Goal: Transaction & Acquisition: Book appointment/travel/reservation

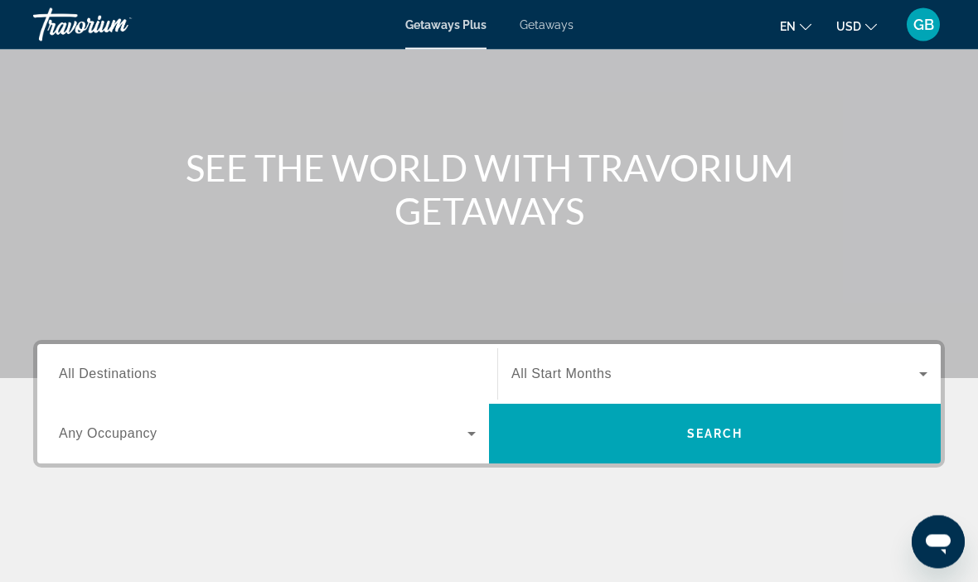
click at [155, 372] on span "All Destinations" at bounding box center [108, 374] width 98 height 14
click at [155, 372] on input "Destination All Destinations" at bounding box center [267, 375] width 417 height 20
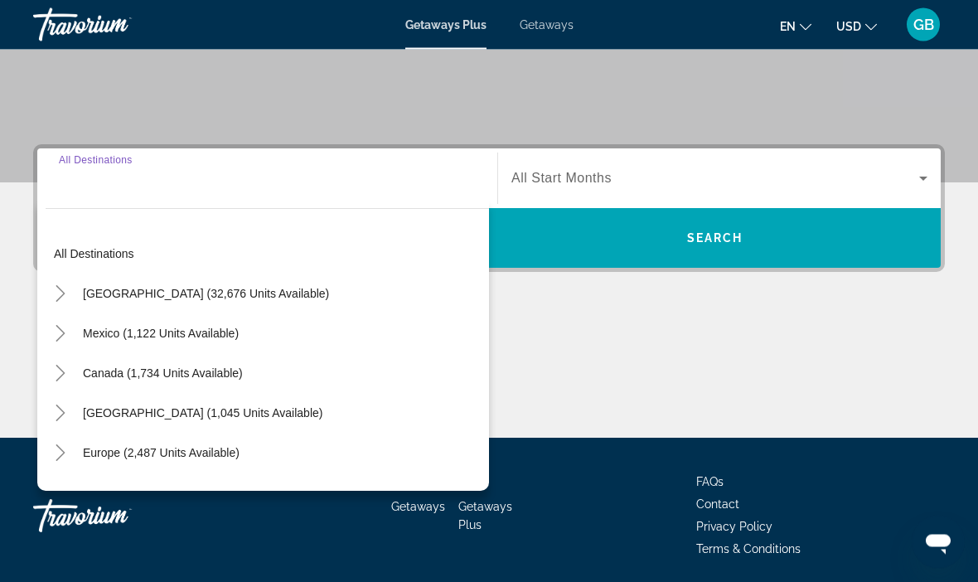
scroll to position [317, 0]
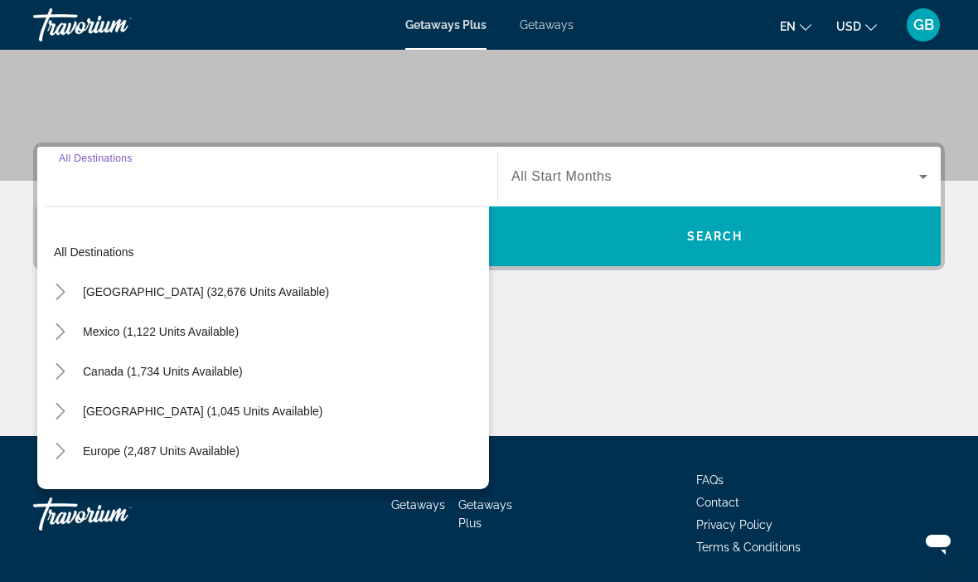
click at [238, 290] on span "[GEOGRAPHIC_DATA] (32,676 units available)" at bounding box center [206, 291] width 246 height 13
type input "**********"
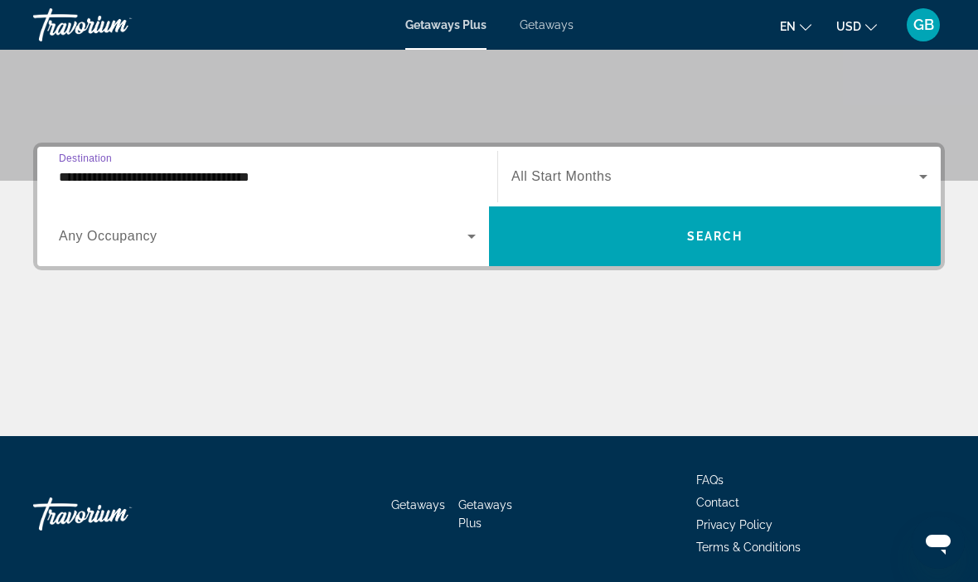
click at [910, 174] on span "Search widget" at bounding box center [715, 177] width 408 height 20
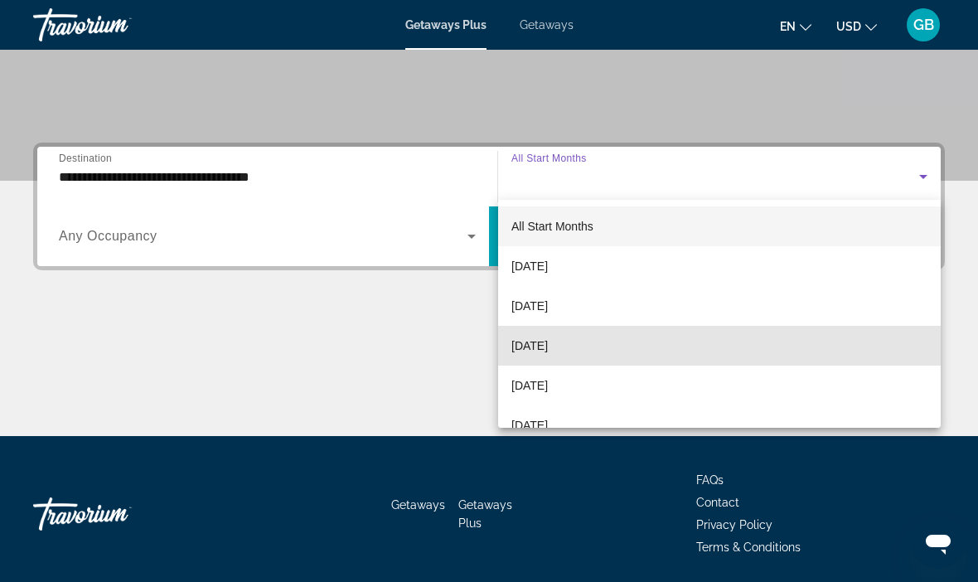
click at [548, 347] on span "[DATE]" at bounding box center [529, 346] width 36 height 20
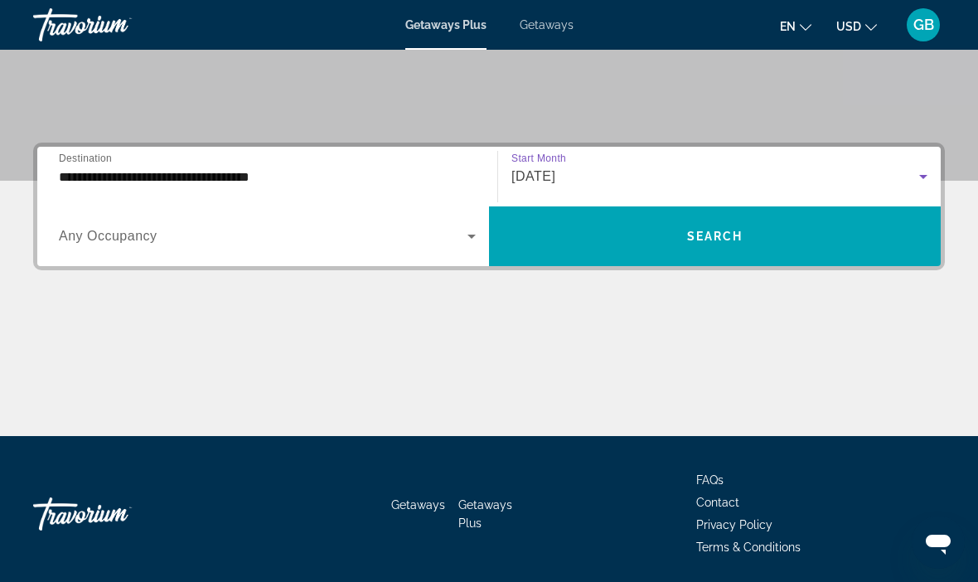
click at [95, 231] on span "Any Occupancy" at bounding box center [108, 236] width 99 height 14
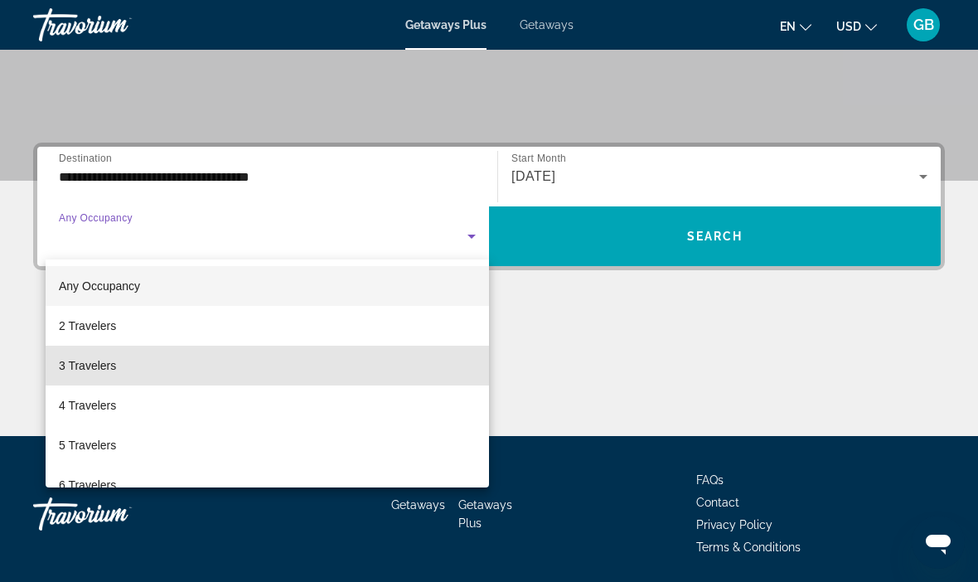
click at [78, 361] on span "3 Travelers" at bounding box center [87, 366] width 57 height 20
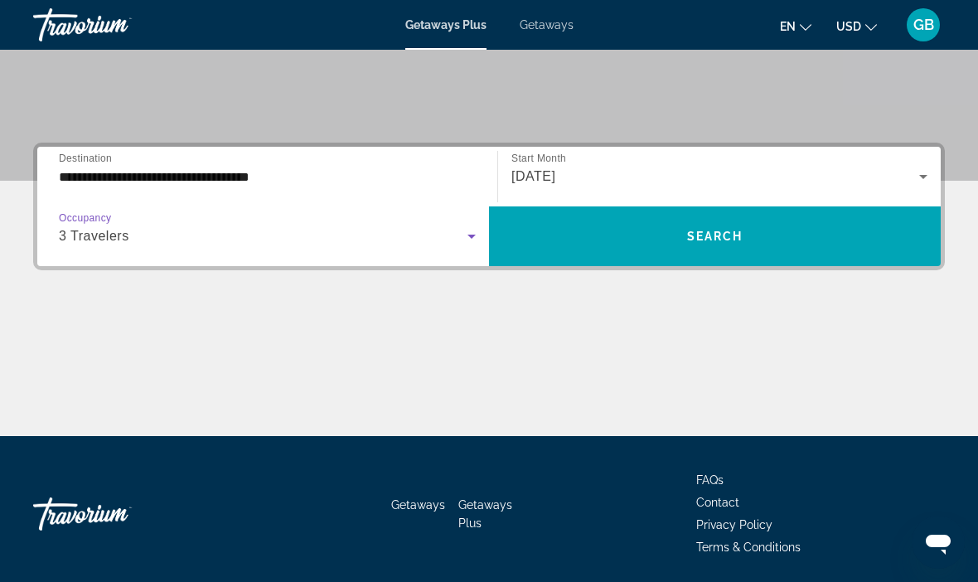
click at [732, 247] on span "Search widget" at bounding box center [715, 236] width 452 height 40
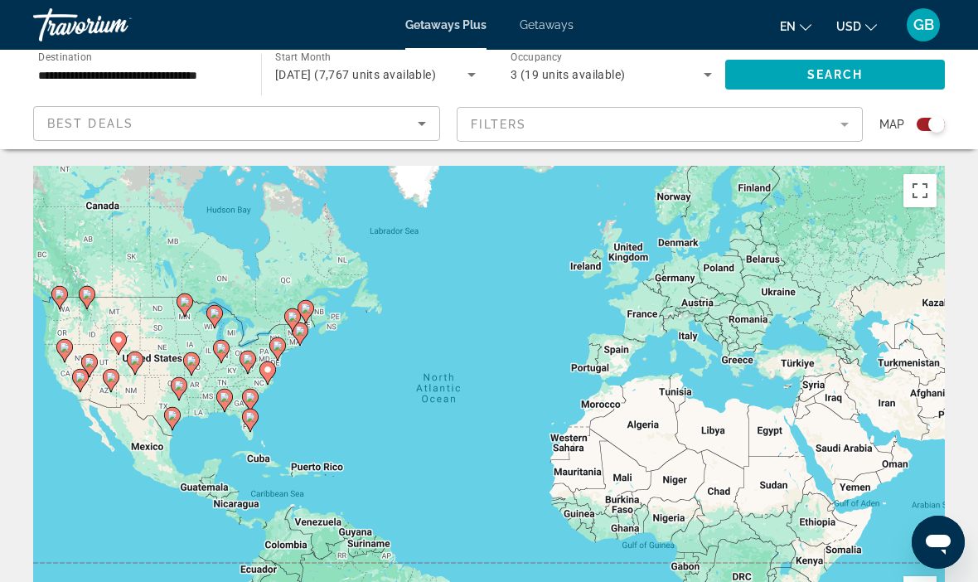
click at [89, 128] on span "Best Deals" at bounding box center [90, 123] width 86 height 13
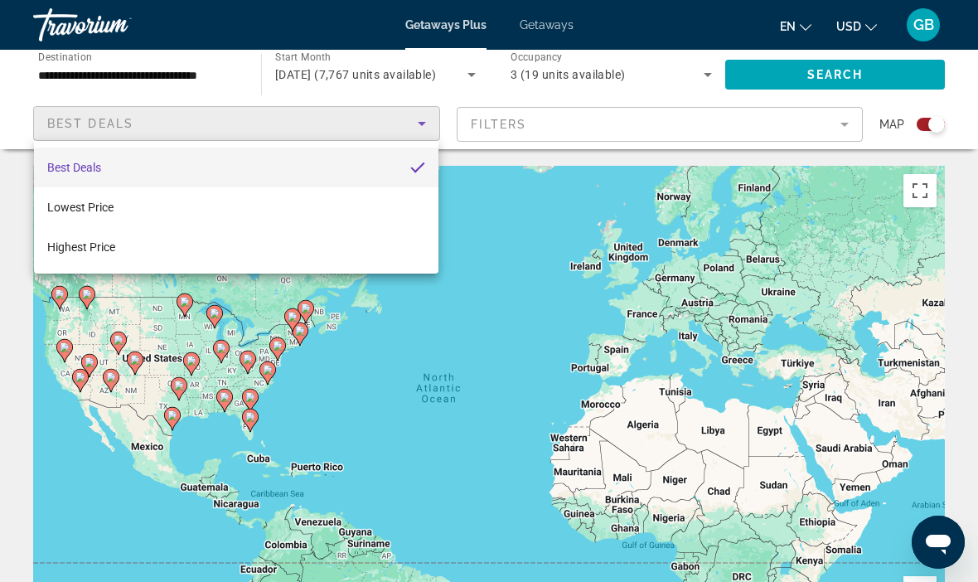
click at [243, 347] on div at bounding box center [489, 291] width 978 height 582
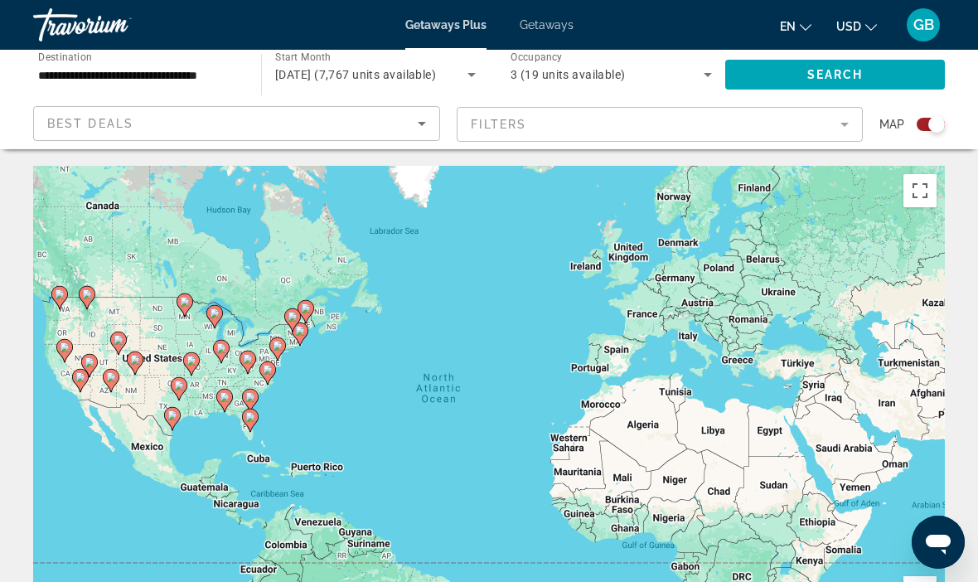
click at [75, 75] on input "**********" at bounding box center [138, 75] width 201 height 20
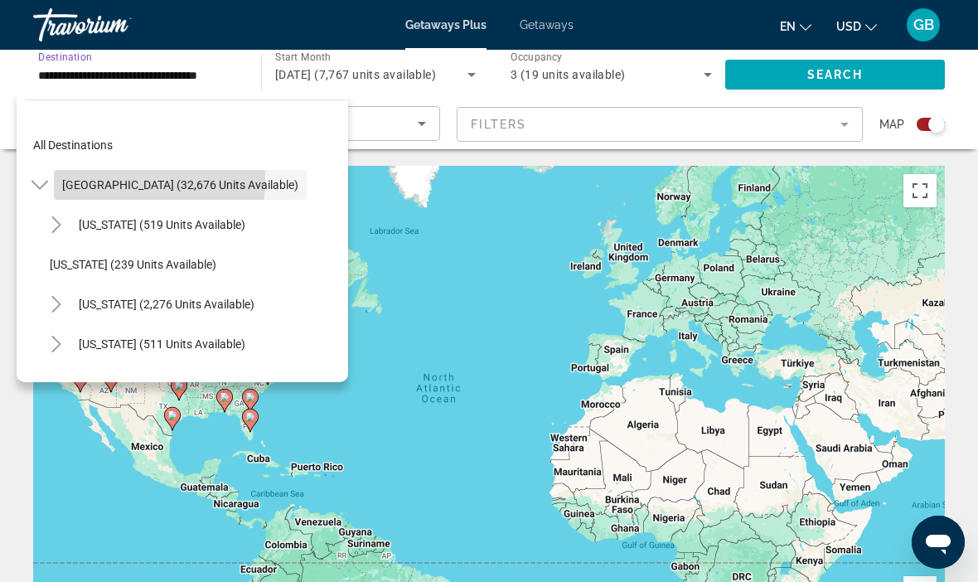
click at [72, 179] on span "[GEOGRAPHIC_DATA] (32,676 units available)" at bounding box center [180, 184] width 236 height 13
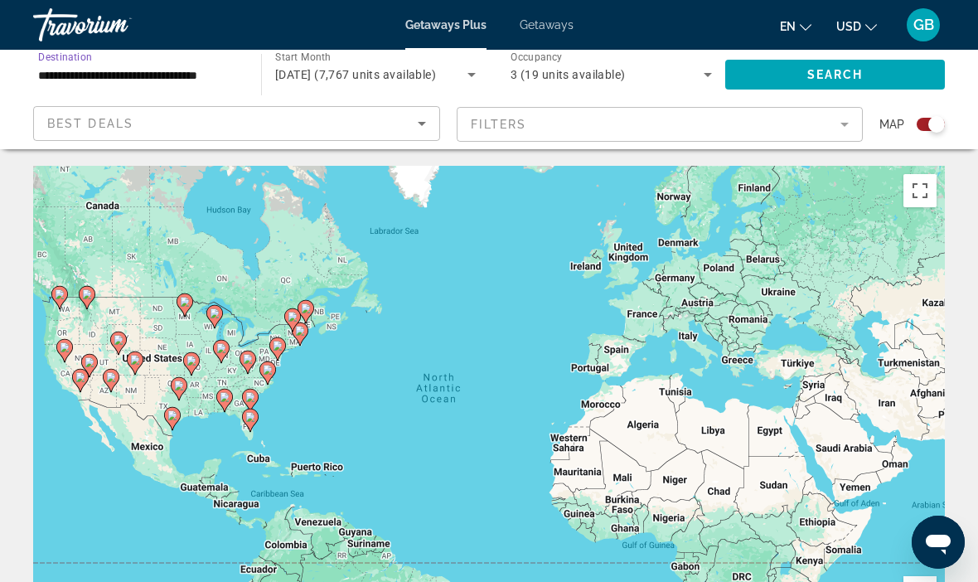
click at [67, 75] on input "**********" at bounding box center [138, 75] width 201 height 20
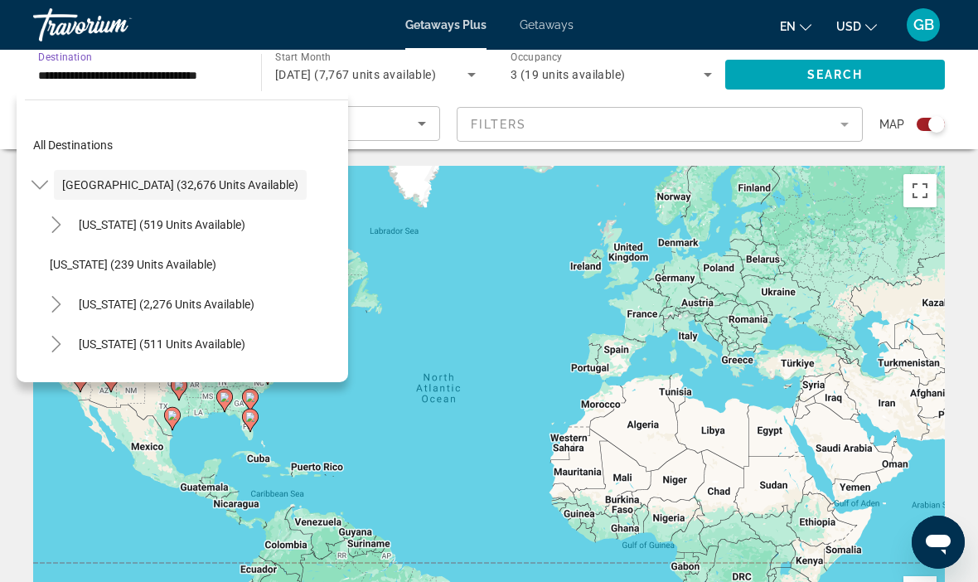
click at [351, 307] on div "To activate drag with keyboard, press Alt + Enter. Once in keyboard drag state,…" at bounding box center [489, 414] width 912 height 497
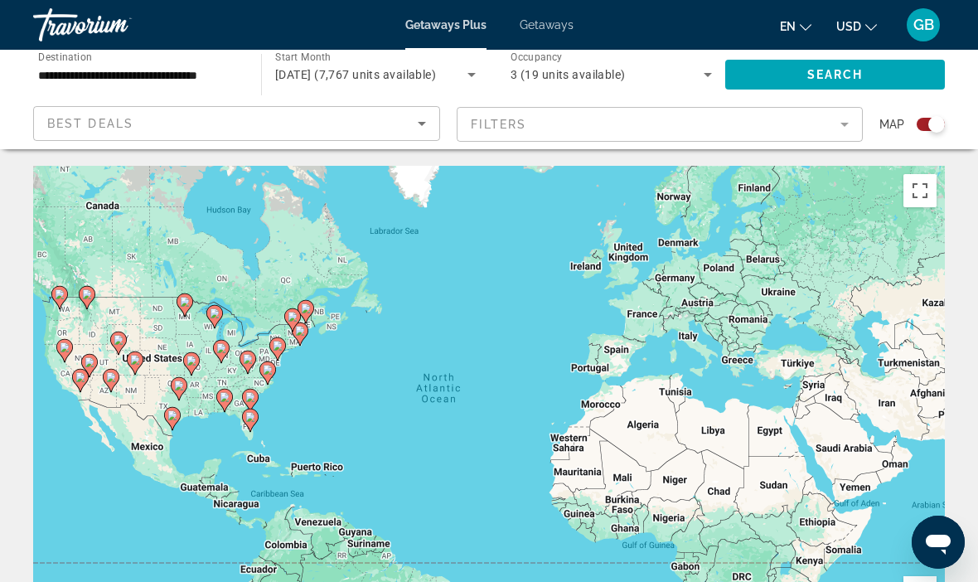
click at [131, 115] on div "Best Deals" at bounding box center [232, 124] width 370 height 20
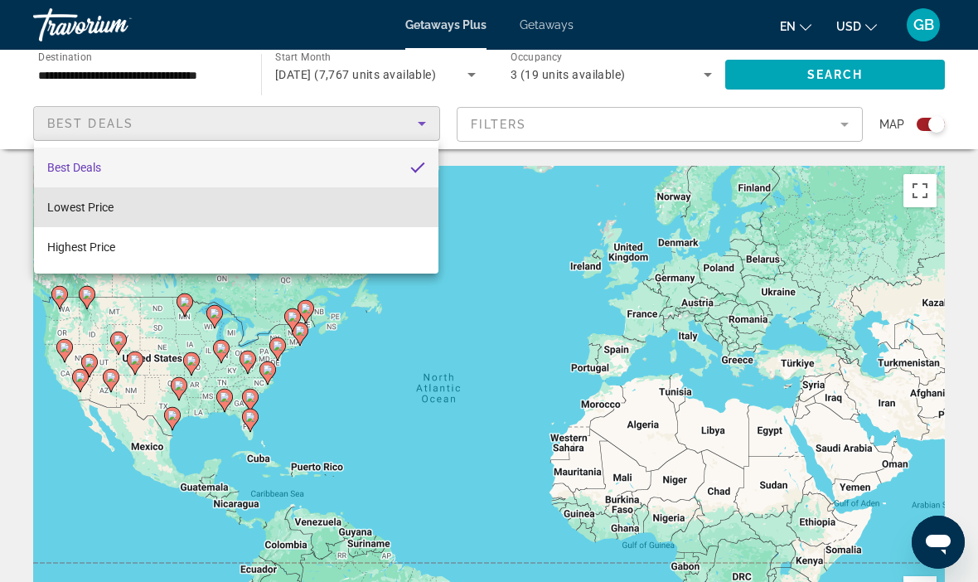
click at [75, 215] on span "Lowest Price" at bounding box center [80, 207] width 66 height 20
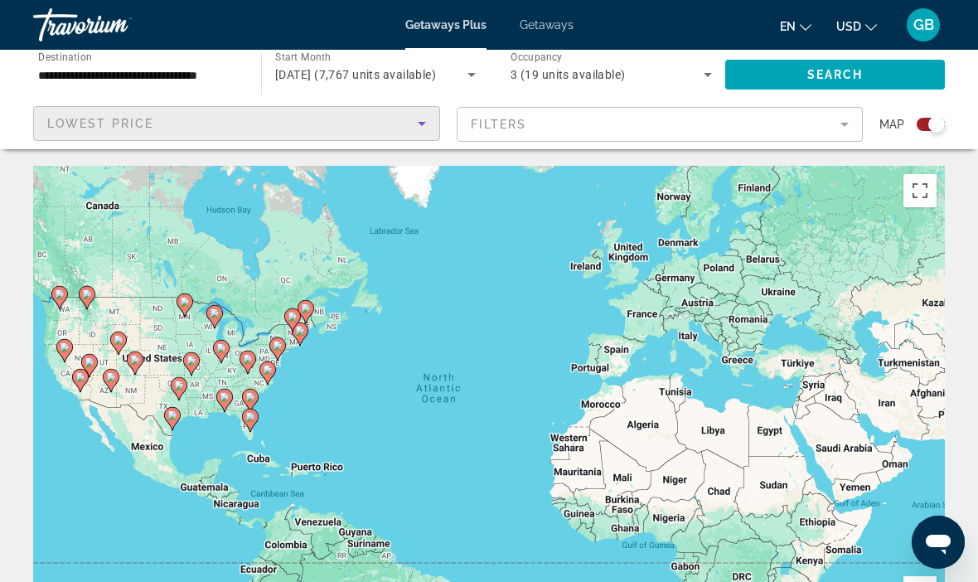
click at [834, 121] on mat-form-field "Filters" at bounding box center [660, 124] width 407 height 35
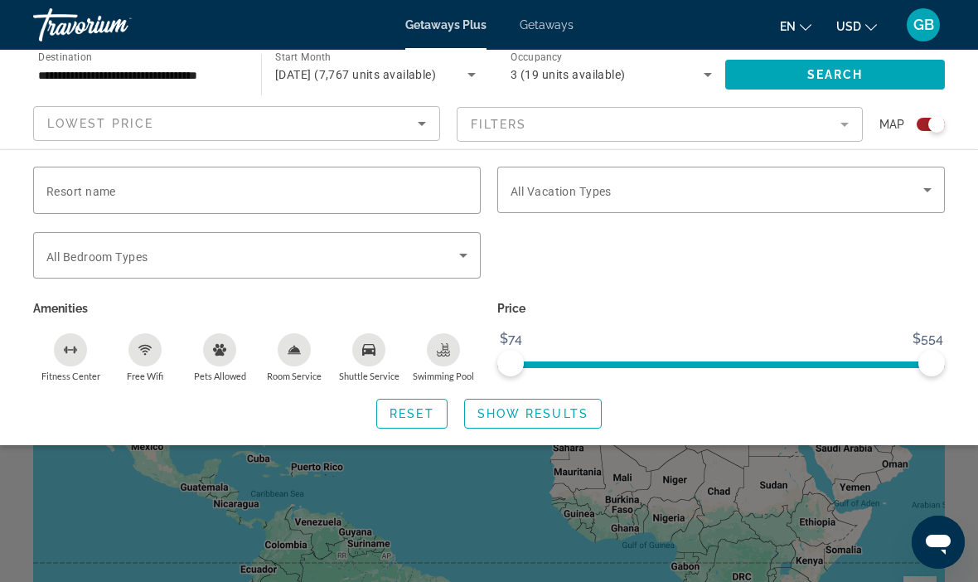
click at [228, 199] on input "Resort name" at bounding box center [256, 191] width 421 height 20
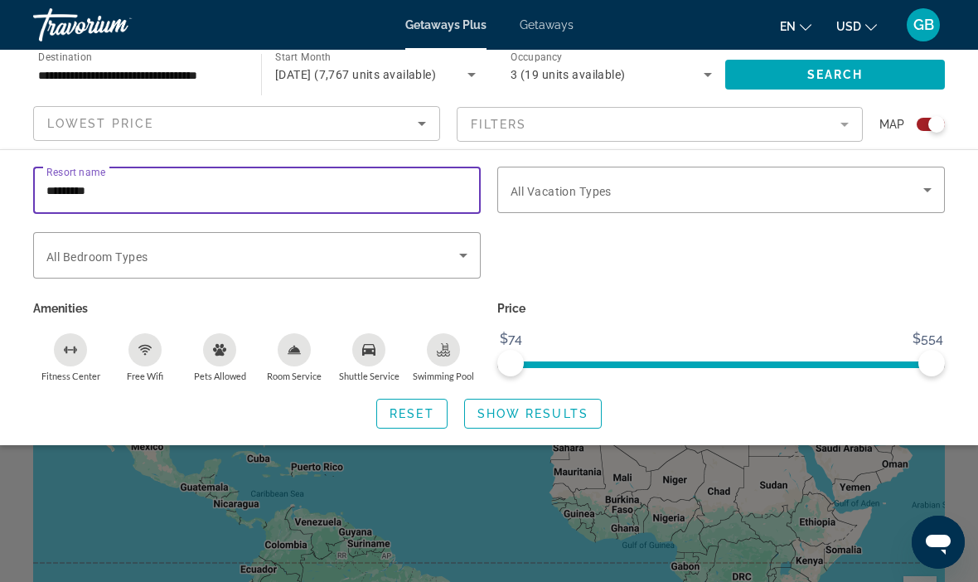
type input "********"
click at [886, 80] on span "Search widget" at bounding box center [835, 75] width 220 height 40
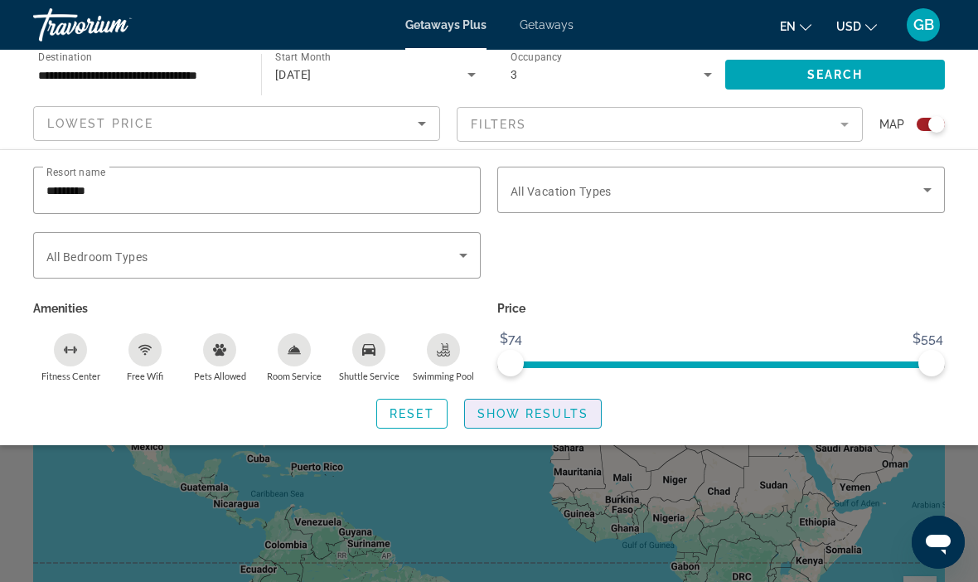
click at [541, 418] on span "Show Results" at bounding box center [532, 413] width 111 height 13
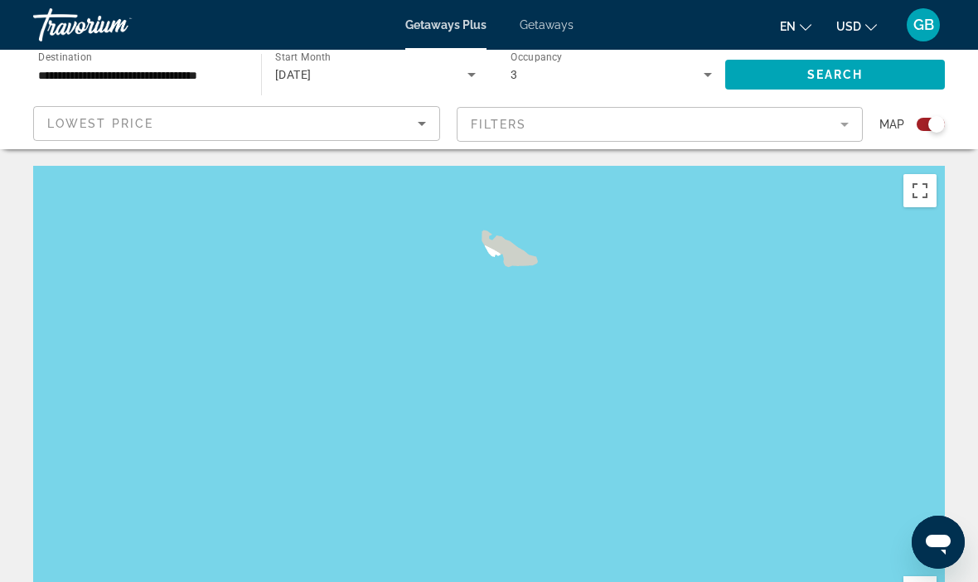
click at [556, 20] on span "Getaways" at bounding box center [547, 24] width 54 height 13
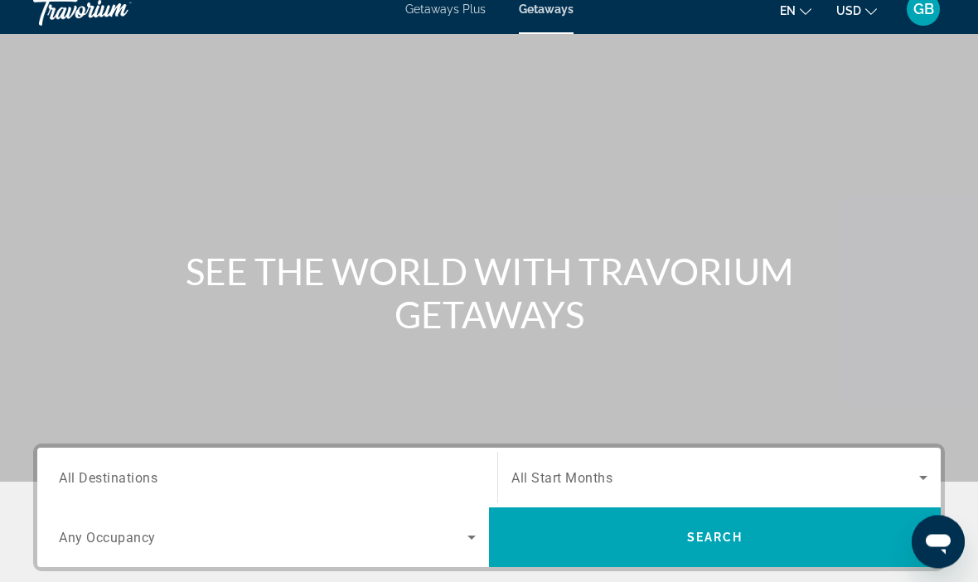
click at [132, 477] on span "All Destinations" at bounding box center [108, 478] width 99 height 16
click at [132, 477] on input "Destination All Destinations" at bounding box center [267, 479] width 417 height 20
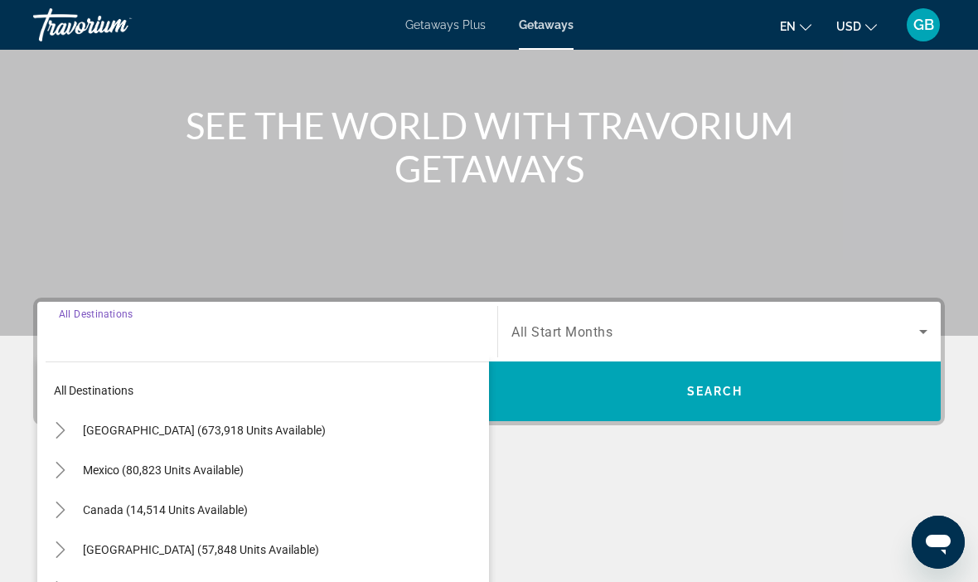
scroll to position [317, 0]
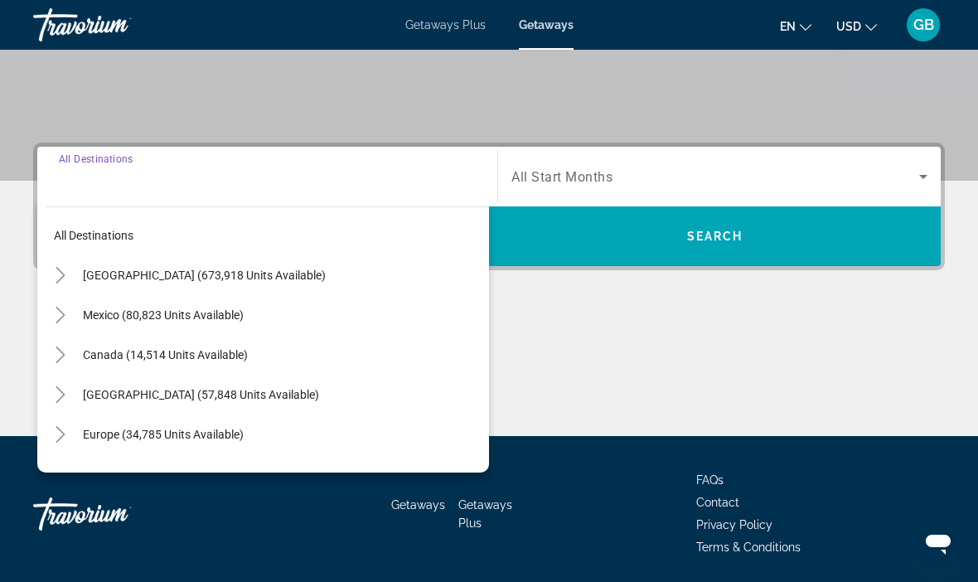
click at [235, 275] on span "[GEOGRAPHIC_DATA] (673,918 units available)" at bounding box center [204, 275] width 243 height 13
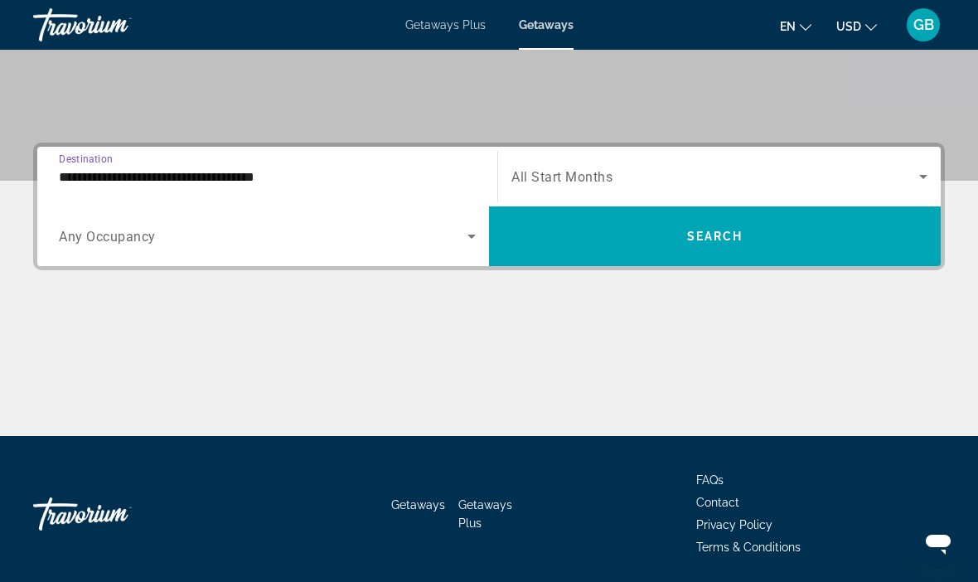
click at [158, 177] on input "**********" at bounding box center [267, 177] width 417 height 20
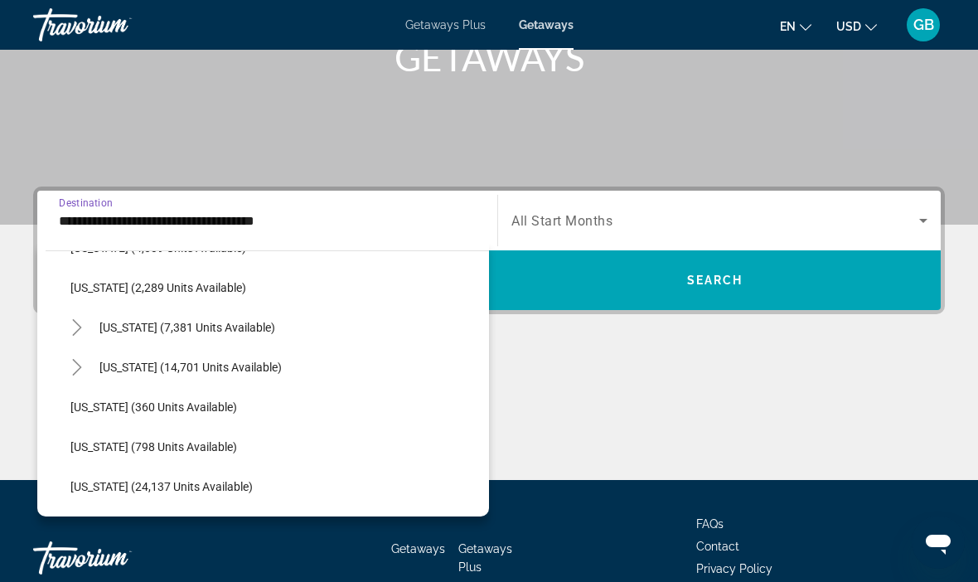
scroll to position [1104, 0]
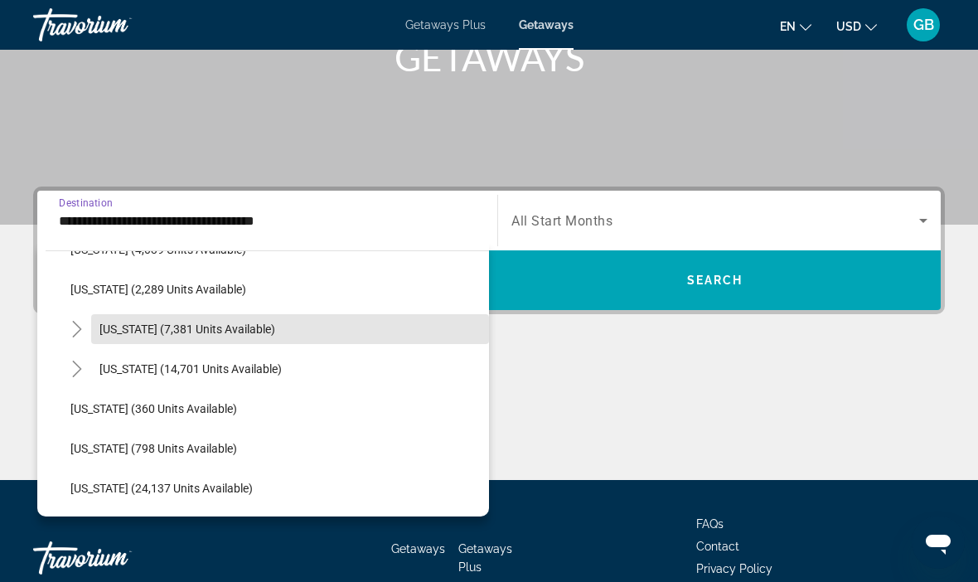
click at [253, 335] on span "[US_STATE] (7,381 units available)" at bounding box center [187, 328] width 176 height 13
type input "**********"
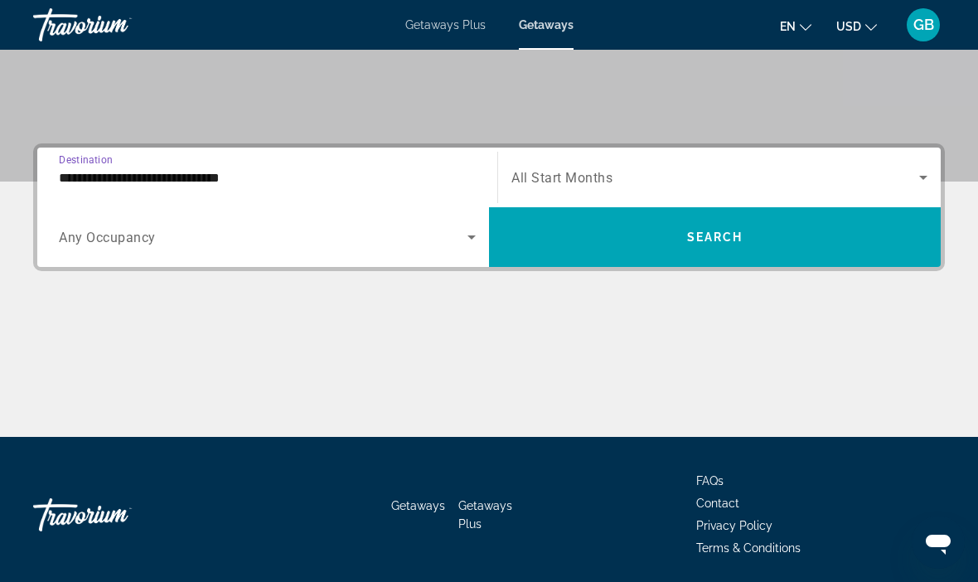
scroll to position [317, 0]
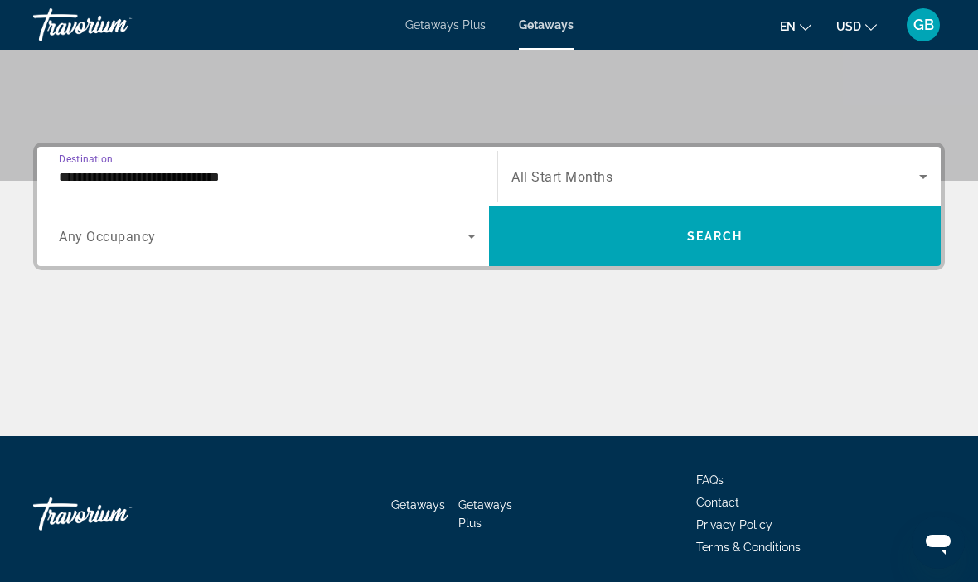
click at [798, 182] on span "Search widget" at bounding box center [715, 177] width 408 height 20
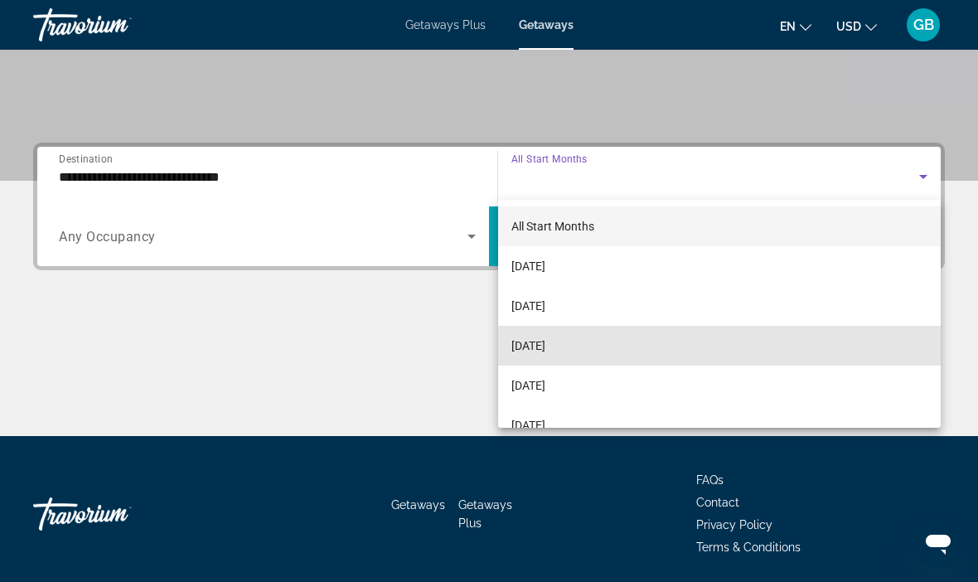
click at [545, 351] on span "[DATE]" at bounding box center [528, 346] width 34 height 20
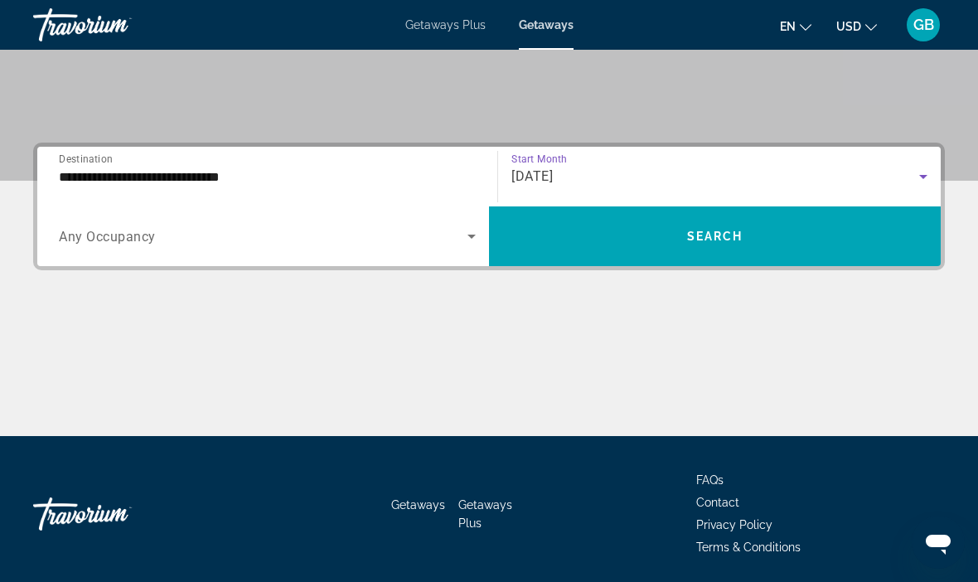
click at [710, 232] on span "Search" at bounding box center [715, 236] width 56 height 13
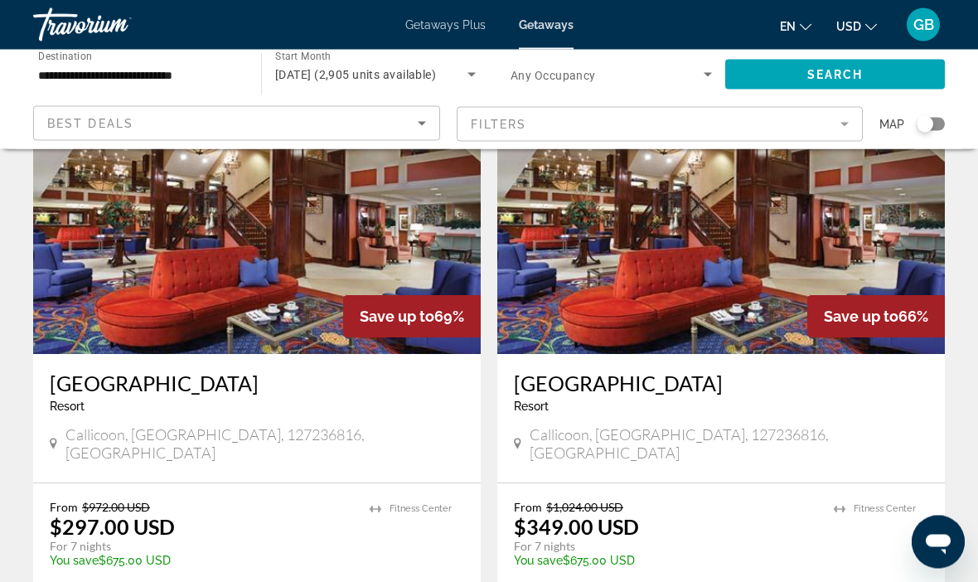
scroll to position [120, 0]
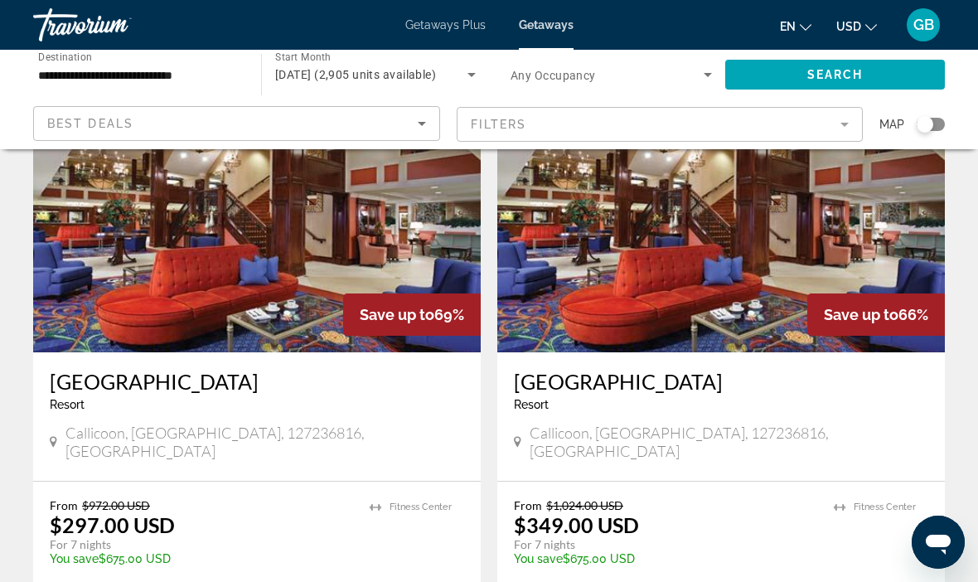
click at [104, 373] on h3 "[GEOGRAPHIC_DATA]" at bounding box center [257, 381] width 414 height 25
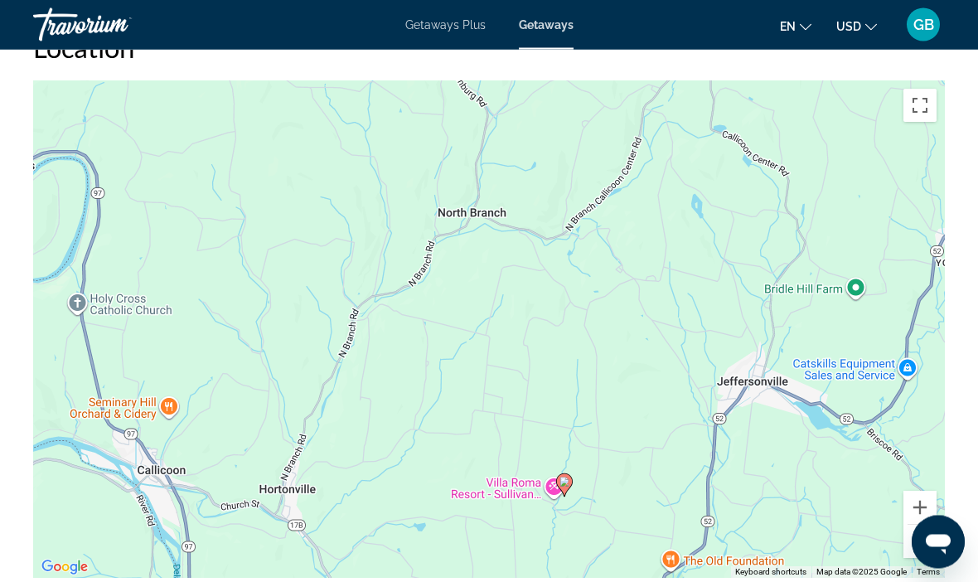
scroll to position [2445, 0]
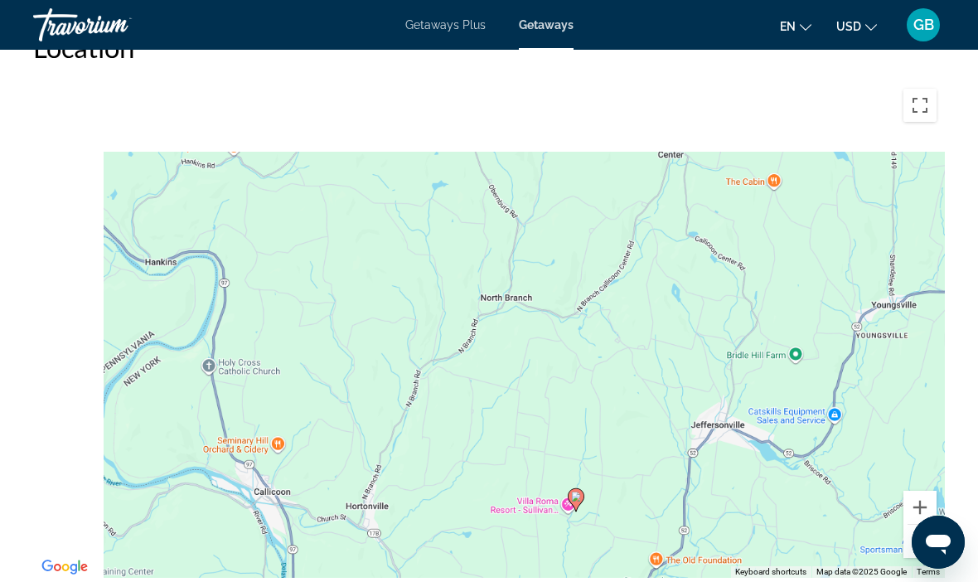
click at [687, 388] on div "To activate drag with keyboard, press Alt + Enter. Once in keyboard drag state,…" at bounding box center [489, 328] width 912 height 497
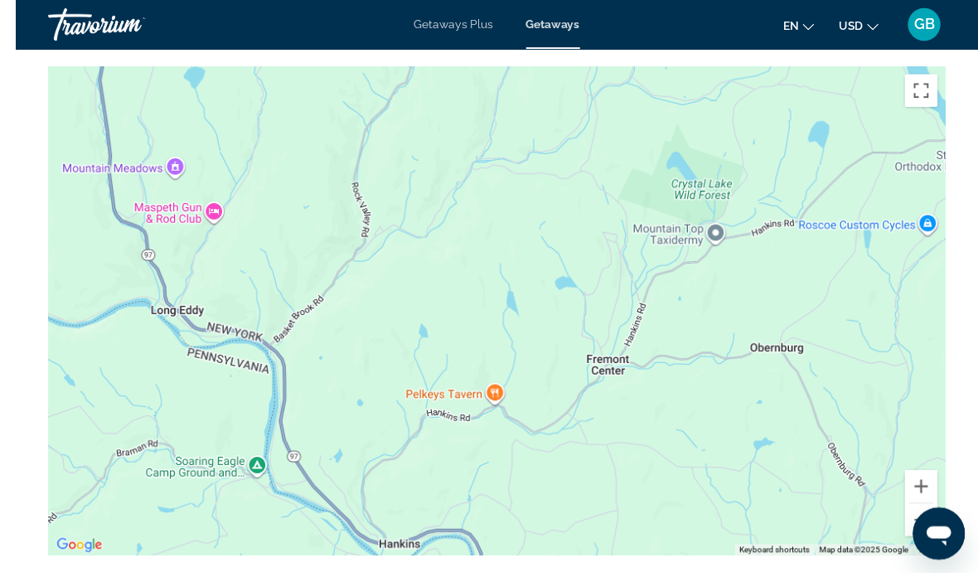
scroll to position [2484, 0]
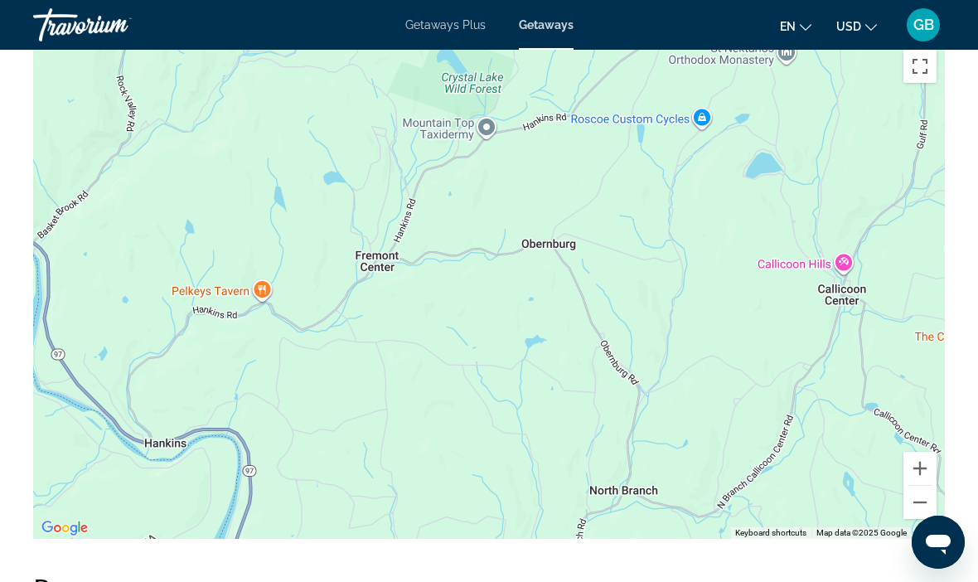
click at [911, 486] on button "Zoom out" at bounding box center [919, 502] width 33 height 33
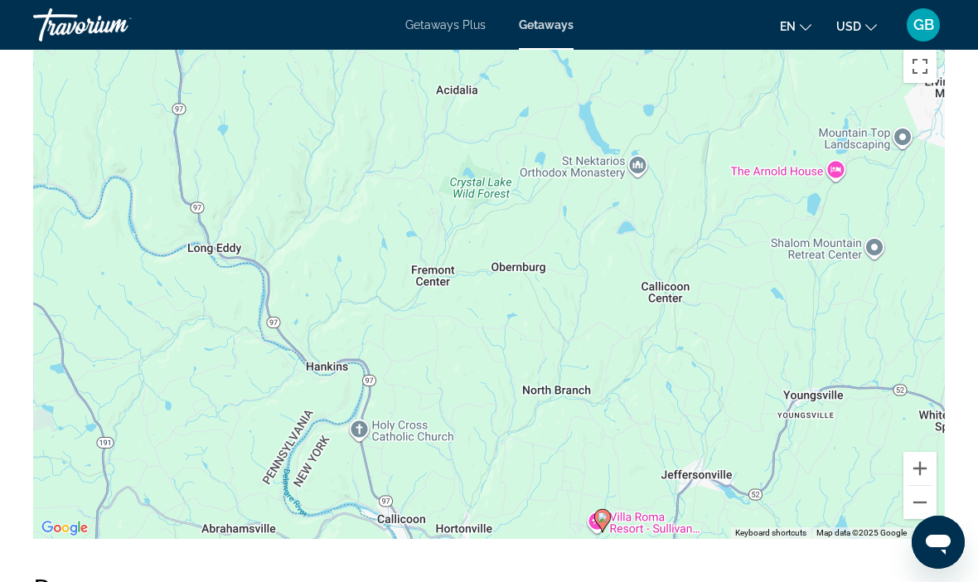
click at [922, 488] on button "Zoom out" at bounding box center [919, 502] width 33 height 33
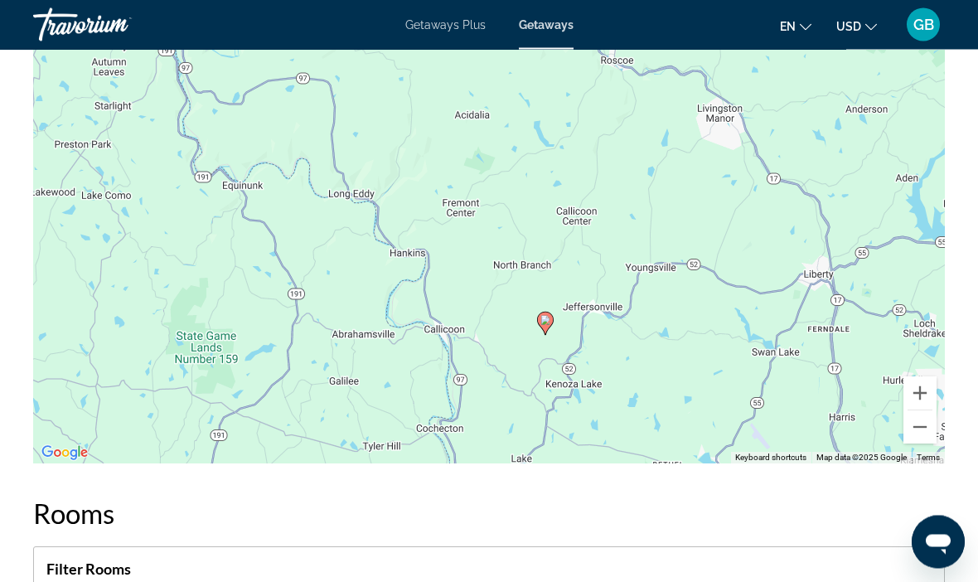
scroll to position [2563, 0]
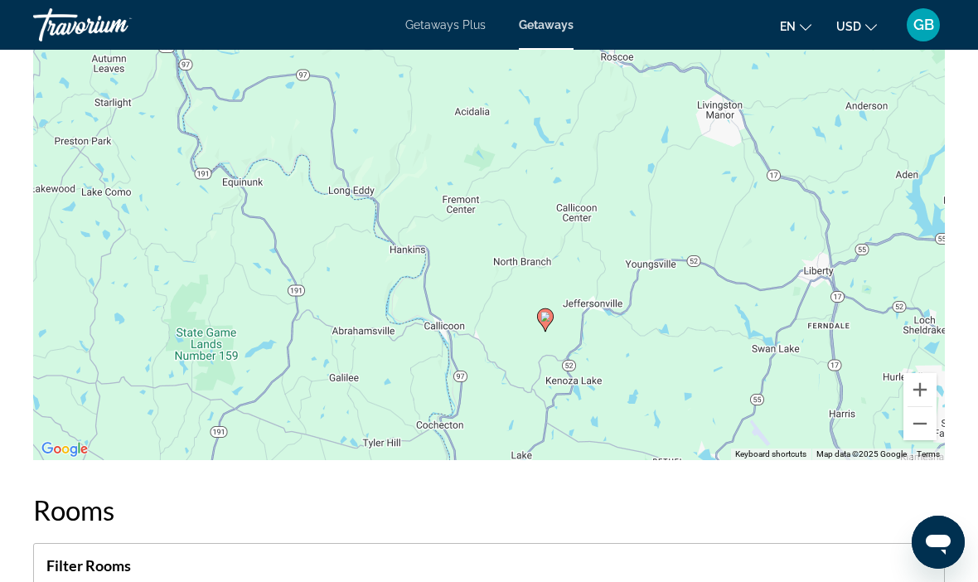
click at [916, 407] on button "Zoom out" at bounding box center [919, 423] width 33 height 33
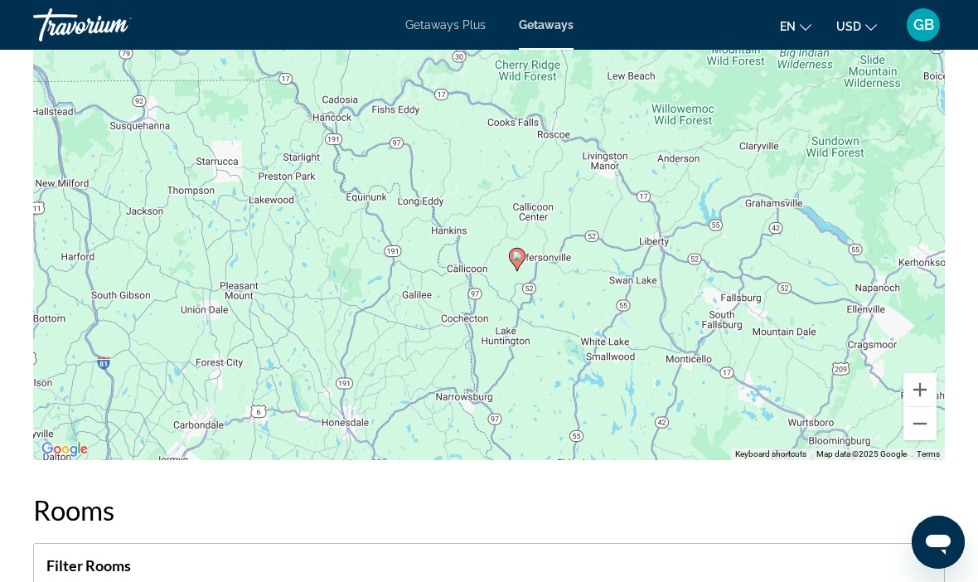
click at [912, 407] on button "Zoom out" at bounding box center [919, 423] width 33 height 33
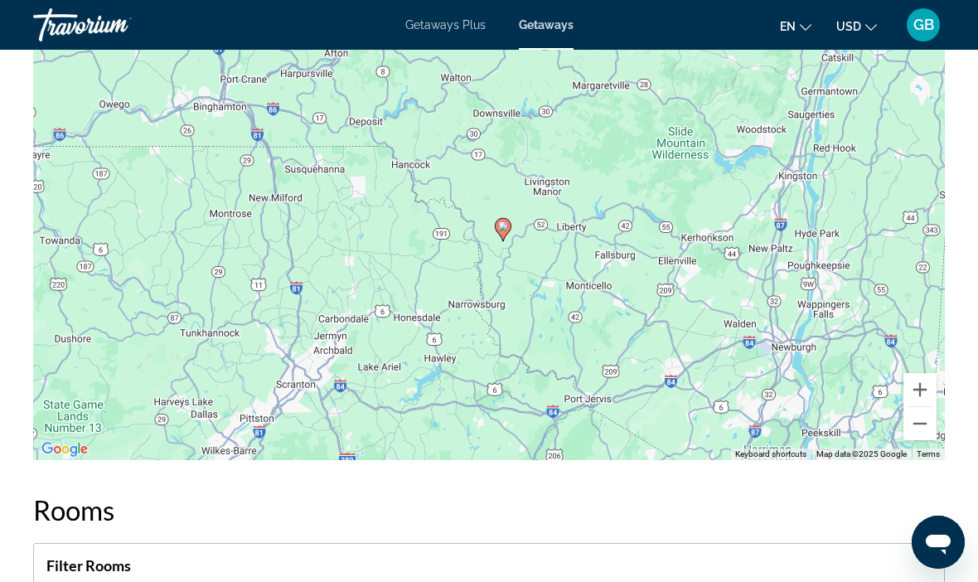
click at [916, 407] on button "Zoom out" at bounding box center [919, 423] width 33 height 33
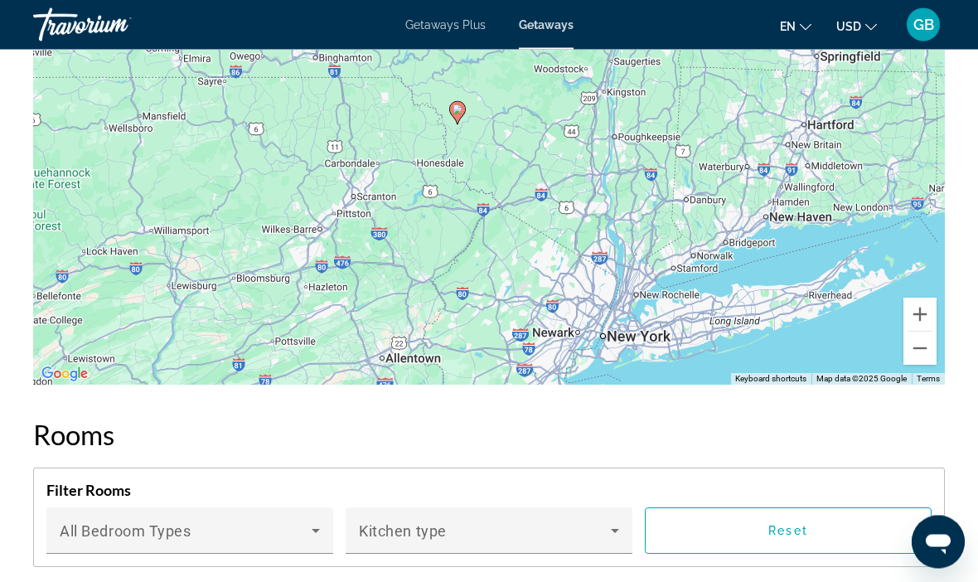
scroll to position [2638, 0]
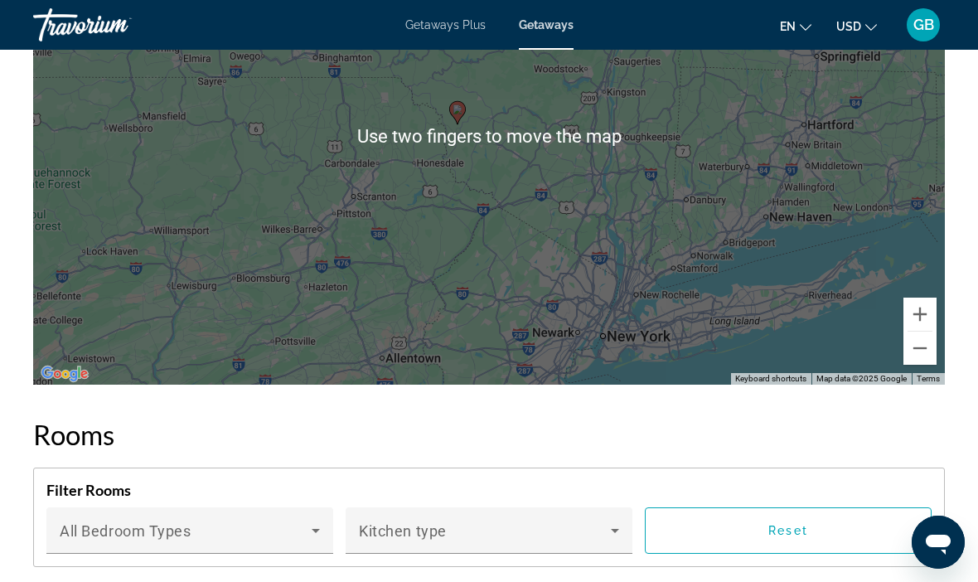
click at [808, 301] on div "To activate drag with keyboard, press Alt + Enter. Once in keyboard drag state,…" at bounding box center [489, 135] width 912 height 497
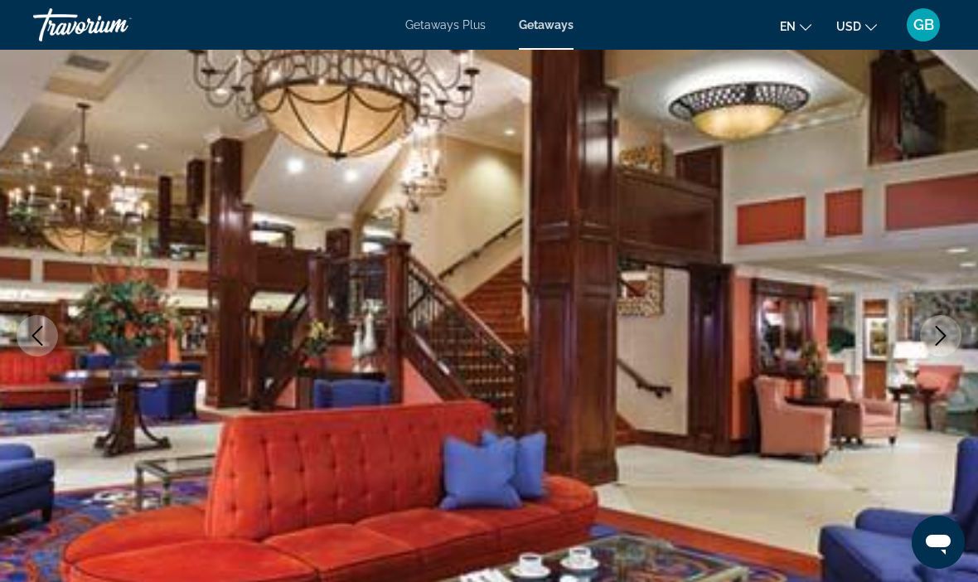
scroll to position [0, 0]
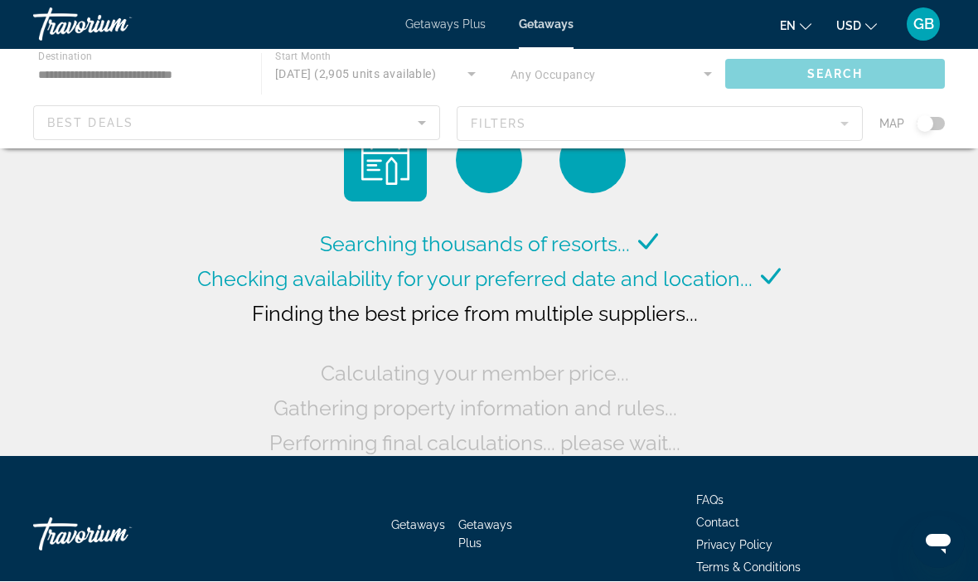
scroll to position [18, 0]
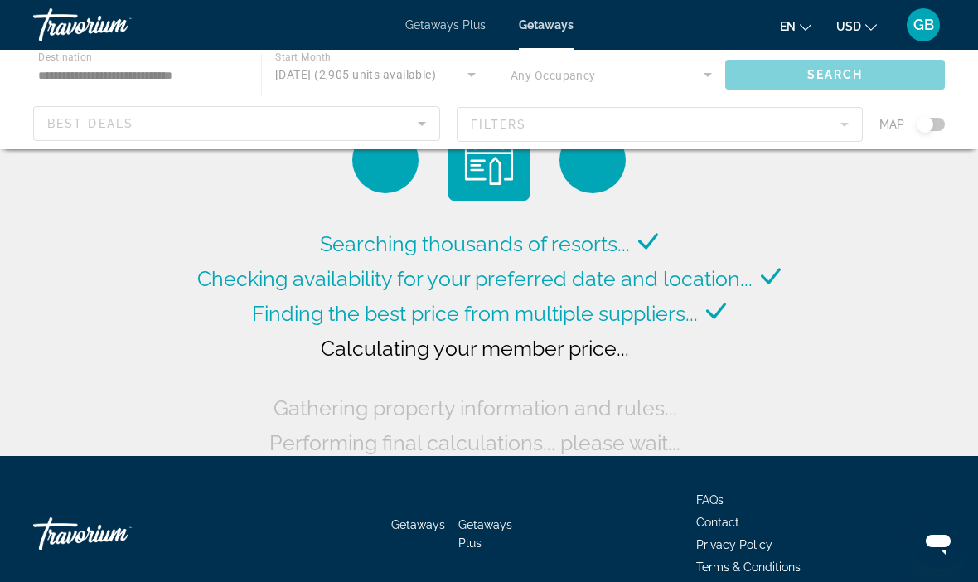
click at [424, 116] on div "Main content" at bounding box center [489, 99] width 978 height 99
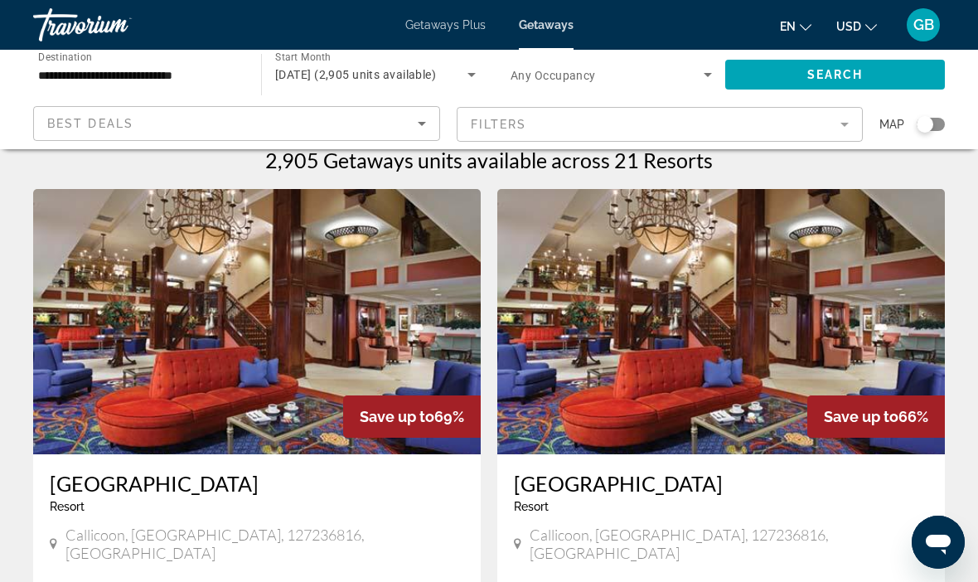
click at [419, 119] on icon "Sort by" at bounding box center [422, 124] width 20 height 20
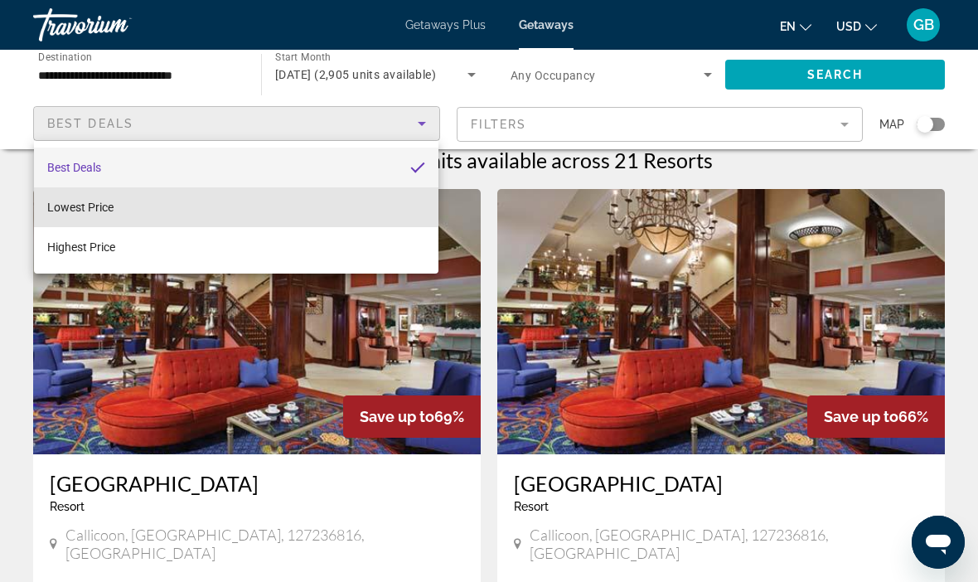
click at [184, 201] on mat-option "Lowest Price" at bounding box center [236, 207] width 404 height 40
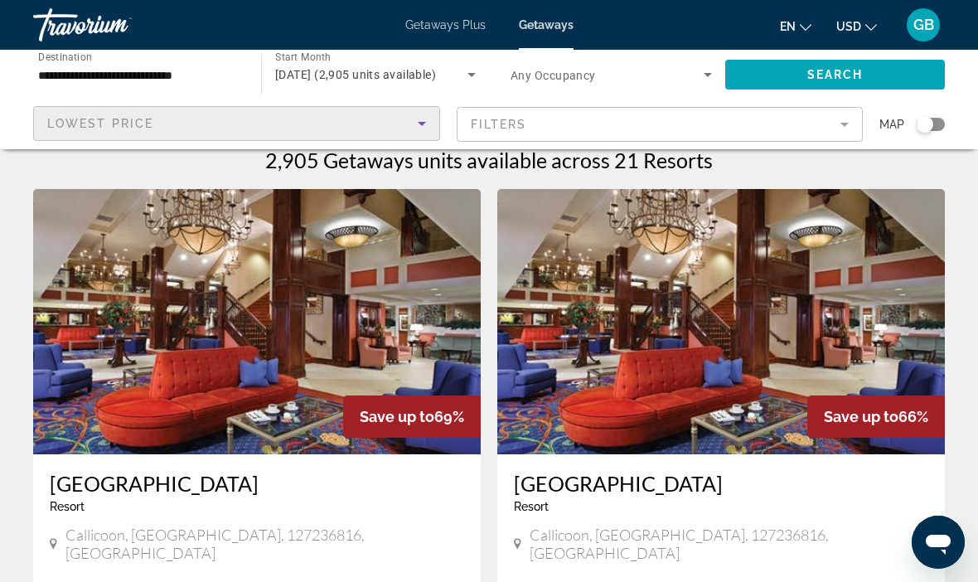
click at [669, 124] on mat-form-field "Filters" at bounding box center [660, 124] width 407 height 35
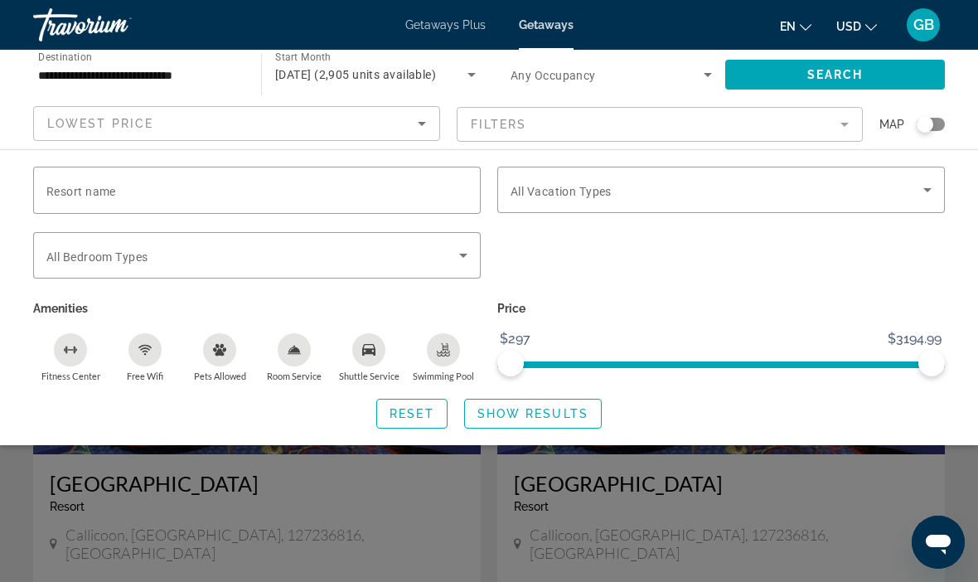
click at [310, 191] on input "Resort name" at bounding box center [256, 191] width 421 height 20
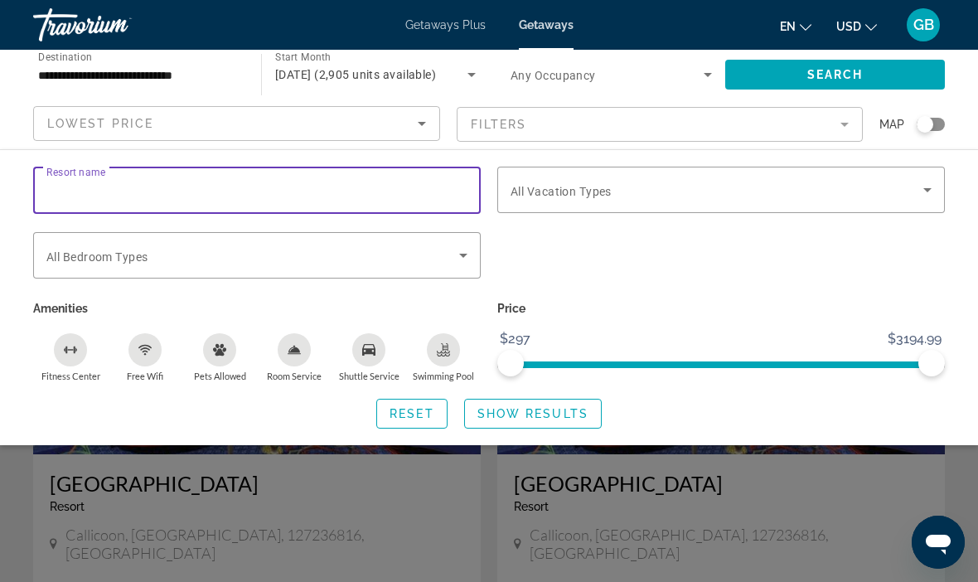
scroll to position [17, 0]
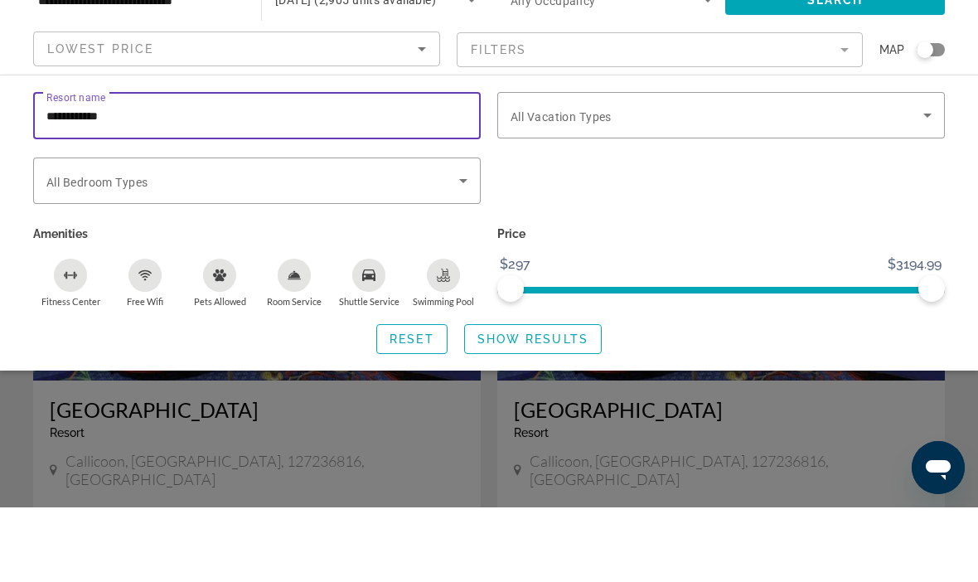
type input "**********"
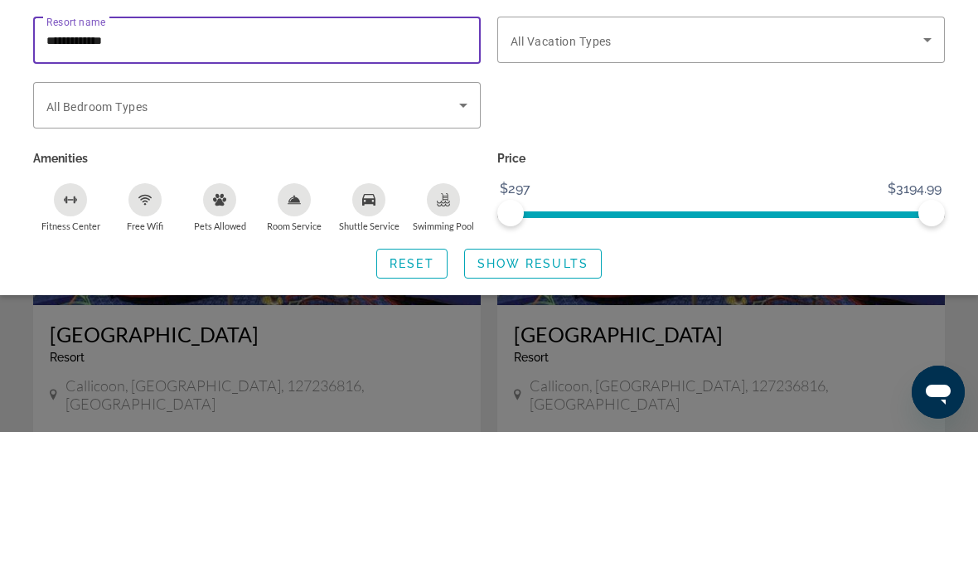
click at [560, 407] on span "Show Results" at bounding box center [532, 413] width 111 height 13
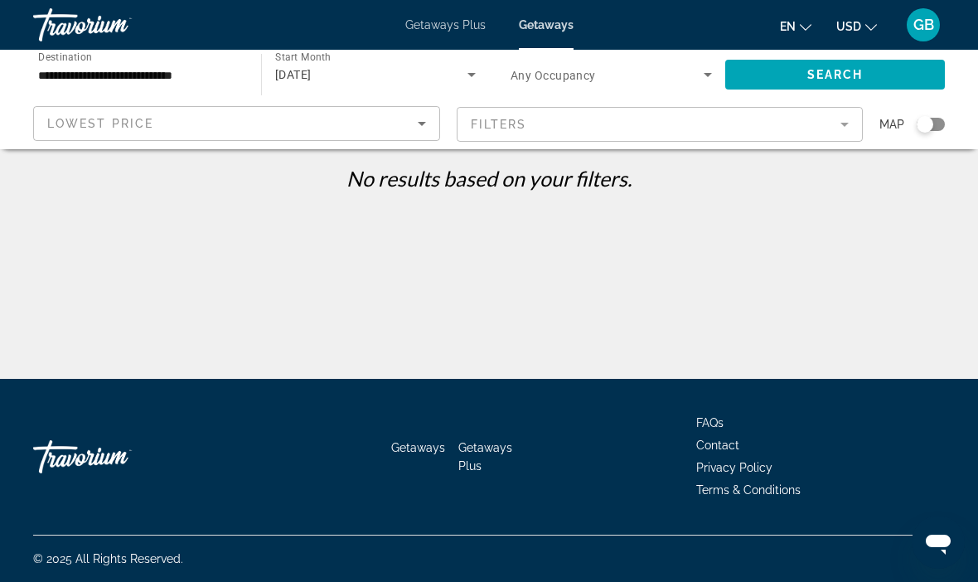
click at [440, 31] on span "Getaways Plus" at bounding box center [445, 24] width 80 height 13
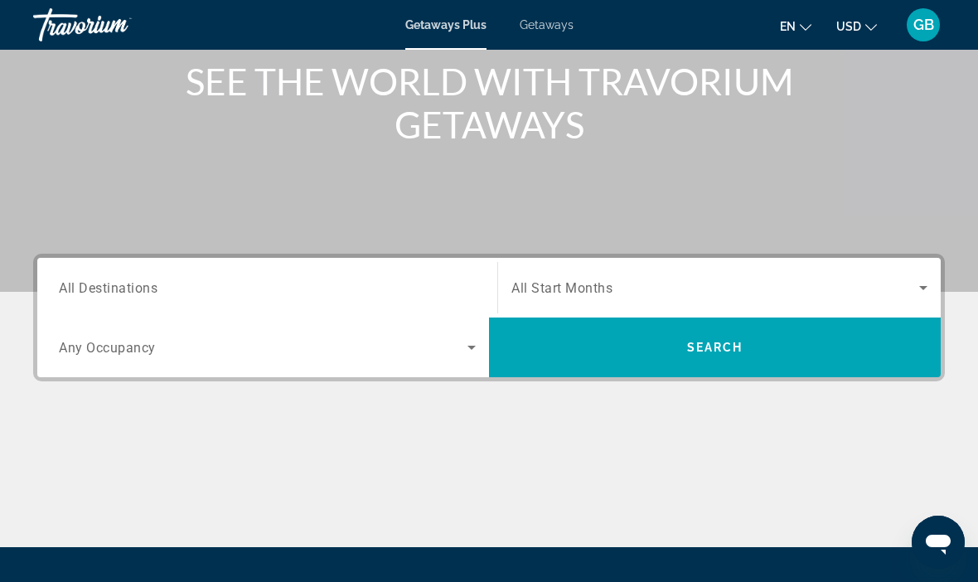
click at [103, 294] on span "All Destinations" at bounding box center [108, 287] width 99 height 16
click at [103, 294] on input "Destination All Destinations" at bounding box center [267, 288] width 417 height 20
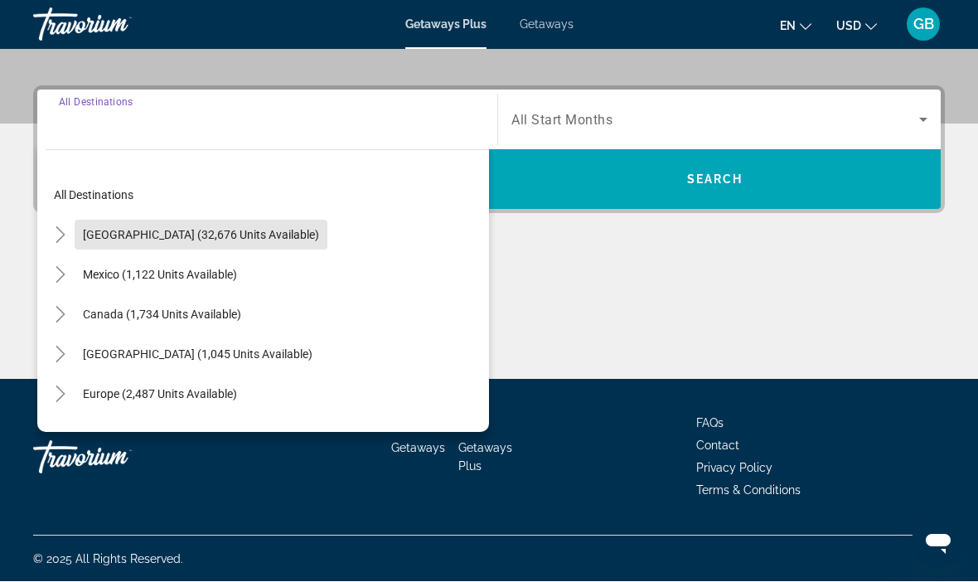
scroll to position [374, 0]
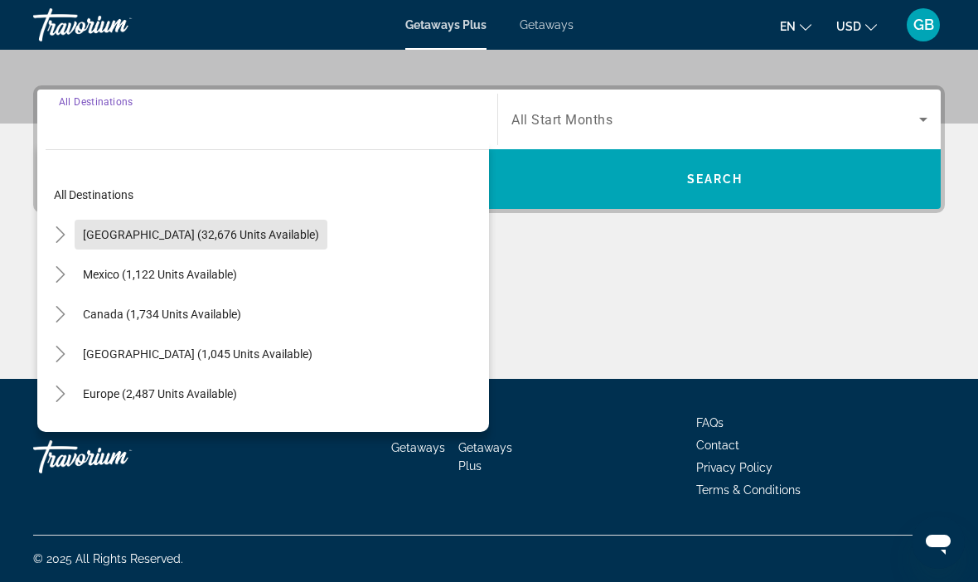
click at [215, 231] on span "[GEOGRAPHIC_DATA] (32,676 units available)" at bounding box center [201, 234] width 236 height 13
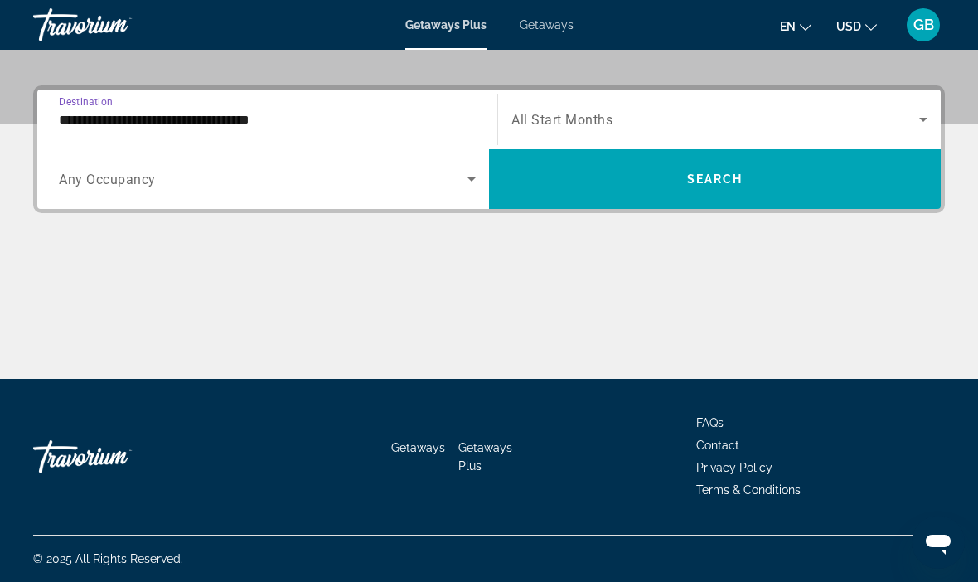
click at [182, 117] on input "**********" at bounding box center [267, 120] width 417 height 20
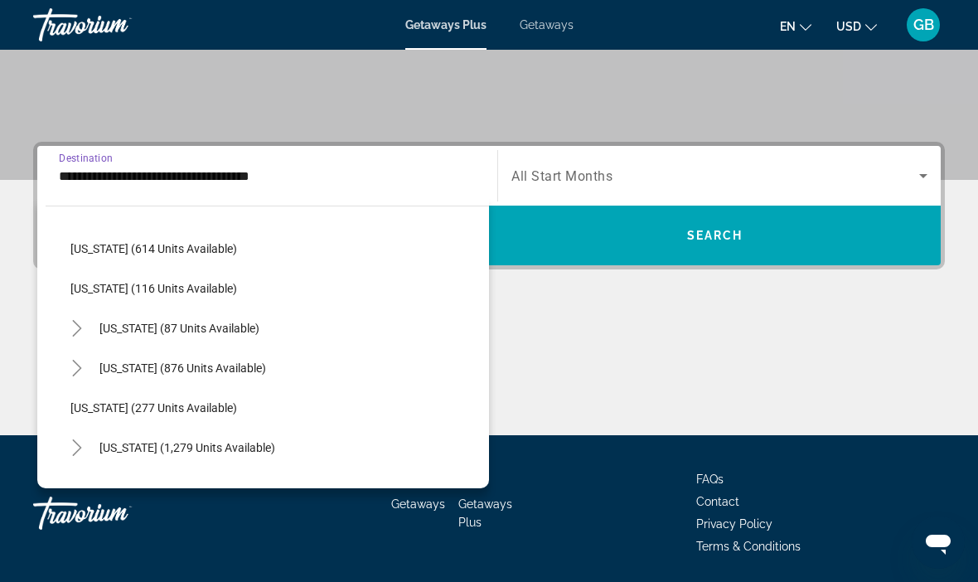
scroll to position [958, 0]
click at [239, 332] on span "[US_STATE] (87 units available)" at bounding box center [179, 327] width 160 height 13
type input "**********"
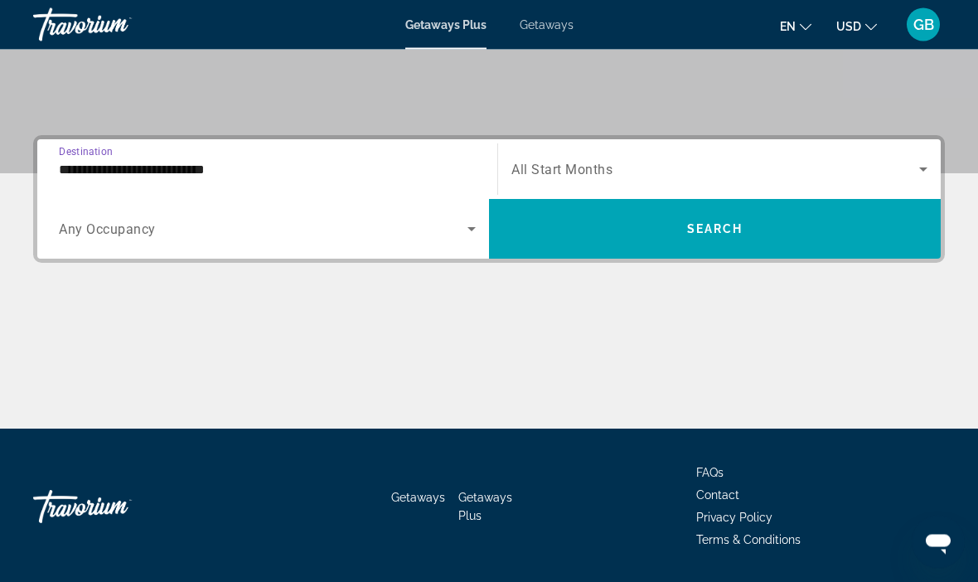
scroll to position [373, 0]
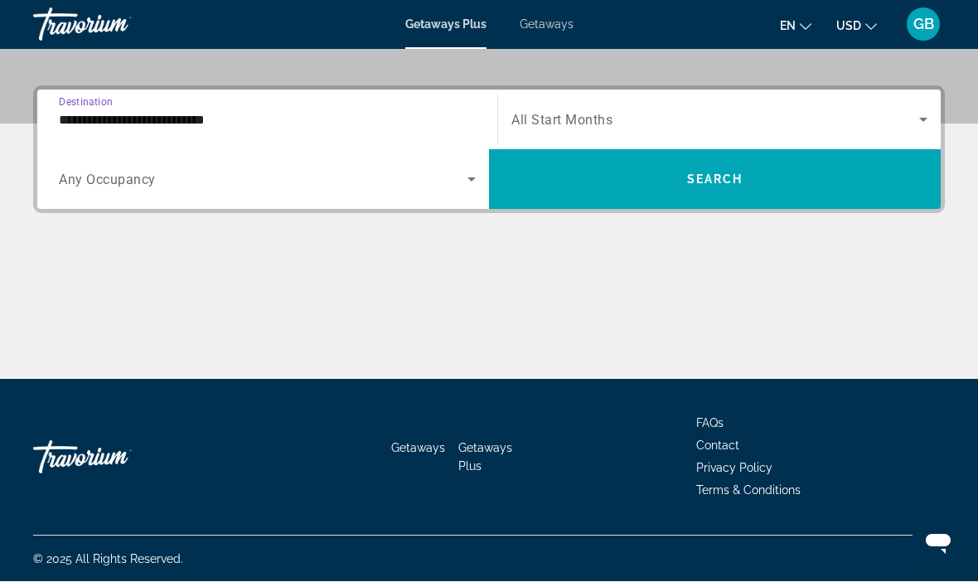
click at [709, 123] on span "Search widget" at bounding box center [715, 120] width 408 height 20
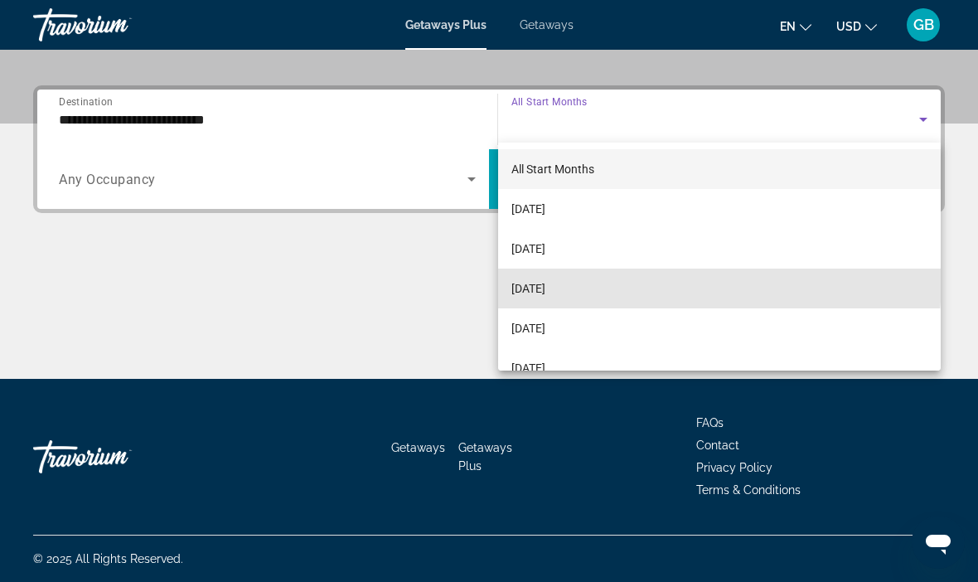
click at [545, 278] on span "[DATE]" at bounding box center [528, 288] width 34 height 20
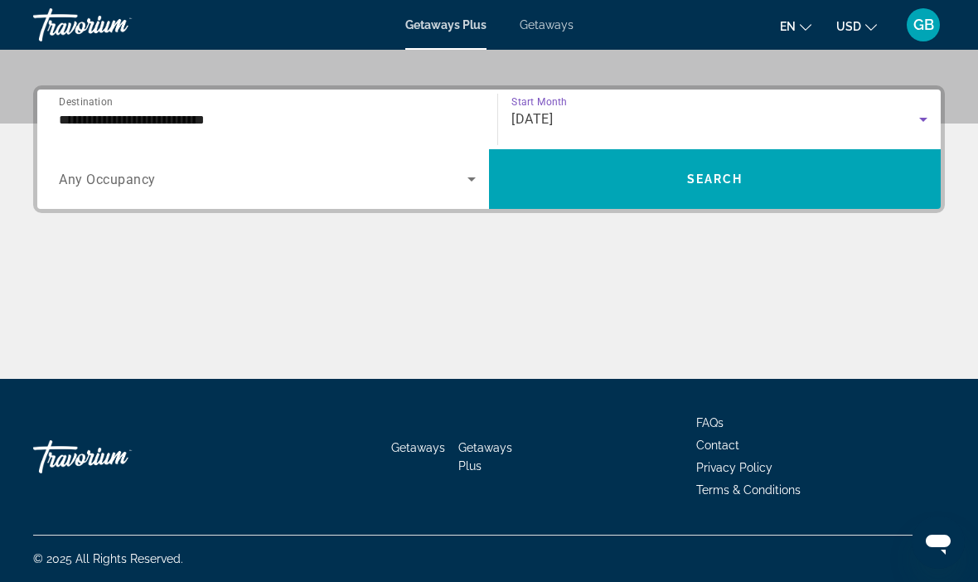
click at [721, 182] on span "Search" at bounding box center [715, 178] width 56 height 13
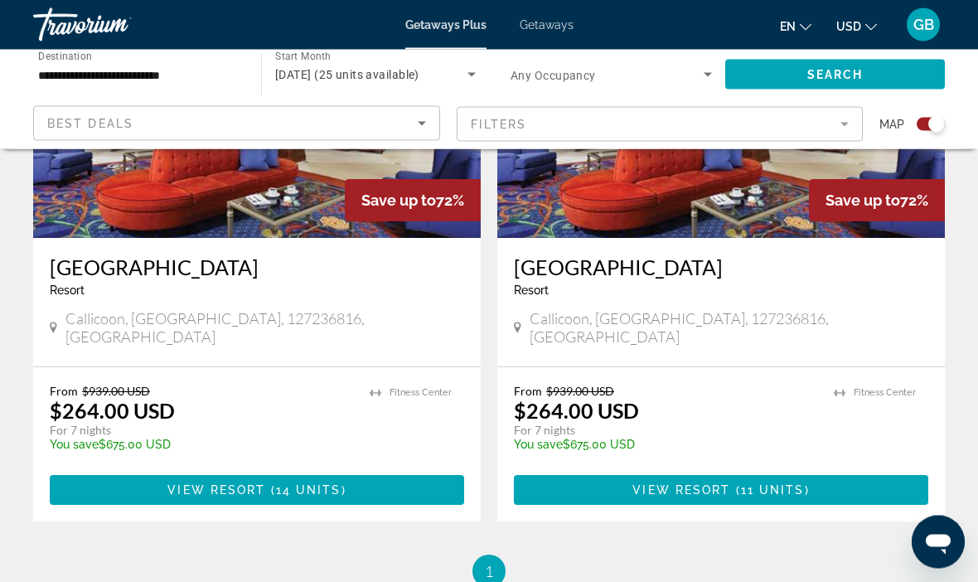
scroll to position [748, 0]
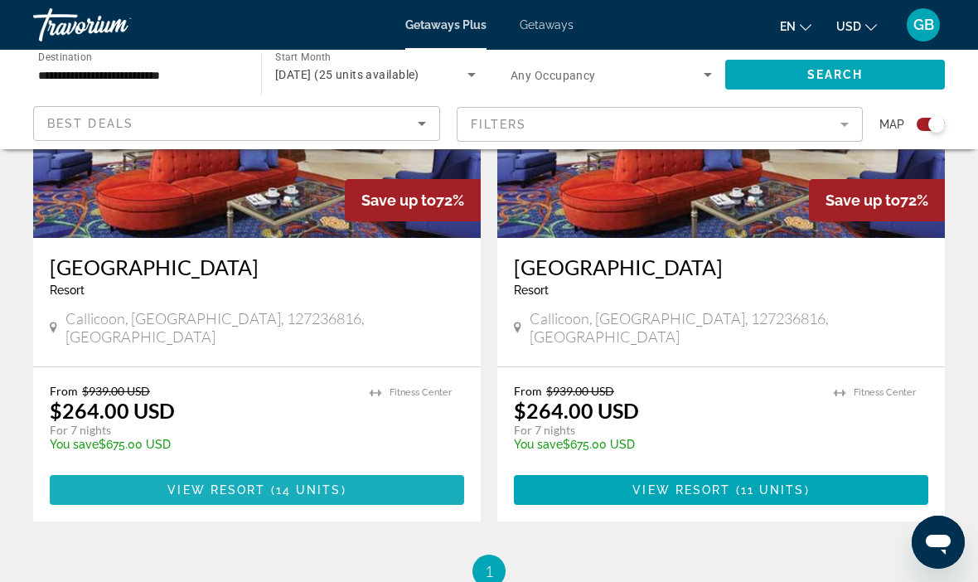
click at [278, 483] on span "14 units" at bounding box center [308, 489] width 65 height 13
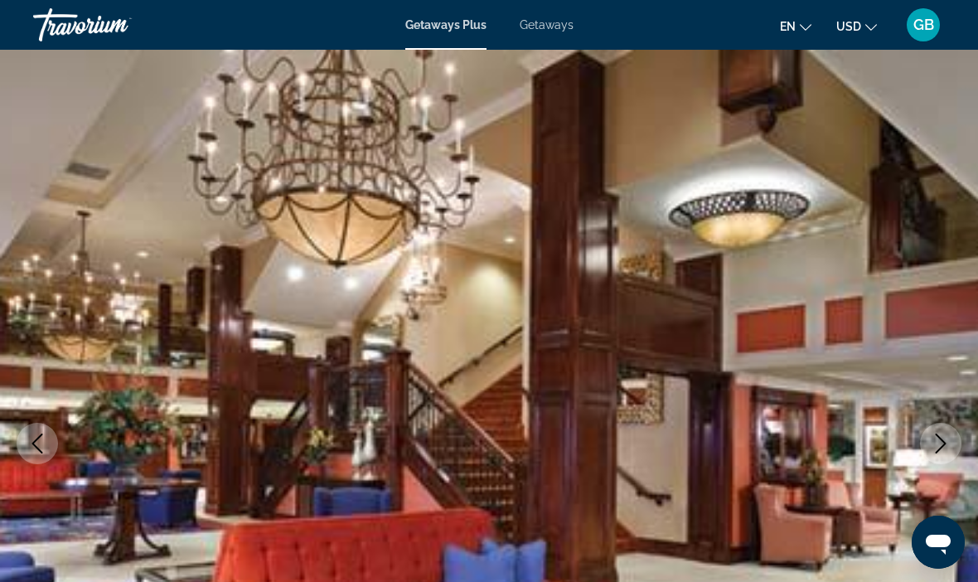
click at [551, 30] on span "Getaways" at bounding box center [547, 24] width 54 height 13
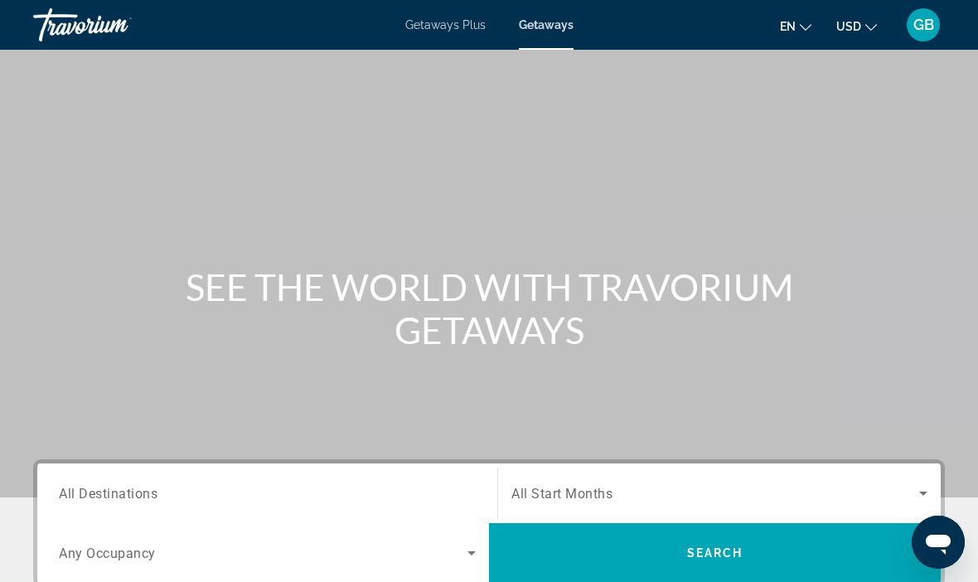
click at [143, 495] on span "All Destinations" at bounding box center [108, 493] width 99 height 16
click at [143, 495] on input "Destination All Destinations" at bounding box center [267, 494] width 417 height 20
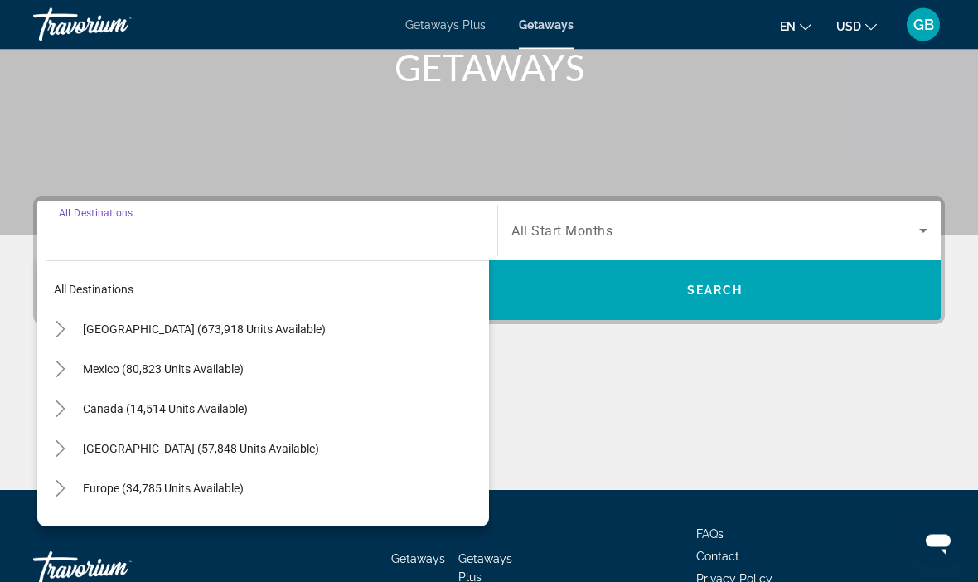
scroll to position [373, 0]
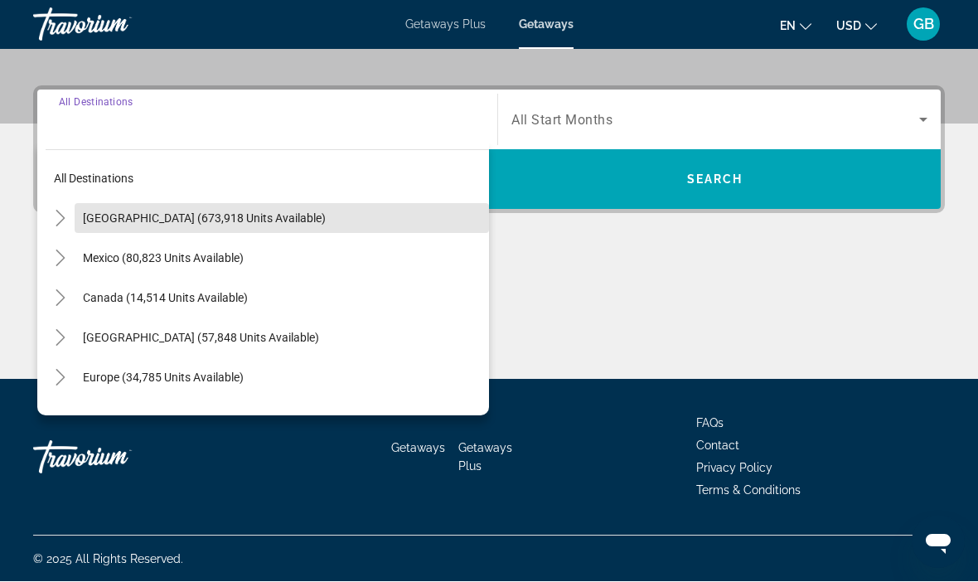
click at [231, 212] on span "[GEOGRAPHIC_DATA] (673,918 units available)" at bounding box center [204, 218] width 243 height 13
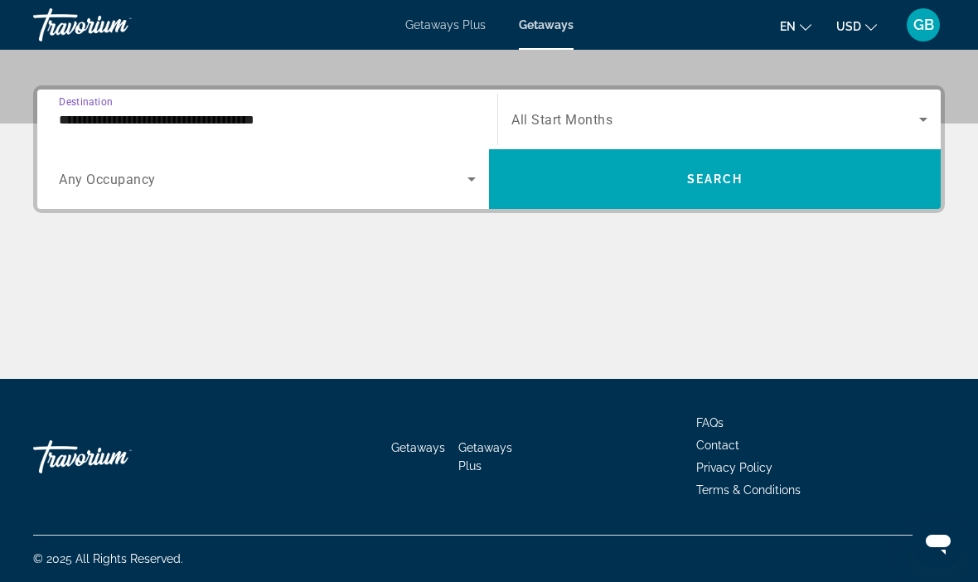
click at [179, 110] on input "**********" at bounding box center [267, 120] width 417 height 20
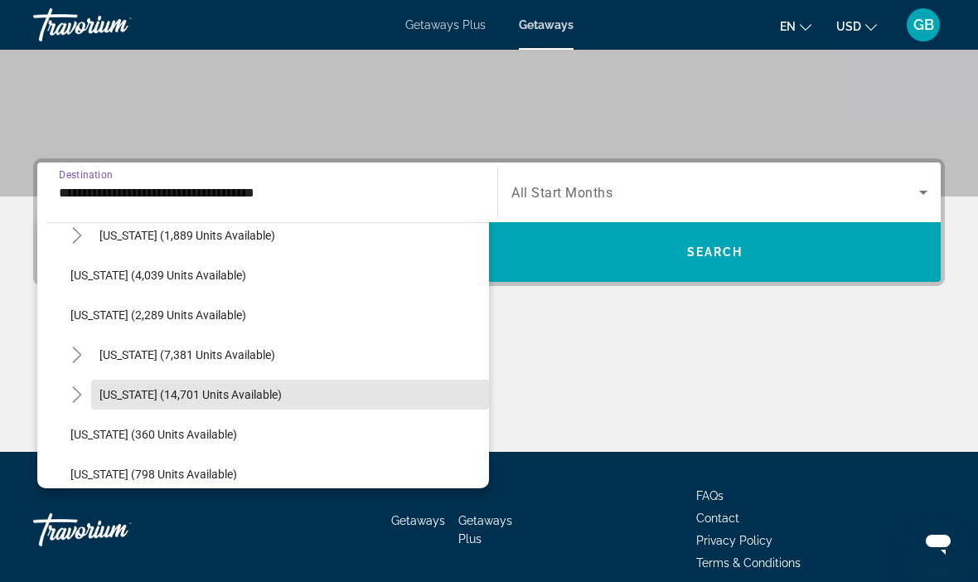
scroll to position [1077, 0]
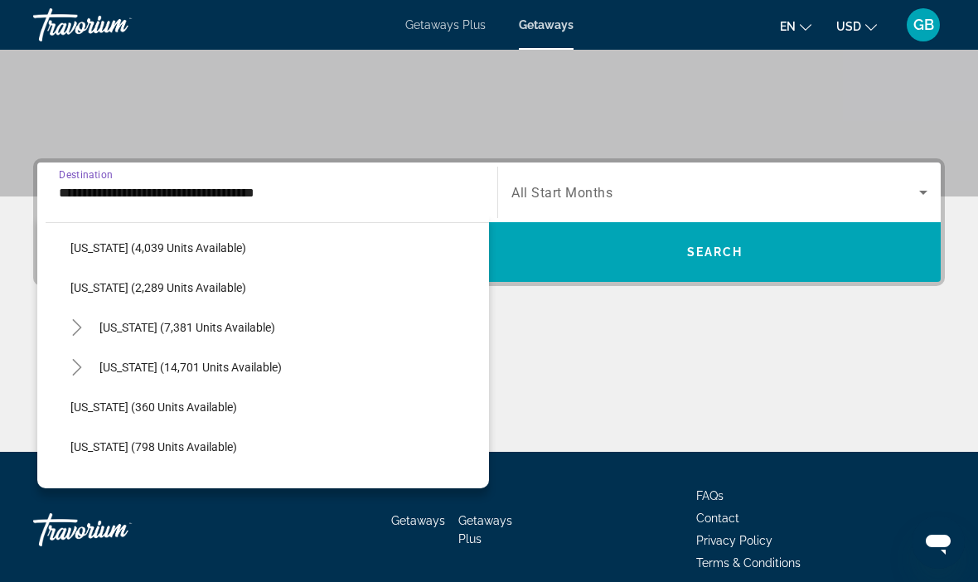
click at [238, 317] on span "Search widget" at bounding box center [290, 327] width 398 height 40
type input "**********"
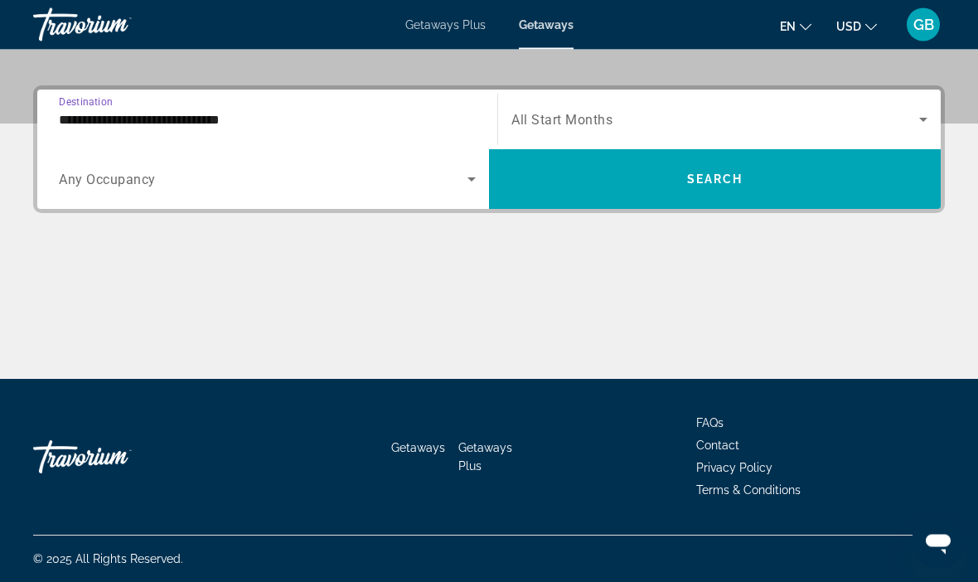
click at [714, 113] on span "Search widget" at bounding box center [715, 120] width 408 height 20
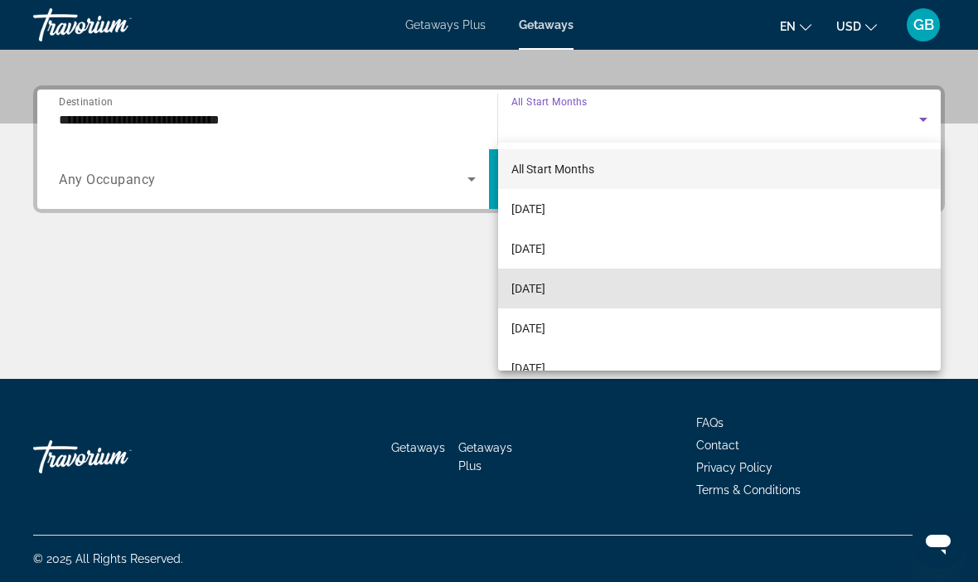
click at [545, 288] on span "[DATE]" at bounding box center [528, 288] width 34 height 20
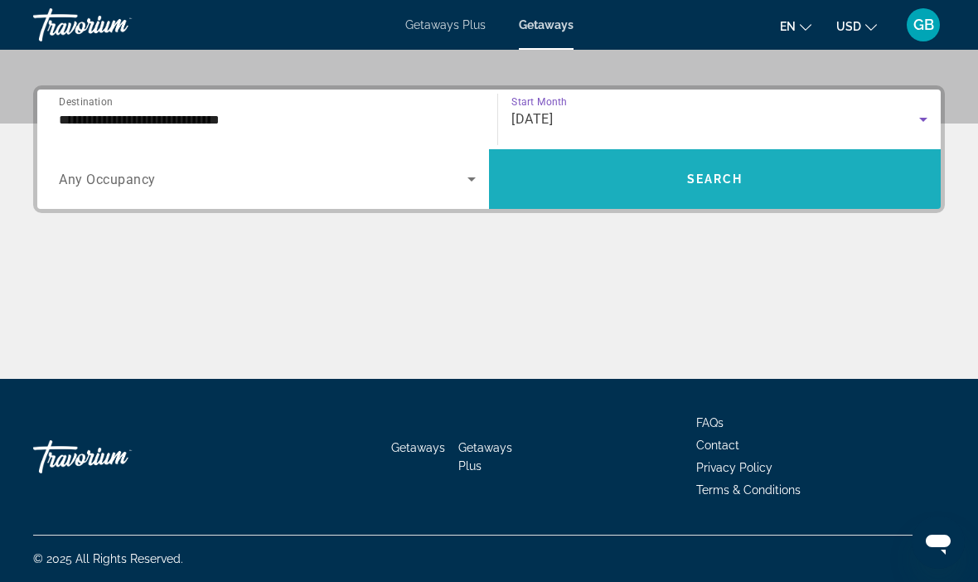
click at [727, 181] on span "Search" at bounding box center [715, 178] width 56 height 13
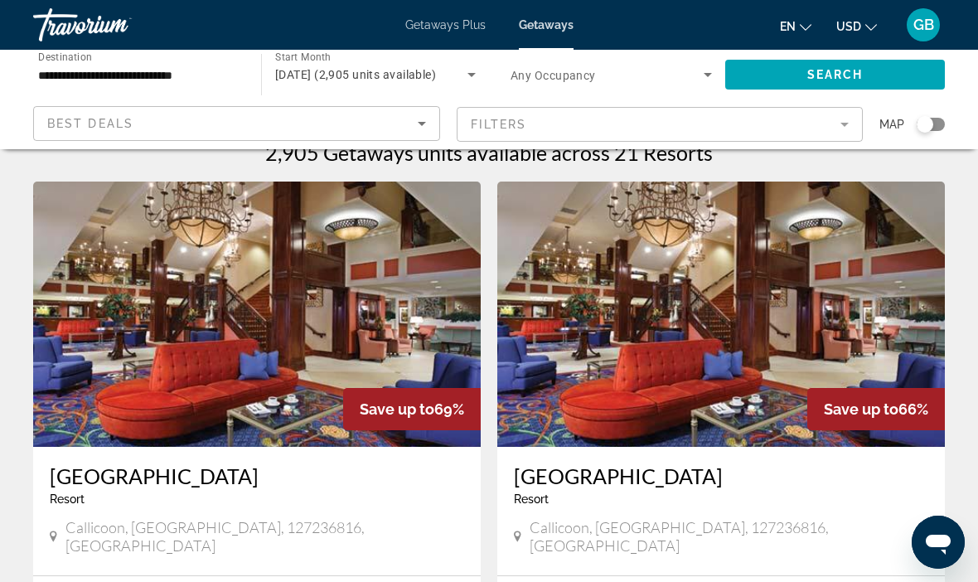
scroll to position [17, 0]
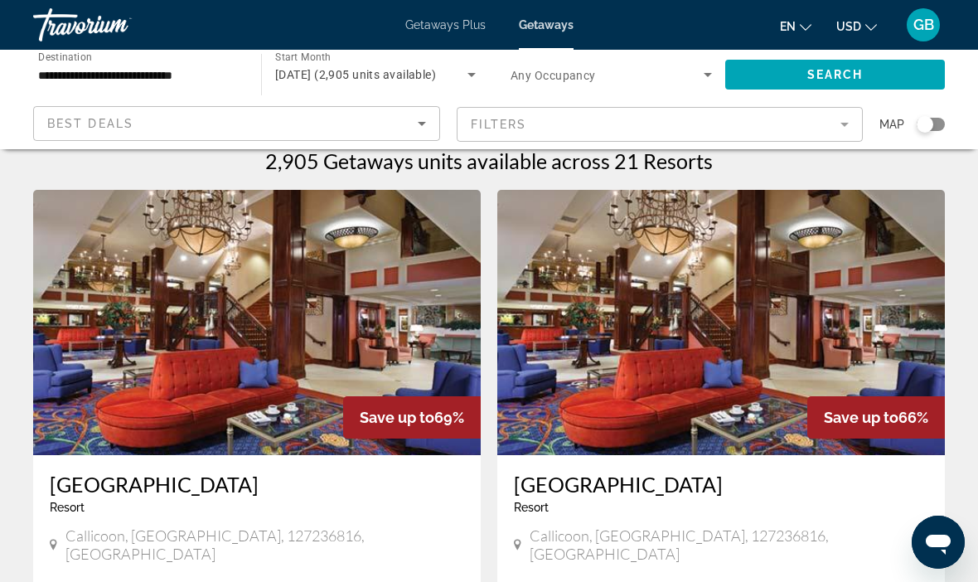
click at [839, 122] on mat-form-field "Filters" at bounding box center [660, 124] width 407 height 35
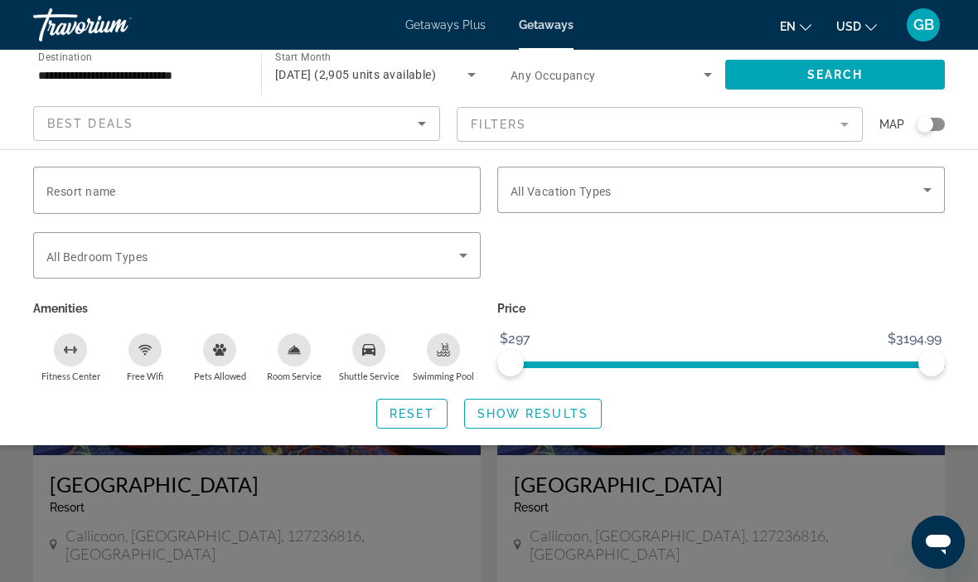
click at [305, 195] on input "Resort name" at bounding box center [256, 191] width 421 height 20
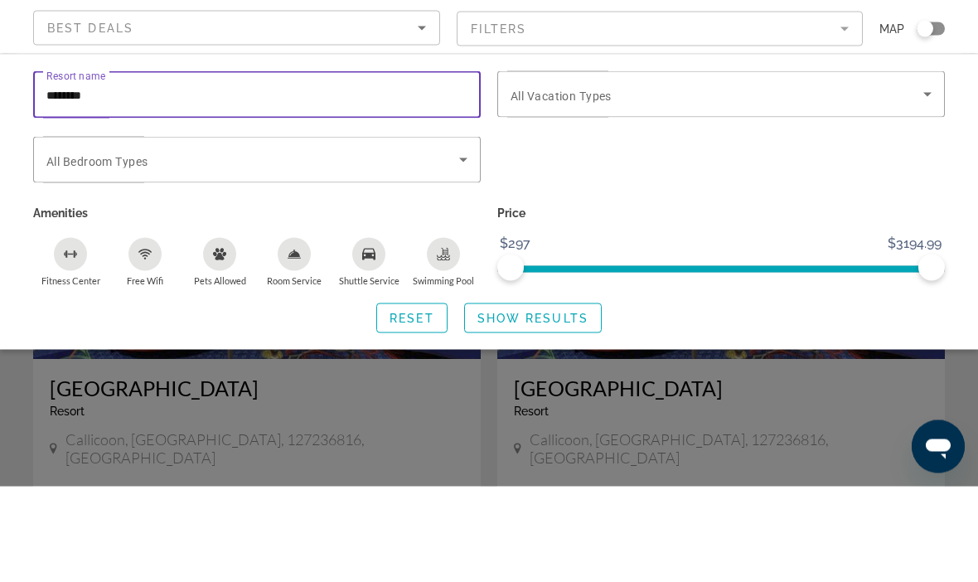
type input "********"
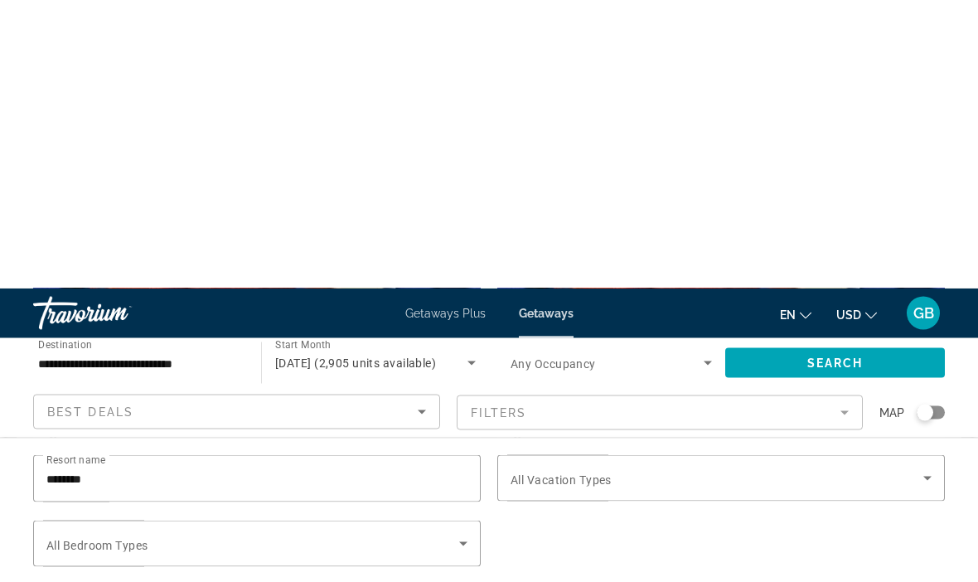
scroll to position [413, 0]
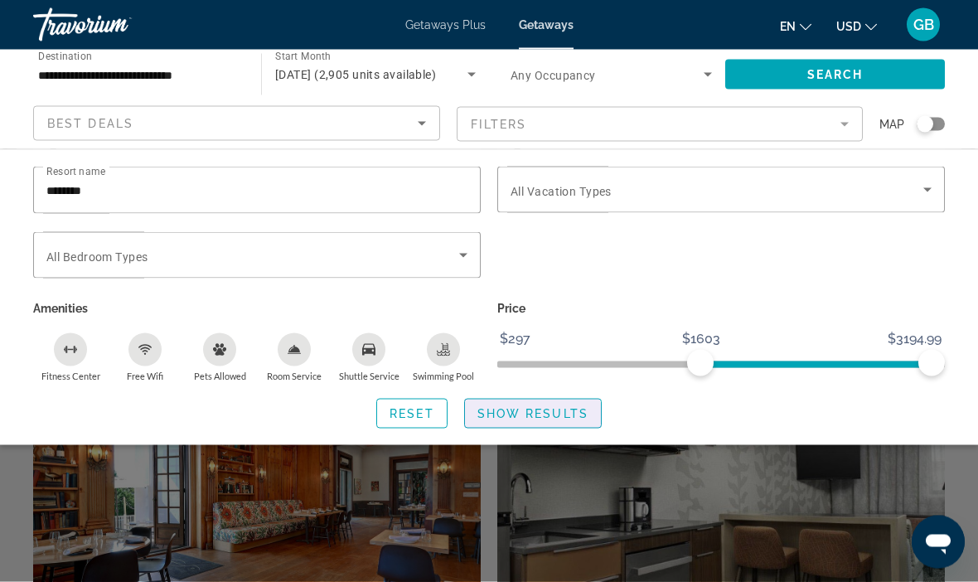
click at [524, 417] on span "Show Results" at bounding box center [532, 413] width 111 height 13
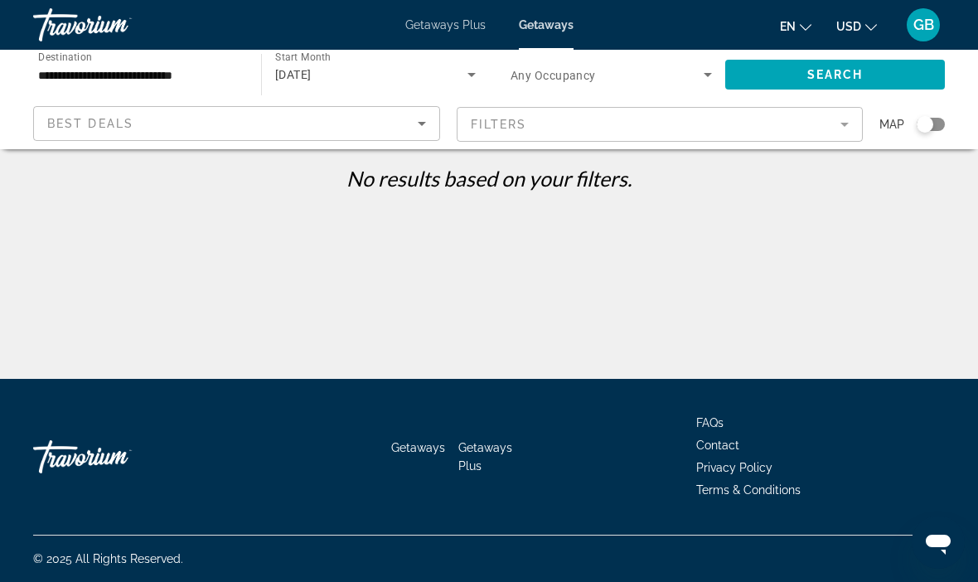
click at [420, 129] on icon "Sort by" at bounding box center [422, 124] width 20 height 20
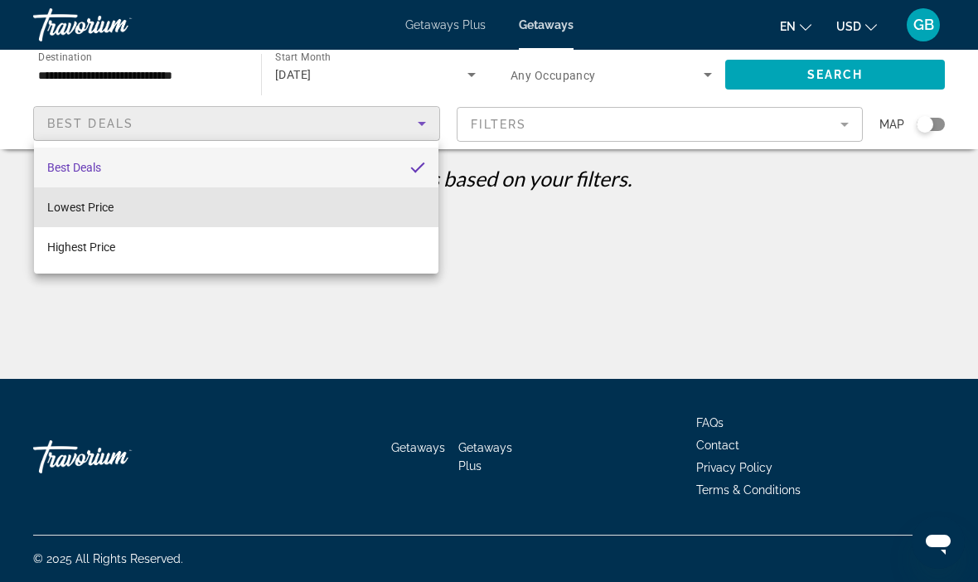
click at [230, 211] on mat-option "Lowest Price" at bounding box center [236, 207] width 404 height 40
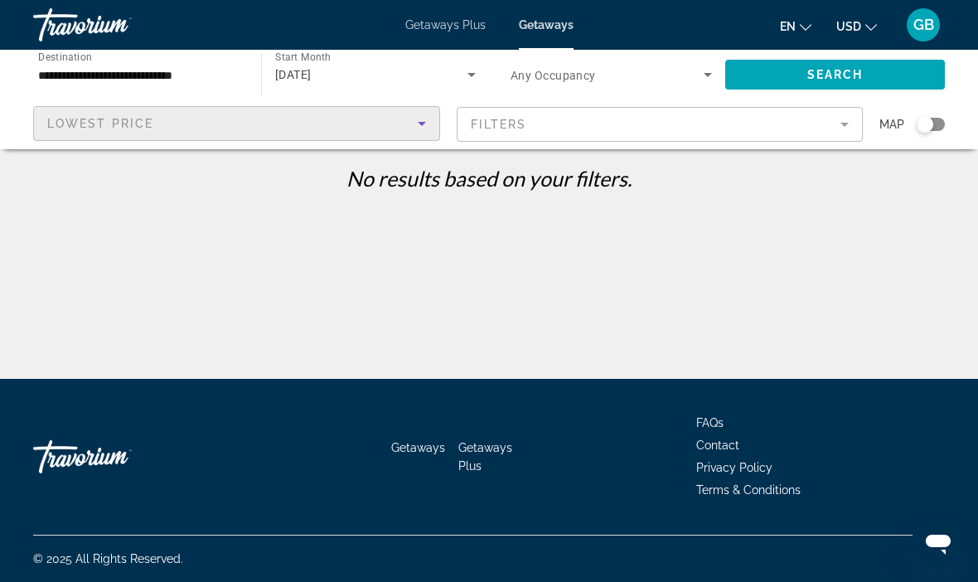
click at [836, 124] on mat-form-field "Filters" at bounding box center [660, 124] width 407 height 35
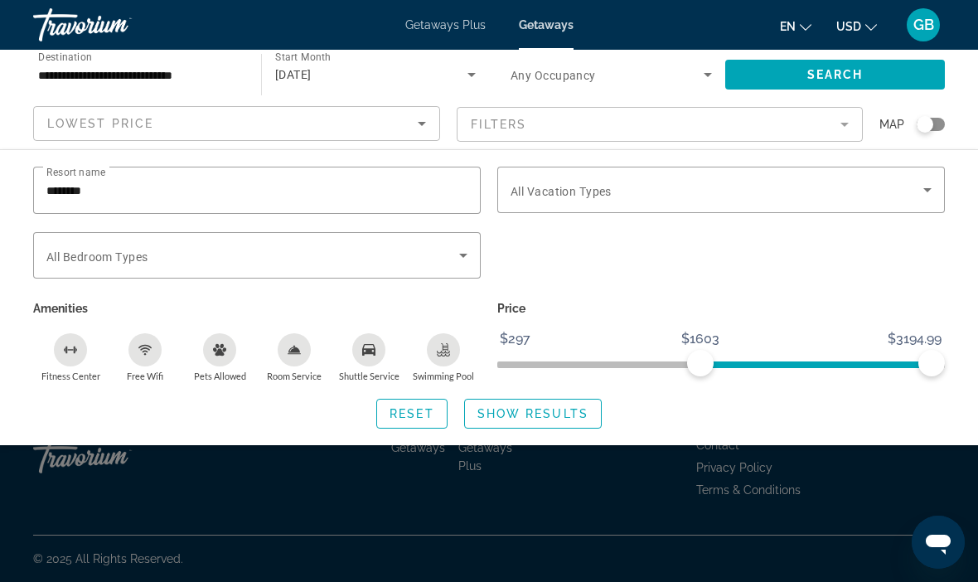
click at [164, 195] on input "********" at bounding box center [256, 191] width 421 height 20
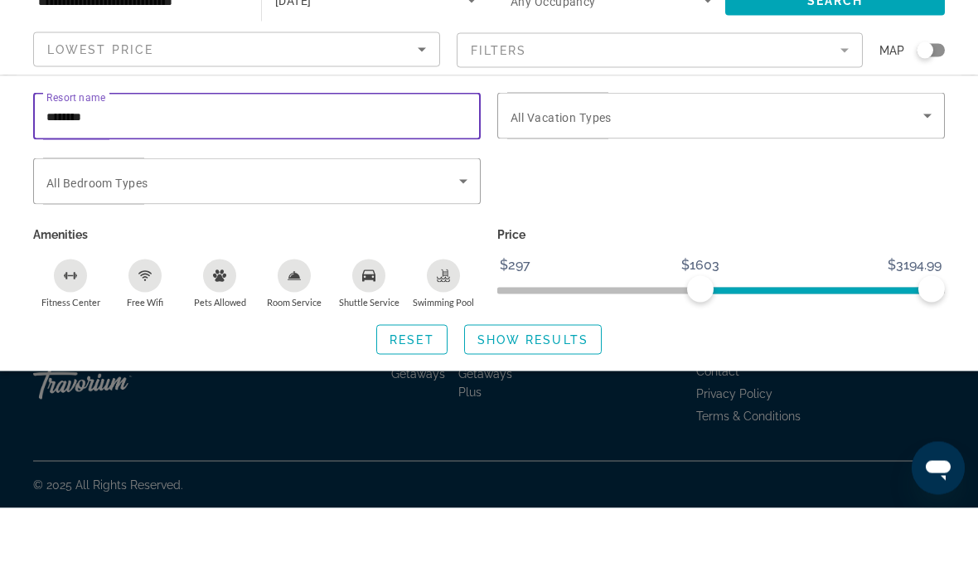
click at [49, 181] on input "********" at bounding box center [256, 191] width 421 height 20
click at [157, 181] on input "**********" at bounding box center [256, 191] width 421 height 20
type input "**********"
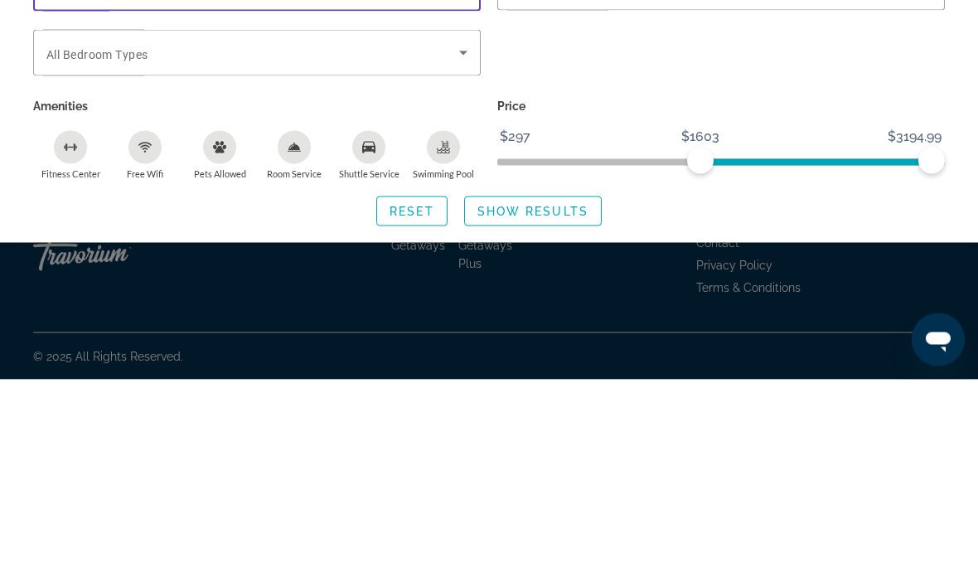
click at [559, 394] on span "Search widget" at bounding box center [533, 414] width 136 height 40
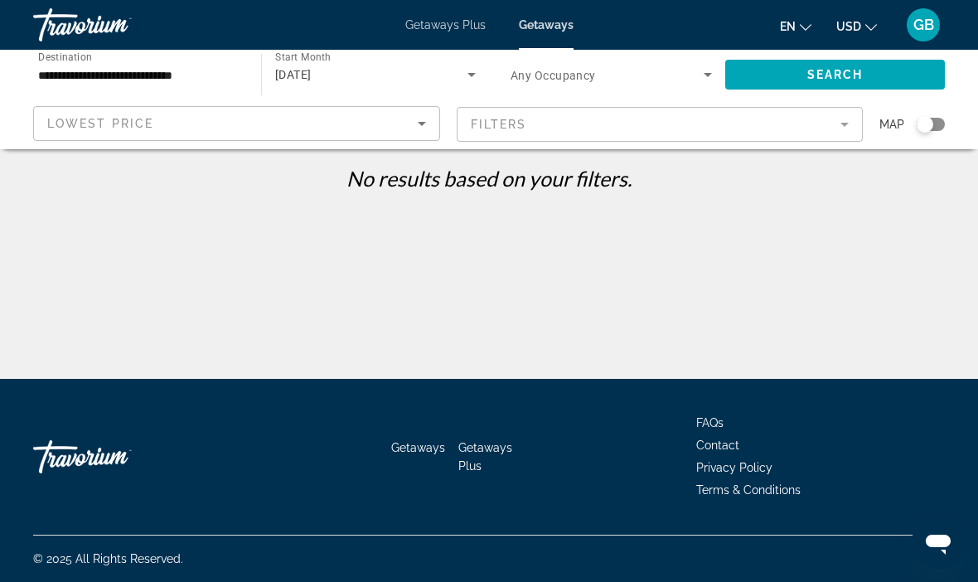
click at [830, 125] on mat-form-field "Filters" at bounding box center [660, 124] width 407 height 35
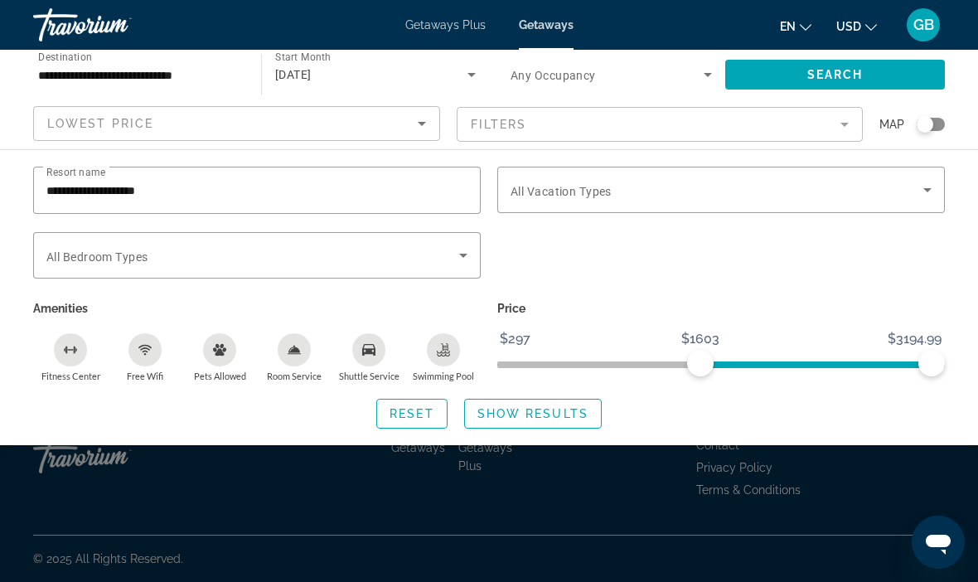
click at [258, 189] on input "**********" at bounding box center [256, 191] width 421 height 20
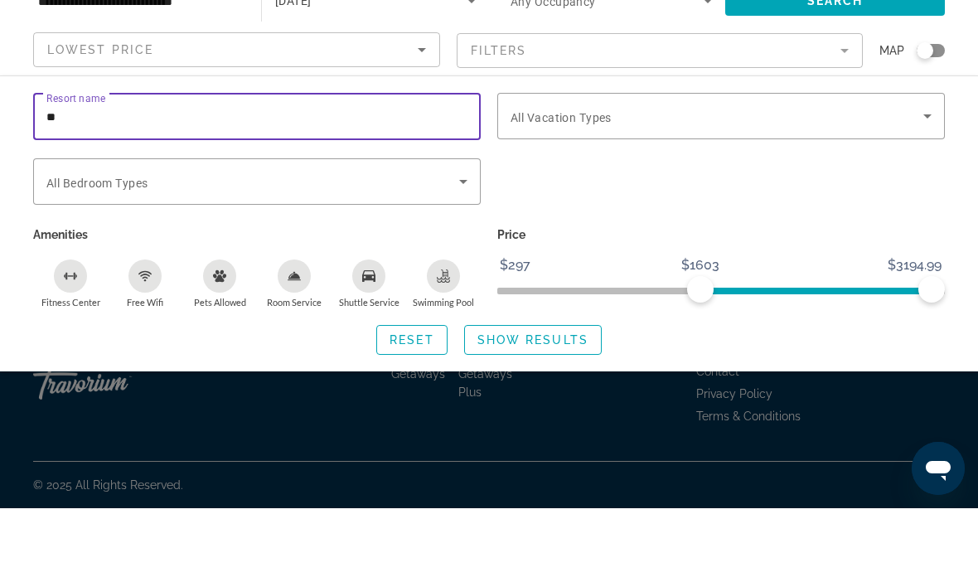
type input "*"
type input "**********"
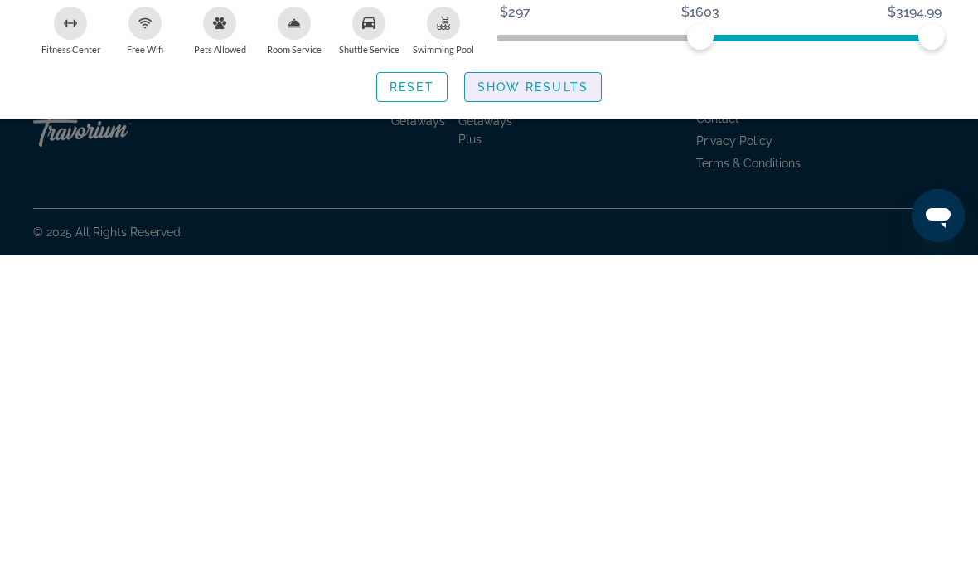
click at [549, 407] on span "Show Results" at bounding box center [532, 413] width 111 height 13
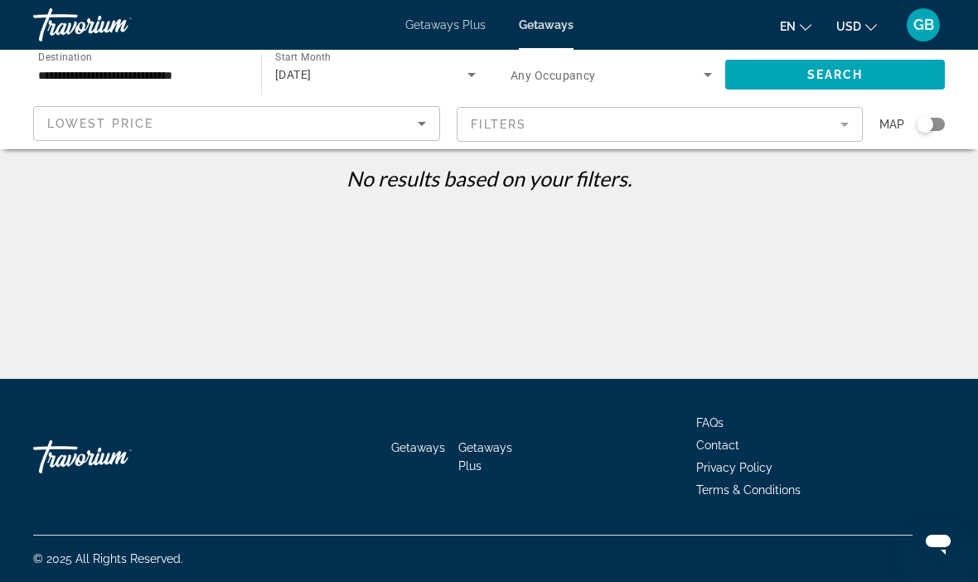
click at [425, 128] on icon "Sort by" at bounding box center [422, 124] width 20 height 20
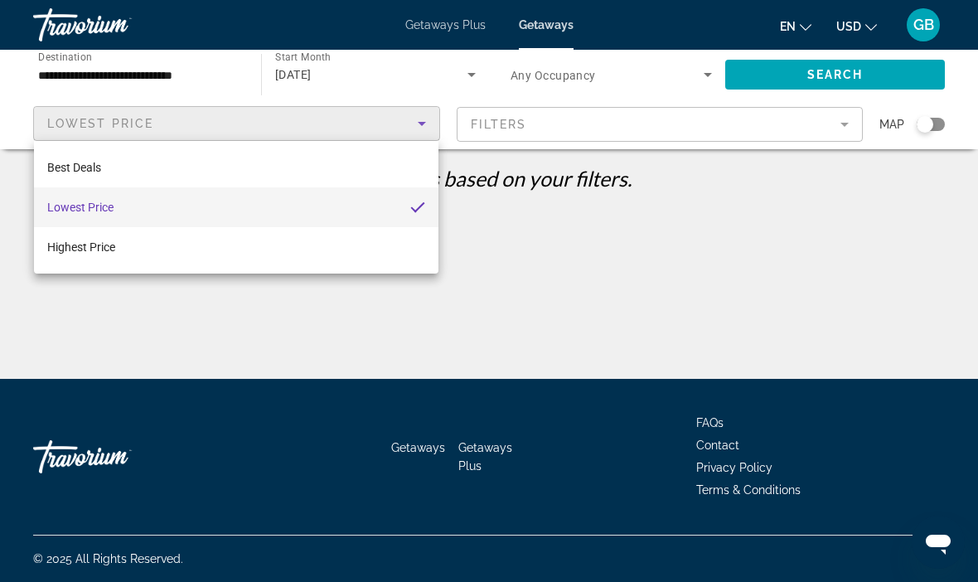
click at [681, 122] on div at bounding box center [489, 291] width 978 height 582
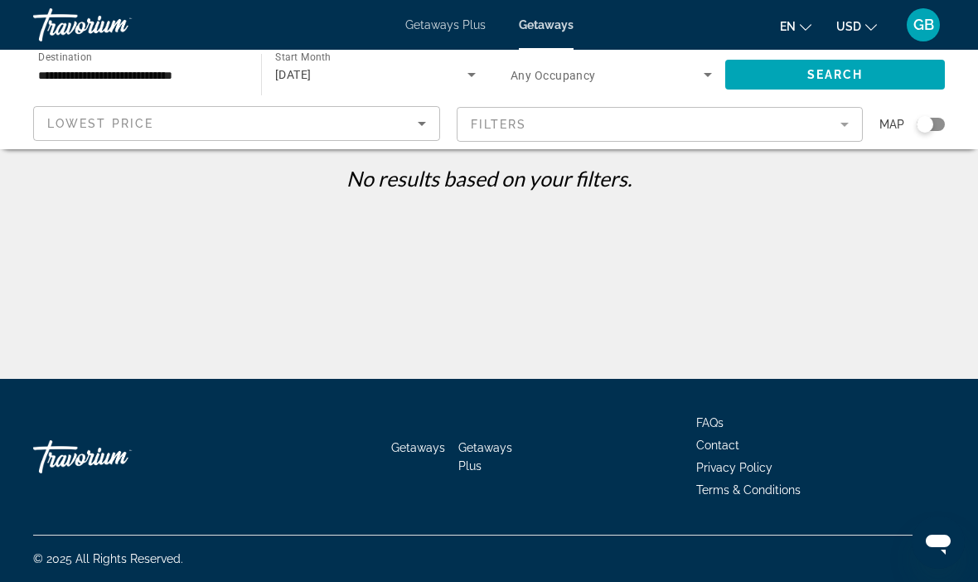
click at [834, 128] on mat-form-field "Filters" at bounding box center [660, 124] width 407 height 35
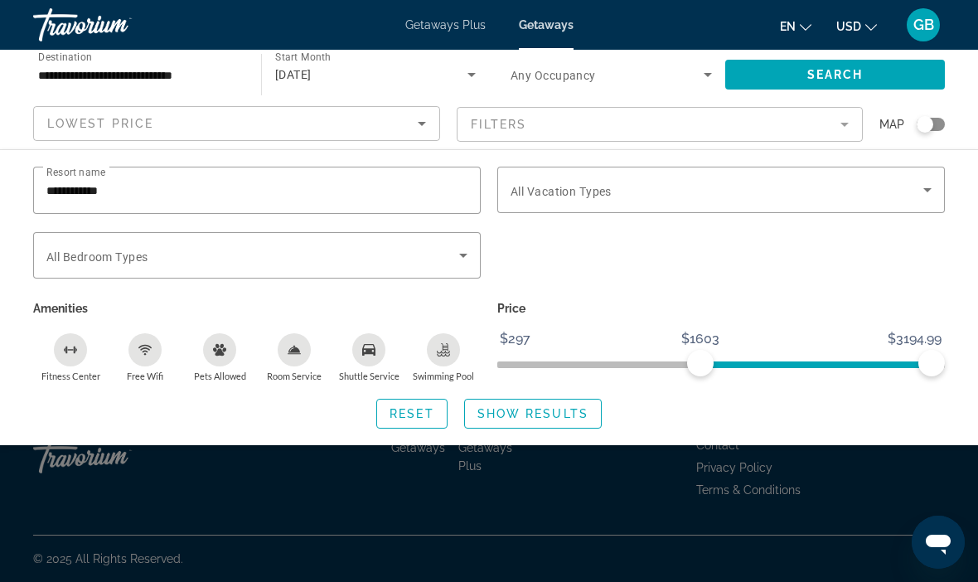
click at [356, 193] on input "**********" at bounding box center [256, 191] width 421 height 20
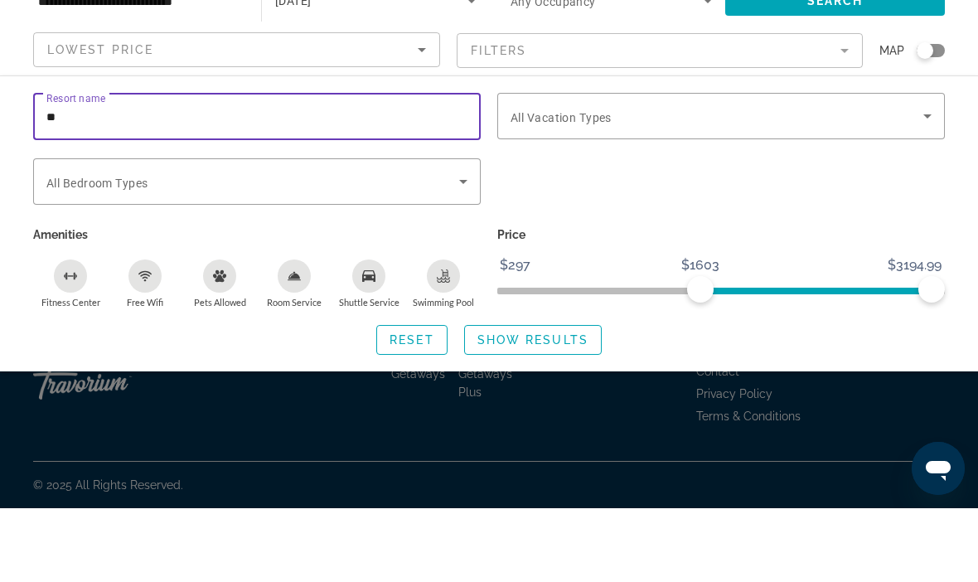
type input "*"
type input "**********"
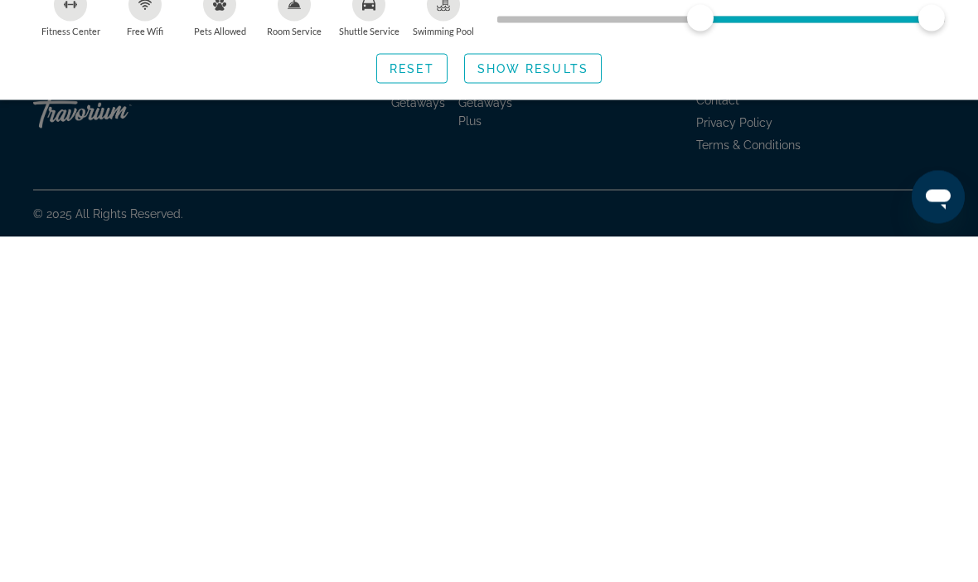
scroll to position [14, 0]
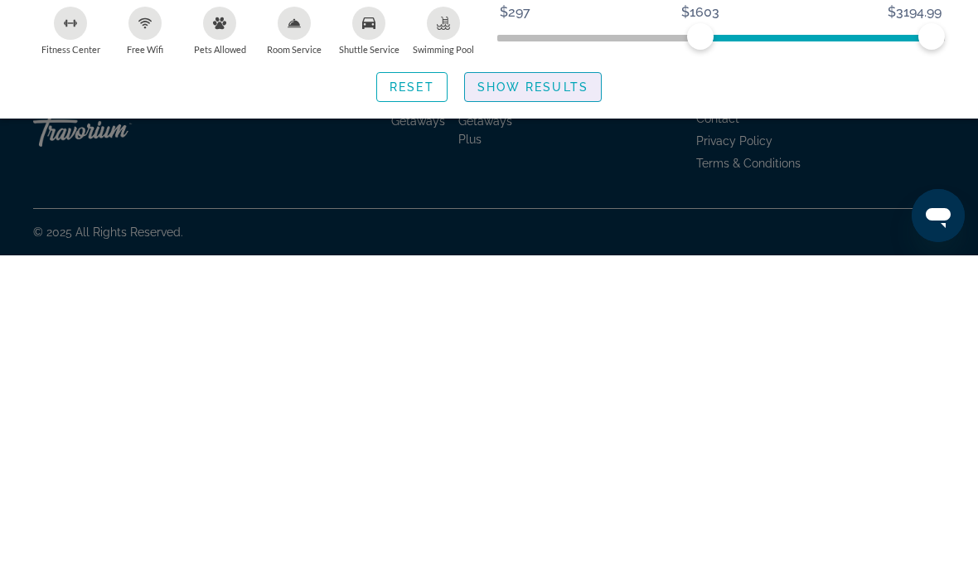
click at [551, 394] on span "Search widget" at bounding box center [533, 414] width 136 height 40
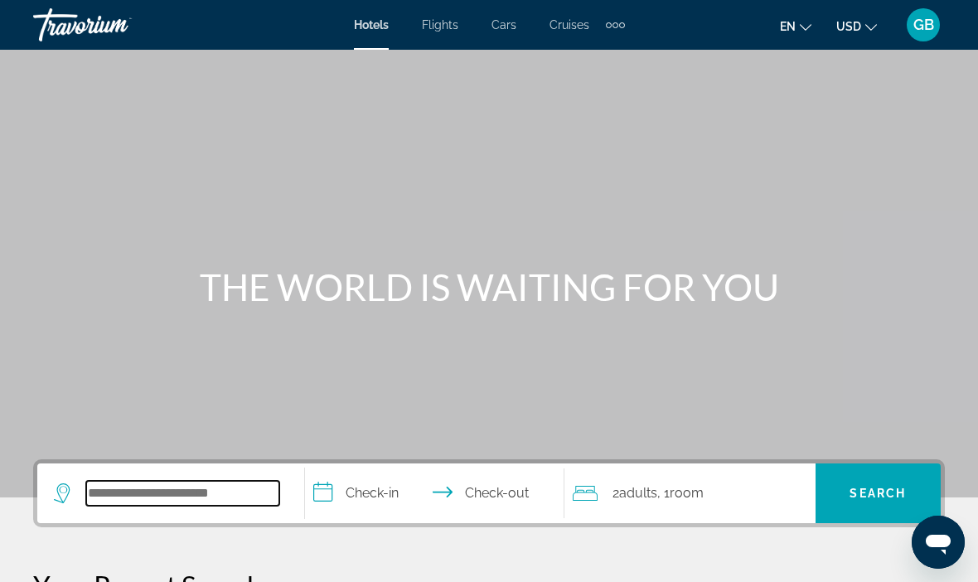
click at [196, 493] on input "Search widget" at bounding box center [182, 493] width 193 height 25
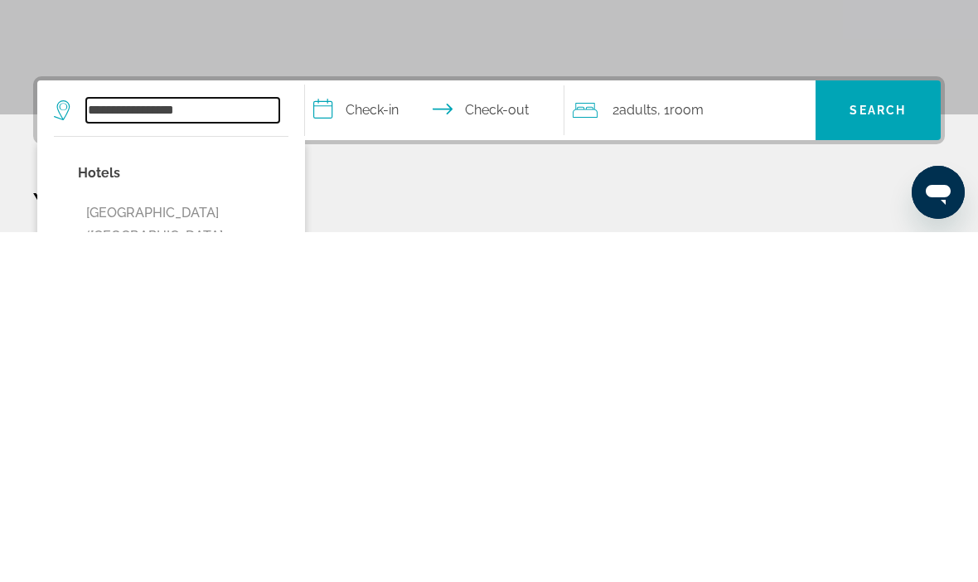
scroll to position [35, 0]
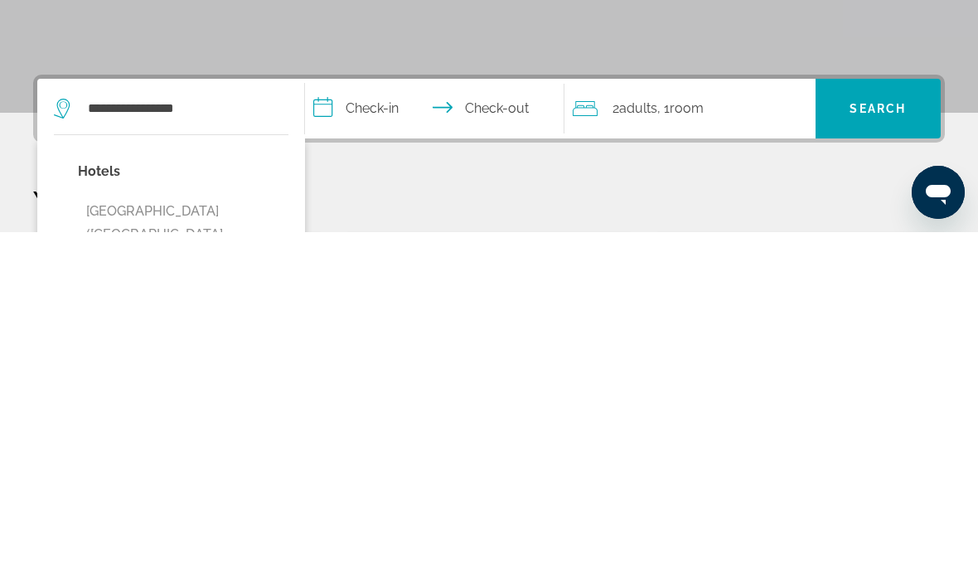
type input "**********"
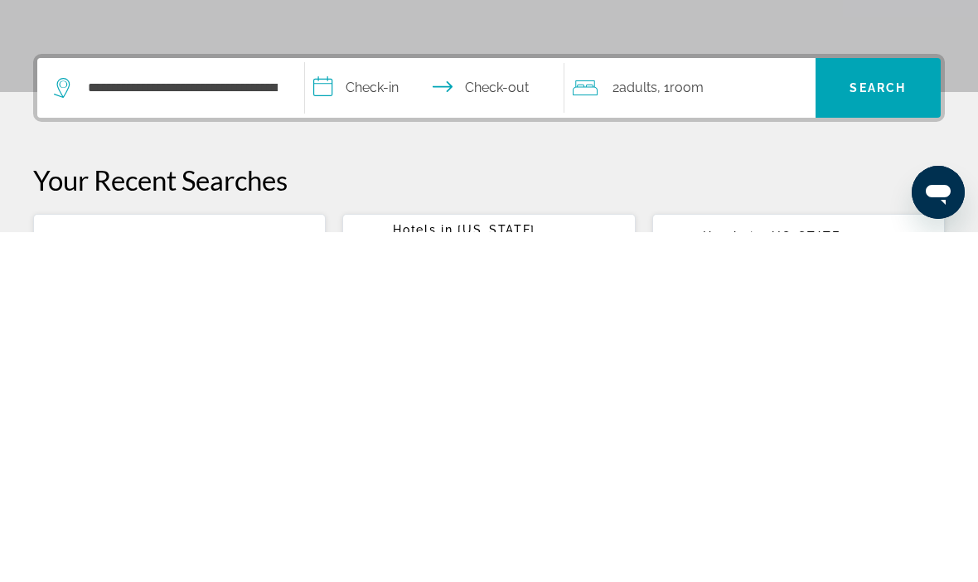
click at [387, 408] on input "**********" at bounding box center [438, 440] width 266 height 65
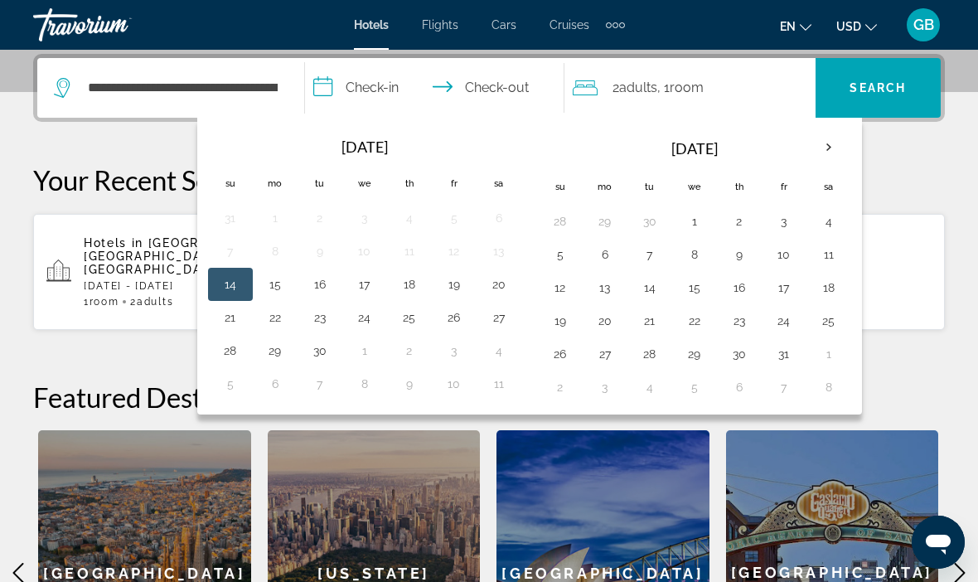
click at [825, 145] on th "Next month" at bounding box center [828, 147] width 45 height 36
click at [554, 253] on button "2" at bounding box center [560, 254] width 27 height 23
click at [784, 258] on button "7" at bounding box center [784, 254] width 27 height 23
type input "**********"
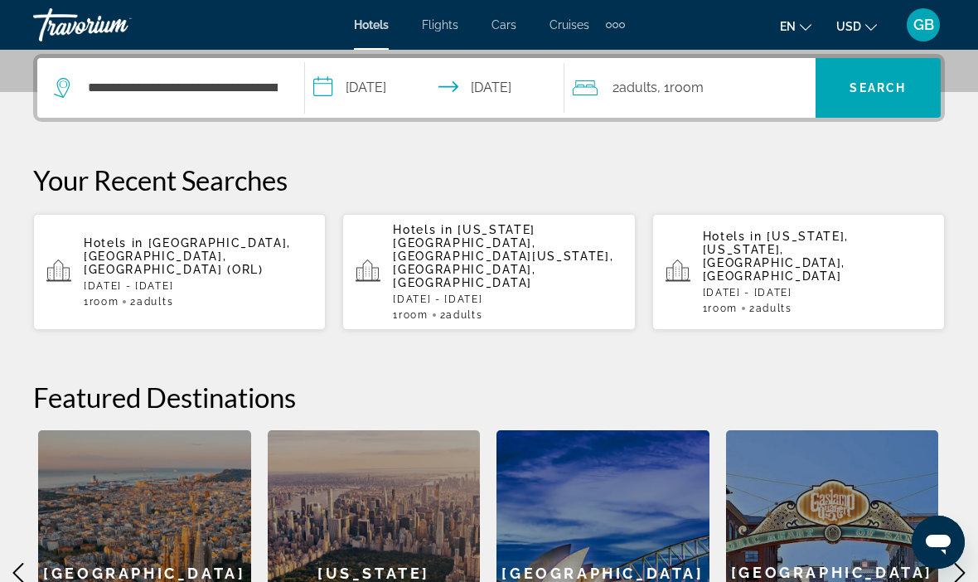
click at [881, 94] on span "Search" at bounding box center [878, 87] width 56 height 13
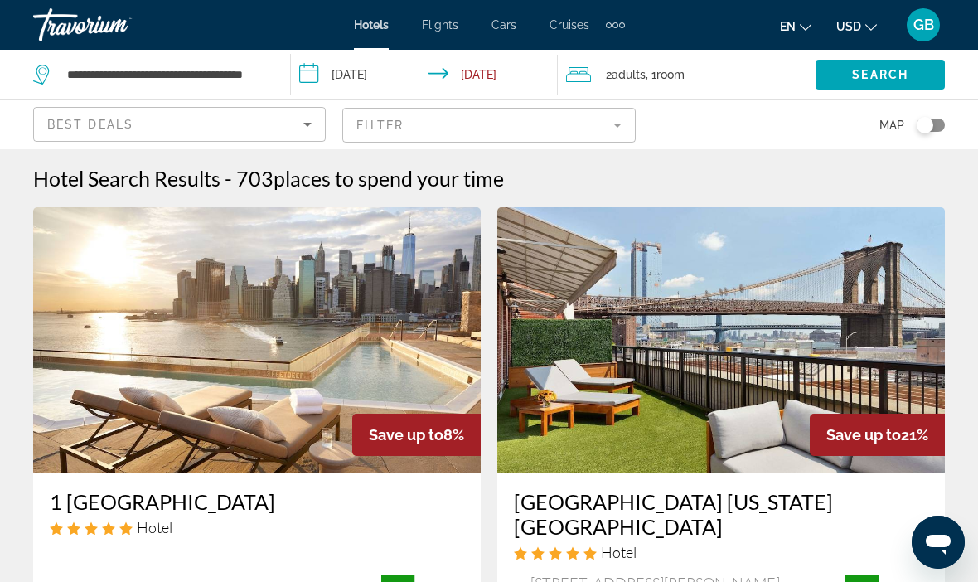
click at [612, 123] on mat-form-field "Filter" at bounding box center [488, 125] width 293 height 35
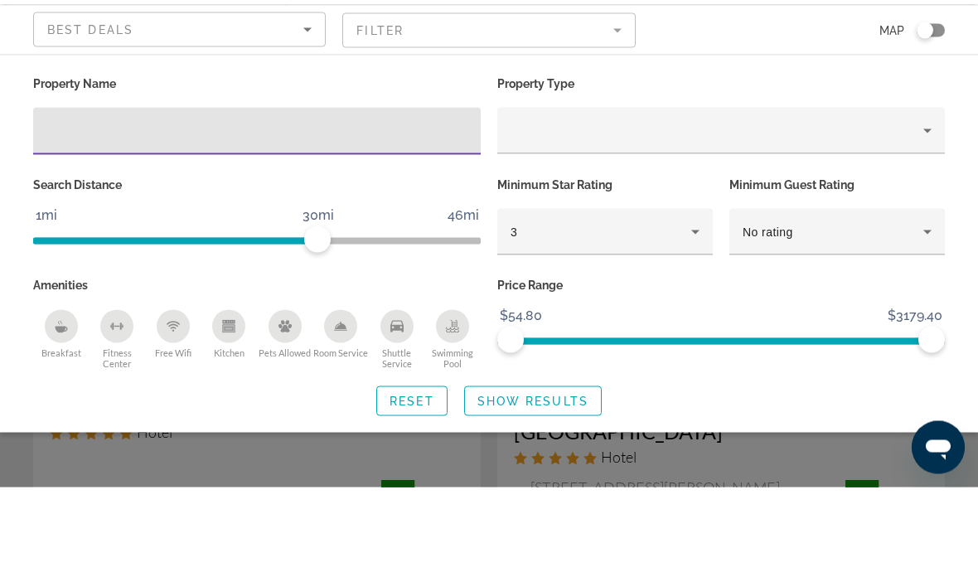
click at [827, 202] on div "Hotel Filters" at bounding box center [721, 225] width 421 height 46
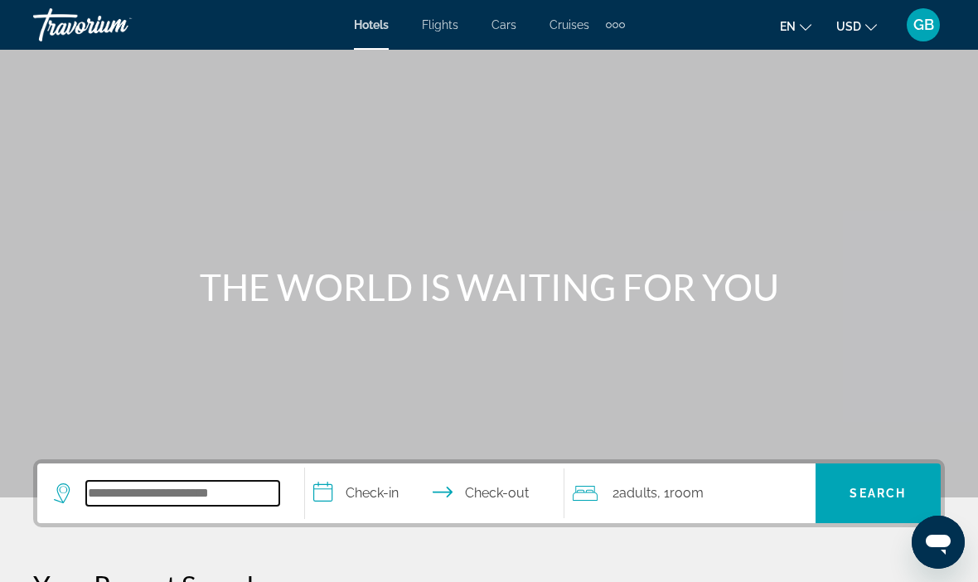
click at [167, 491] on input "Search widget" at bounding box center [182, 493] width 193 height 25
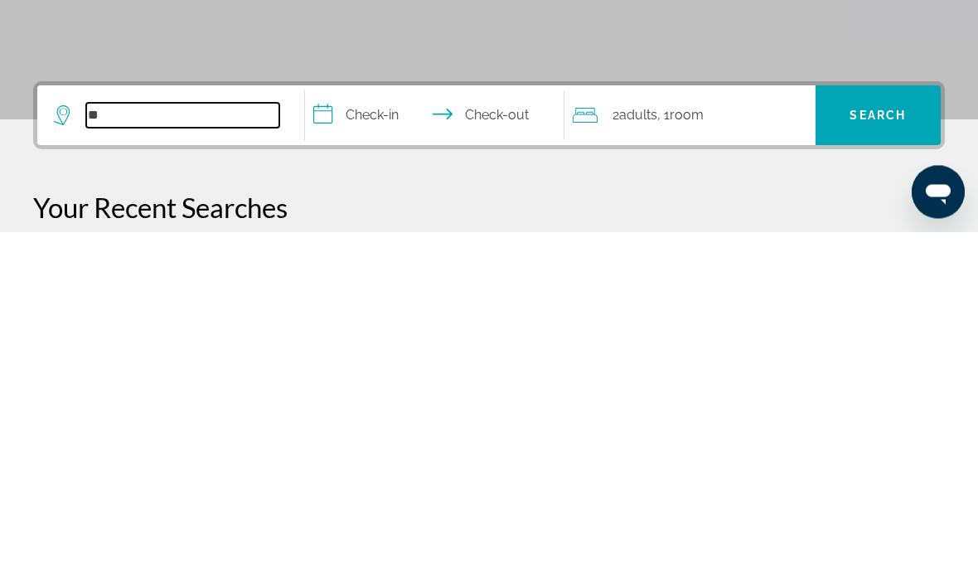
type input "*"
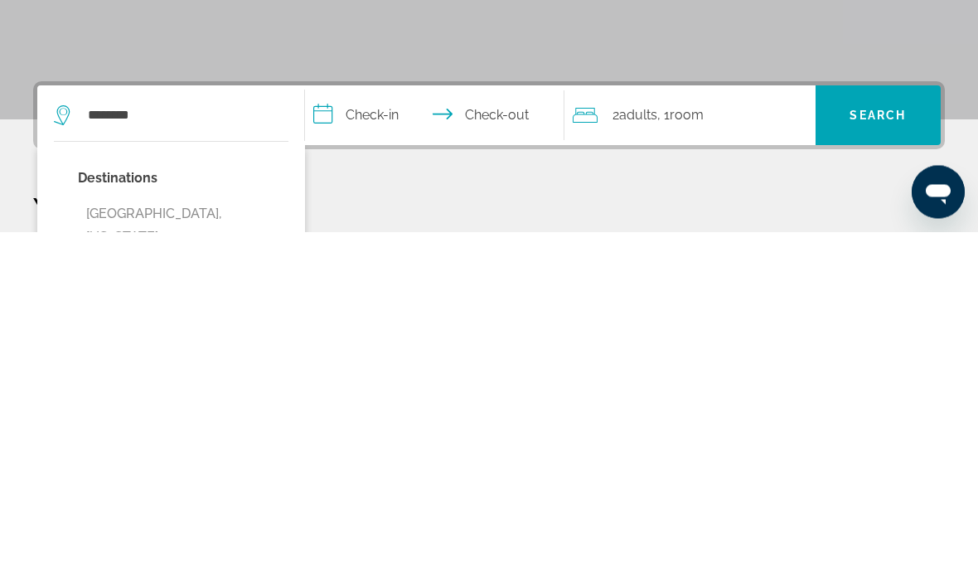
click at [380, 436] on input "**********" at bounding box center [438, 468] width 266 height 65
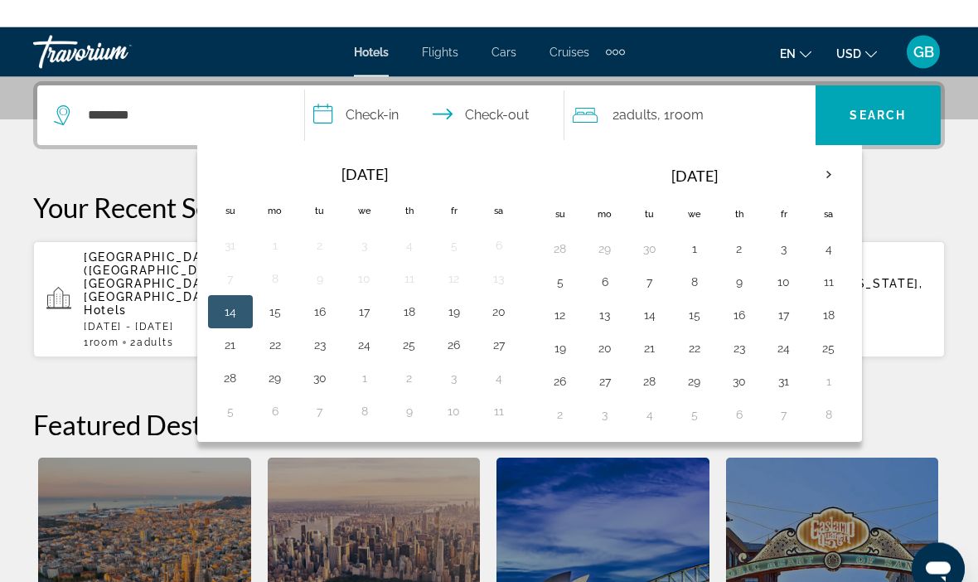
scroll to position [404, 0]
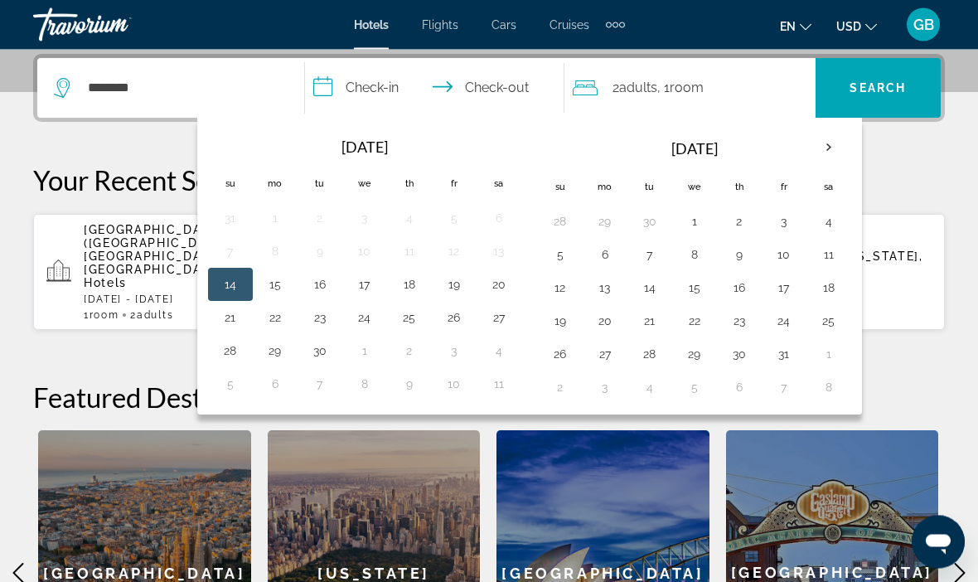
click at [143, 153] on div "**********" at bounding box center [489, 386] width 978 height 662
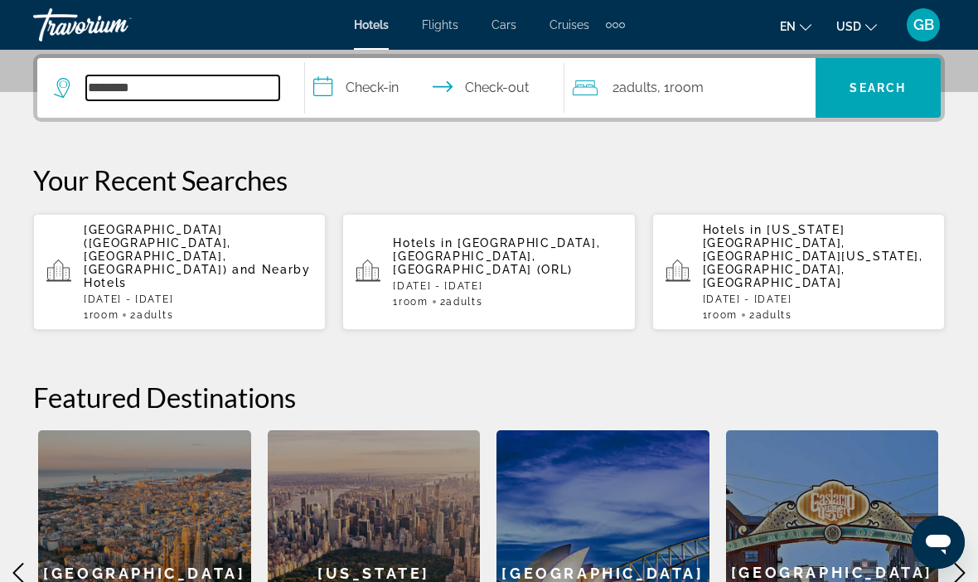
click at [126, 92] on input "********" at bounding box center [182, 87] width 193 height 25
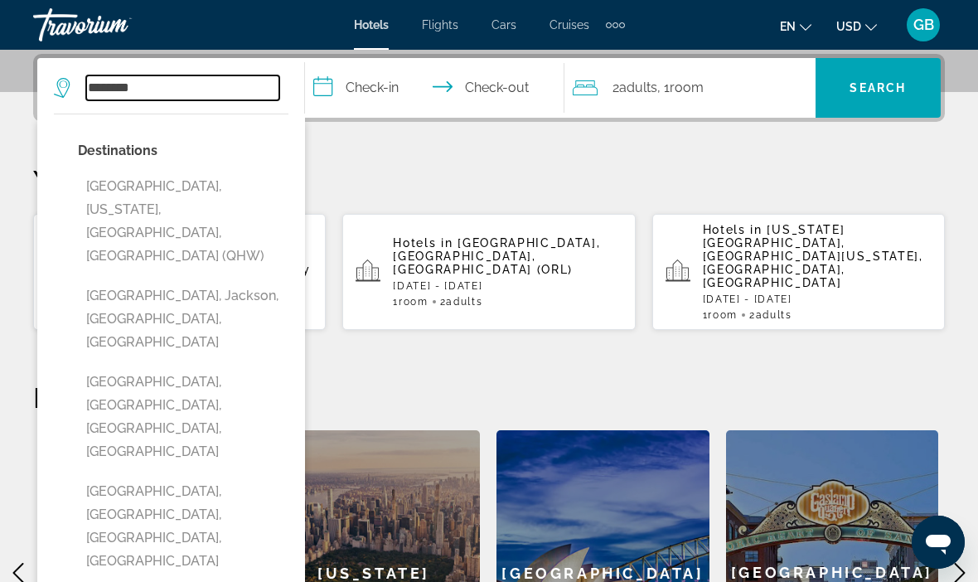
scroll to position [404, 0]
click at [197, 188] on button "Brooklyn, New York, NY, United States (QHW)" at bounding box center [183, 222] width 211 height 101
type input "**********"
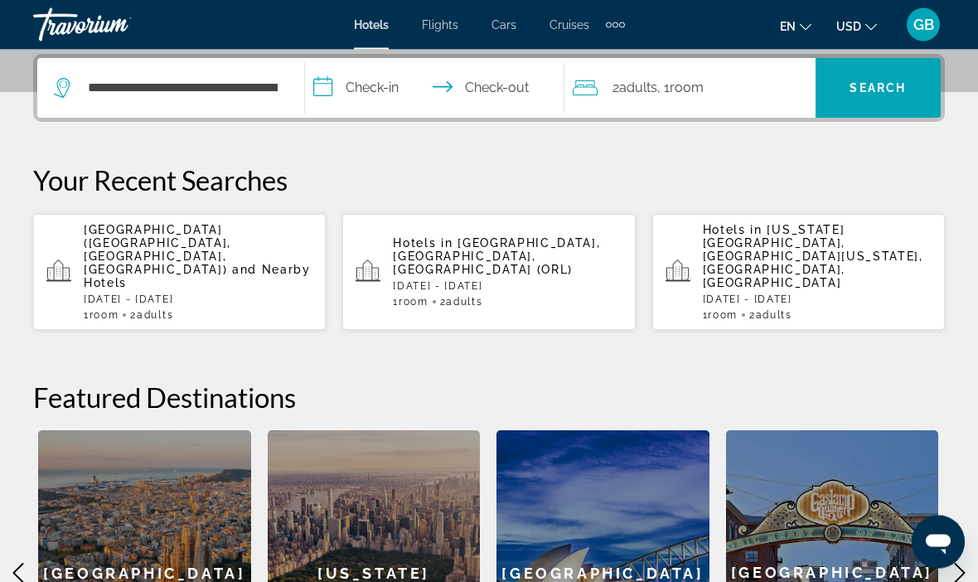
click at [393, 99] on input "**********" at bounding box center [438, 91] width 266 height 65
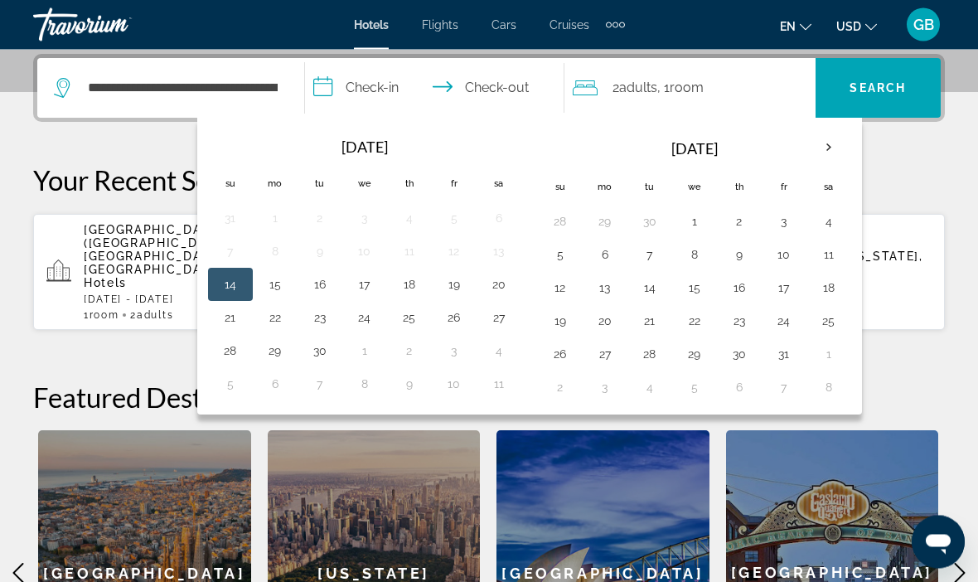
scroll to position [405, 0]
click at [835, 151] on th "Next month" at bounding box center [828, 147] width 45 height 36
click at [605, 254] on button "3" at bounding box center [605, 254] width 27 height 23
click at [820, 259] on button "8" at bounding box center [829, 254] width 27 height 23
type input "**********"
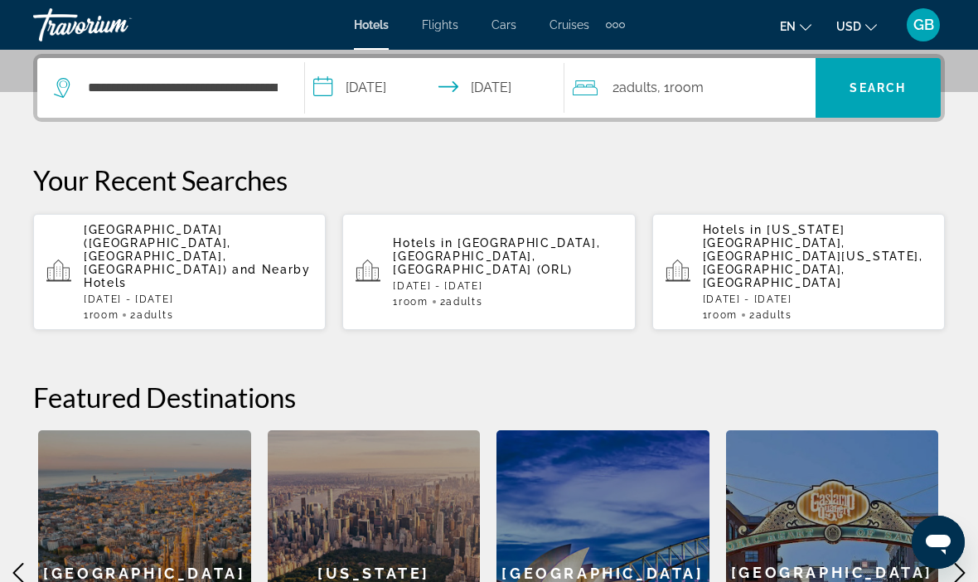
click at [895, 91] on span "Search" at bounding box center [878, 87] width 56 height 13
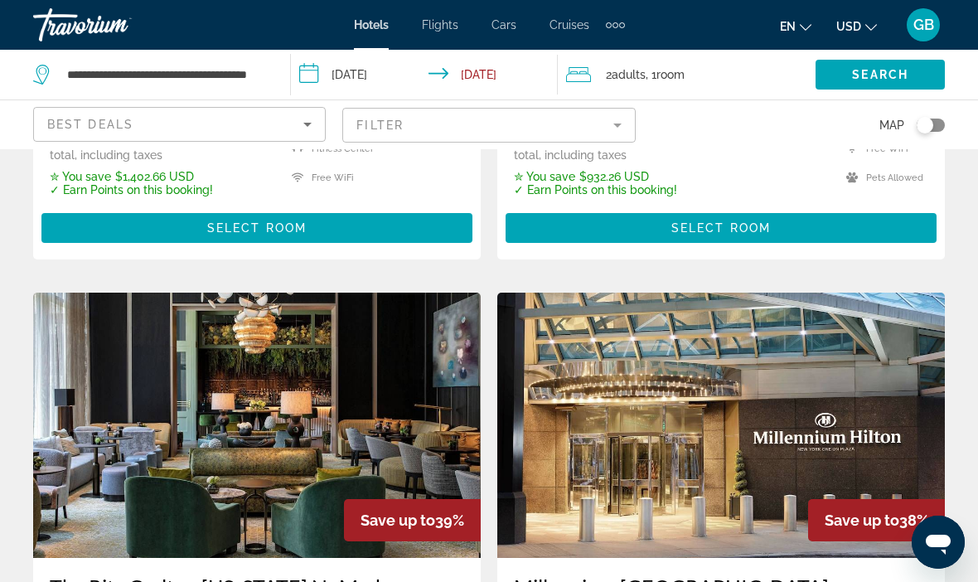
scroll to position [1154, 0]
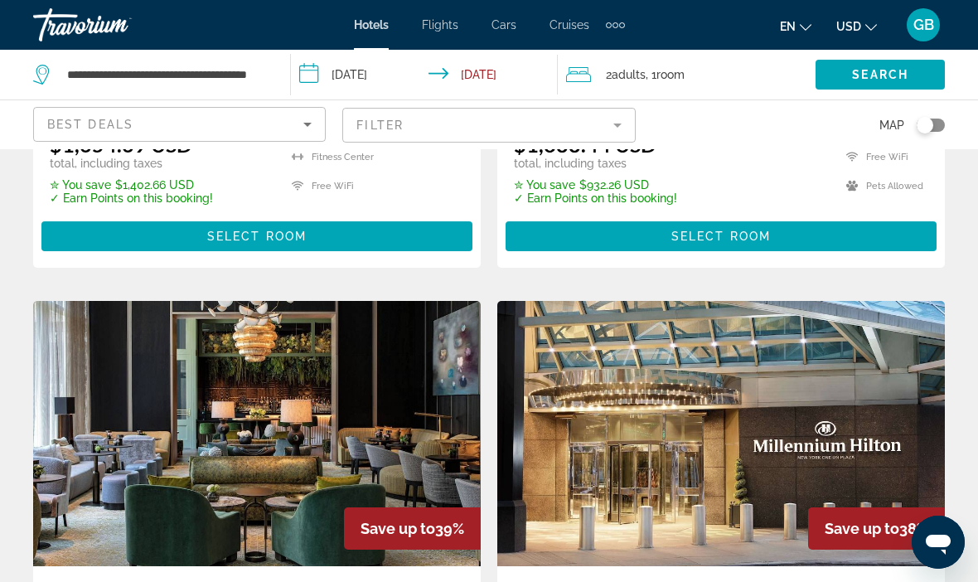
click at [370, 75] on input "**********" at bounding box center [427, 77] width 273 height 55
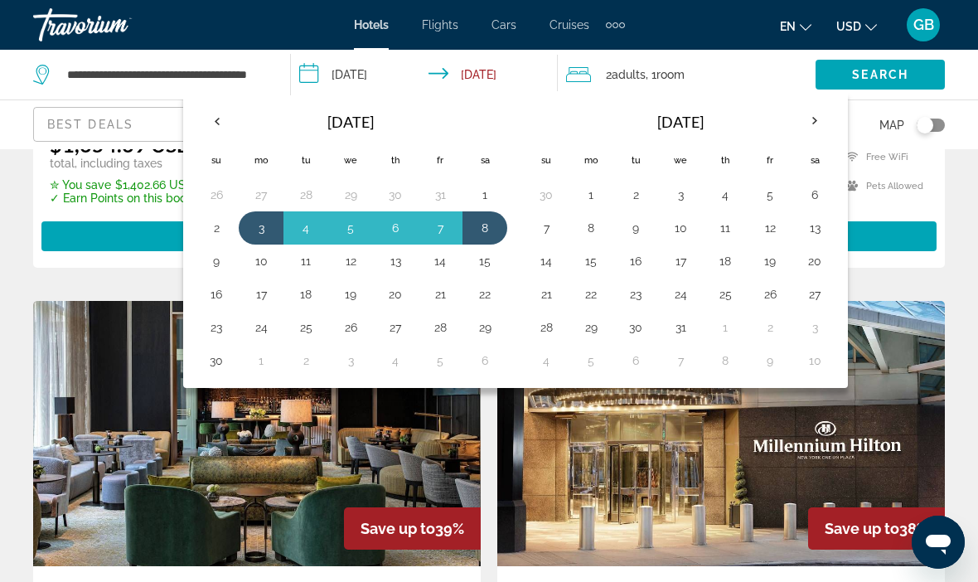
click at [216, 120] on th "Previous month" at bounding box center [216, 121] width 45 height 36
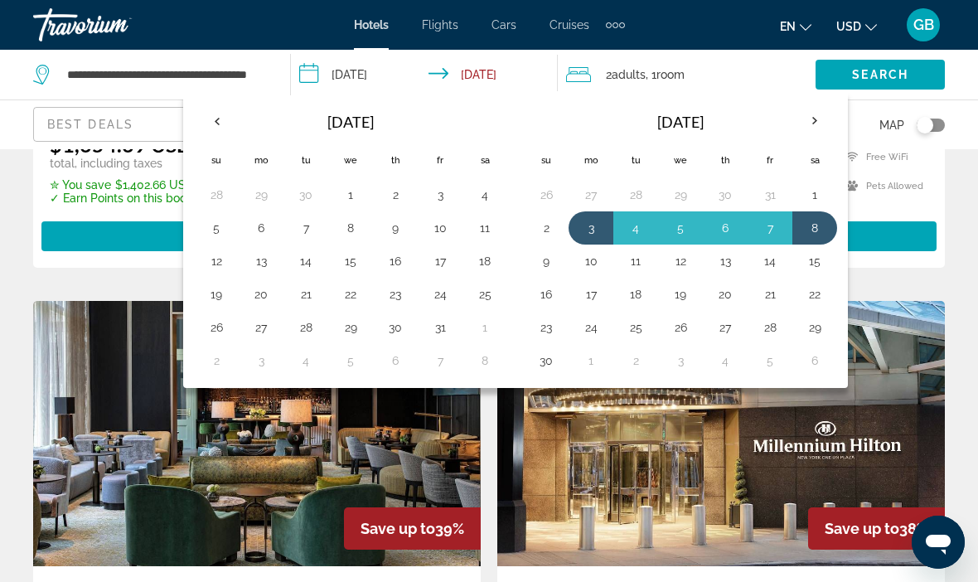
click at [221, 328] on button "26" at bounding box center [216, 327] width 27 height 23
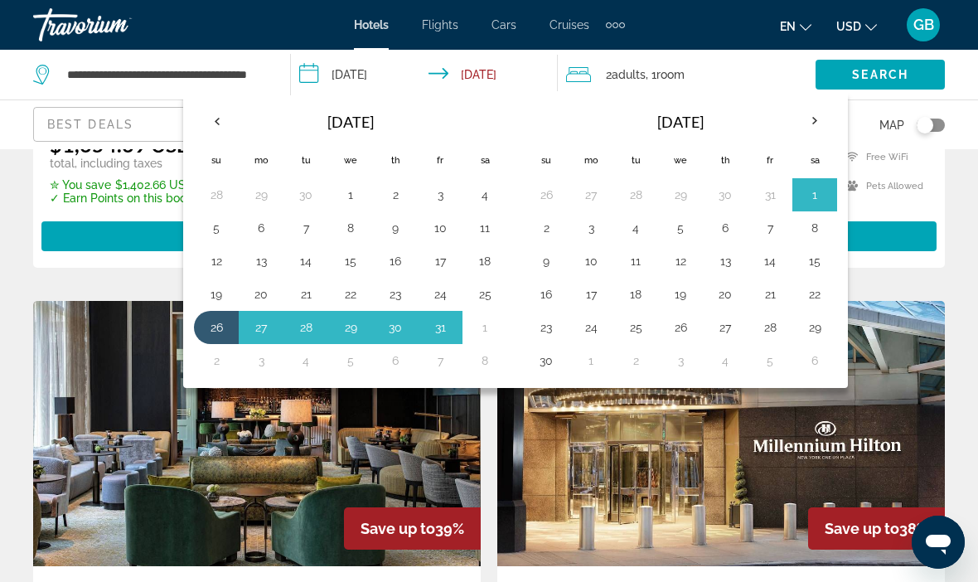
click at [541, 230] on button "2" at bounding box center [546, 227] width 27 height 23
type input "**********"
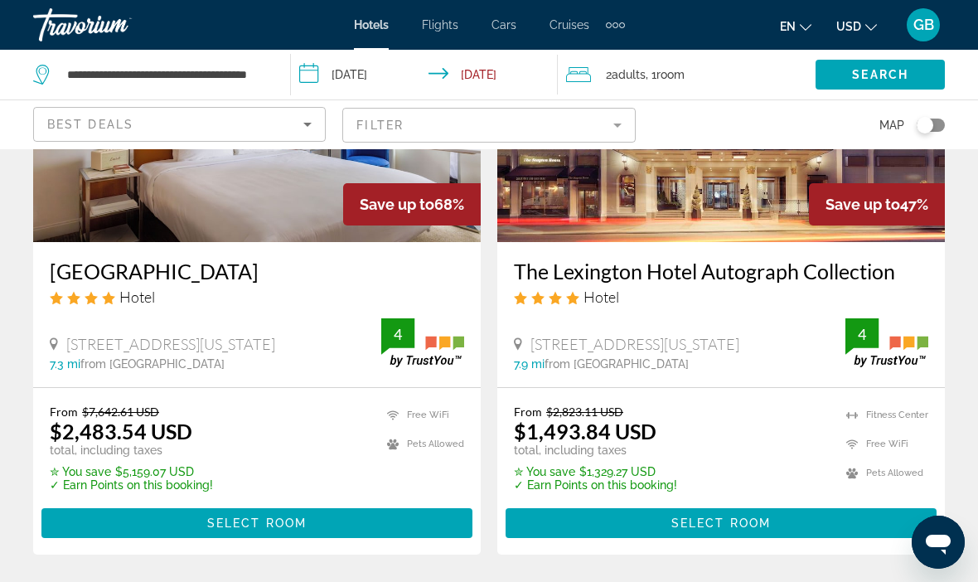
scroll to position [230, 0]
click at [629, 73] on span "Adults" at bounding box center [629, 74] width 34 height 13
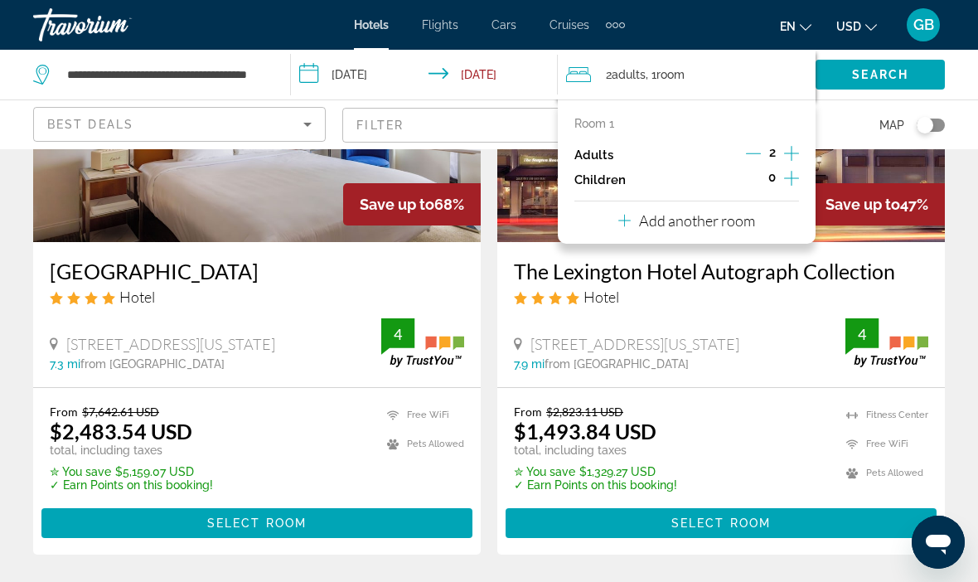
click at [791, 144] on icon "Increment adults" at bounding box center [791, 153] width 15 height 20
click at [790, 151] on icon "Increment adults" at bounding box center [791, 153] width 15 height 20
click at [895, 76] on span "Search" at bounding box center [880, 74] width 56 height 13
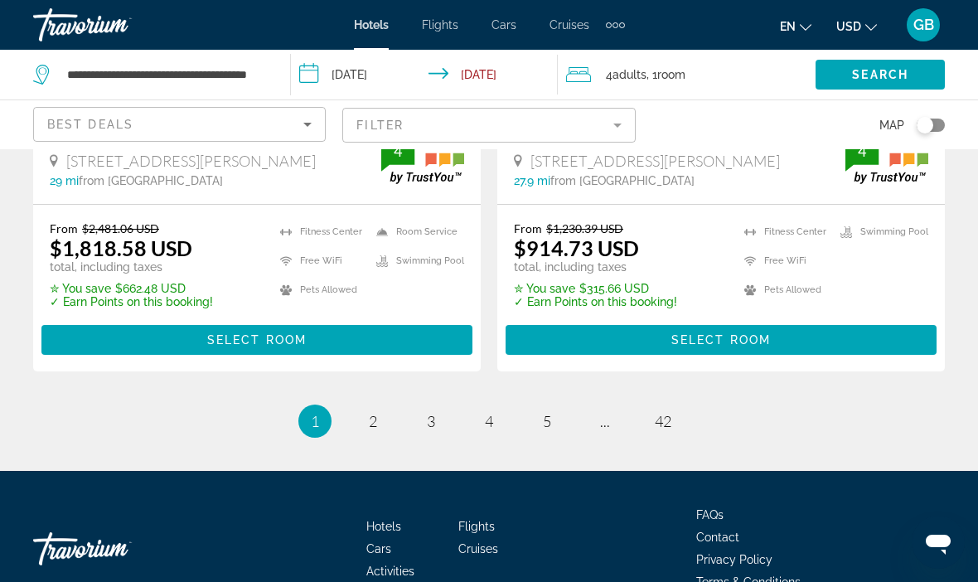
scroll to position [3536, 0]
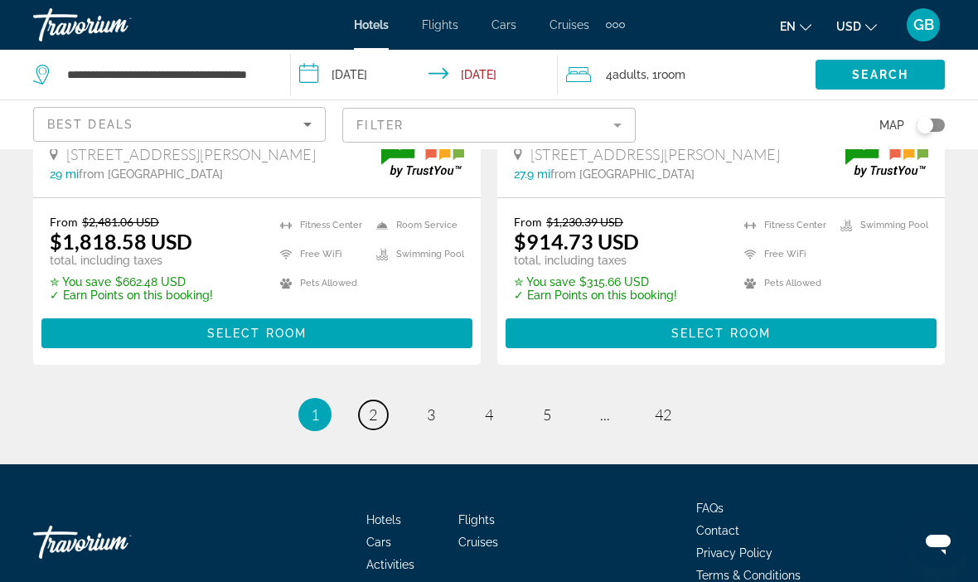
click at [372, 405] on span "2" at bounding box center [373, 414] width 8 height 18
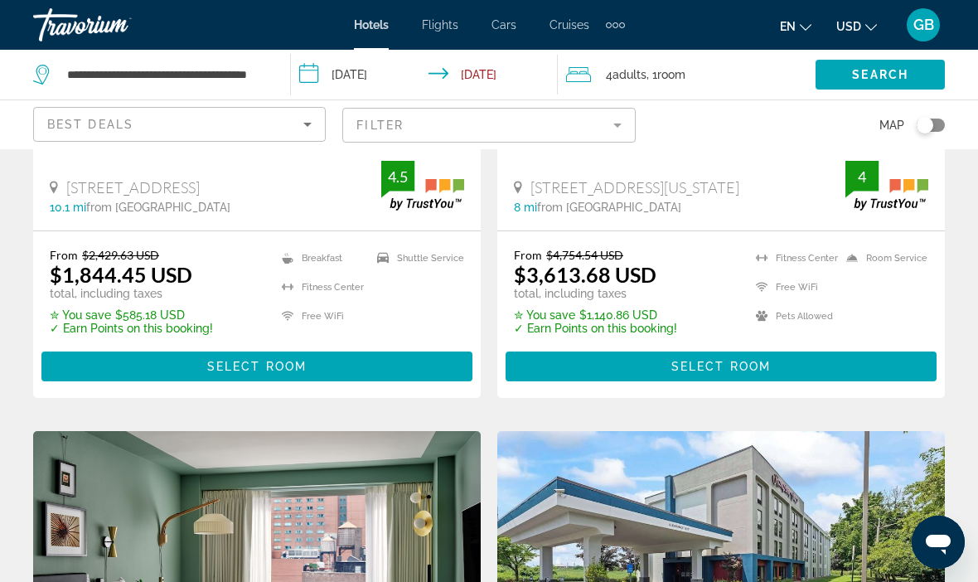
scroll to position [1049, 0]
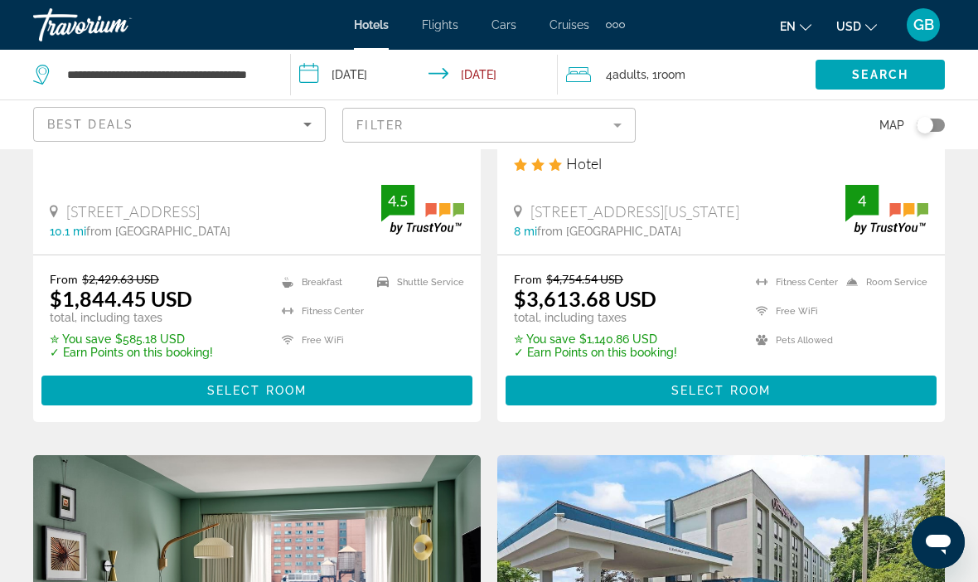
click at [310, 125] on icon "Sort by" at bounding box center [308, 124] width 20 height 20
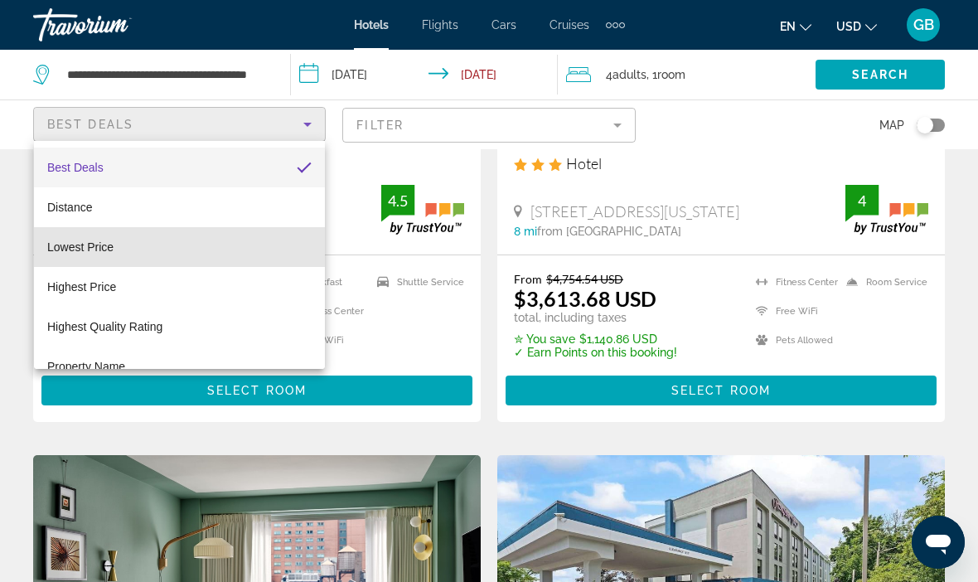
click at [114, 249] on span "Lowest Price" at bounding box center [80, 246] width 66 height 13
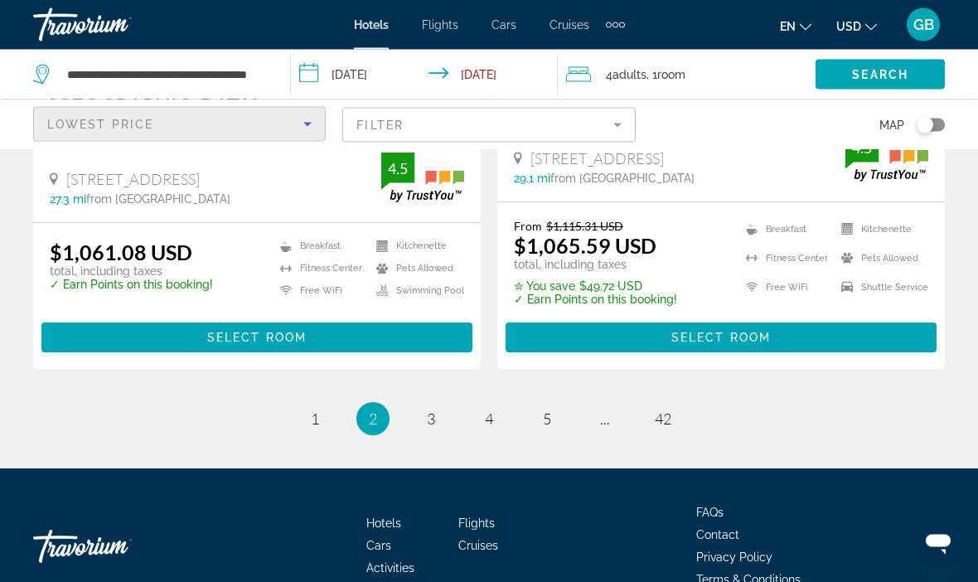
scroll to position [3557, 0]
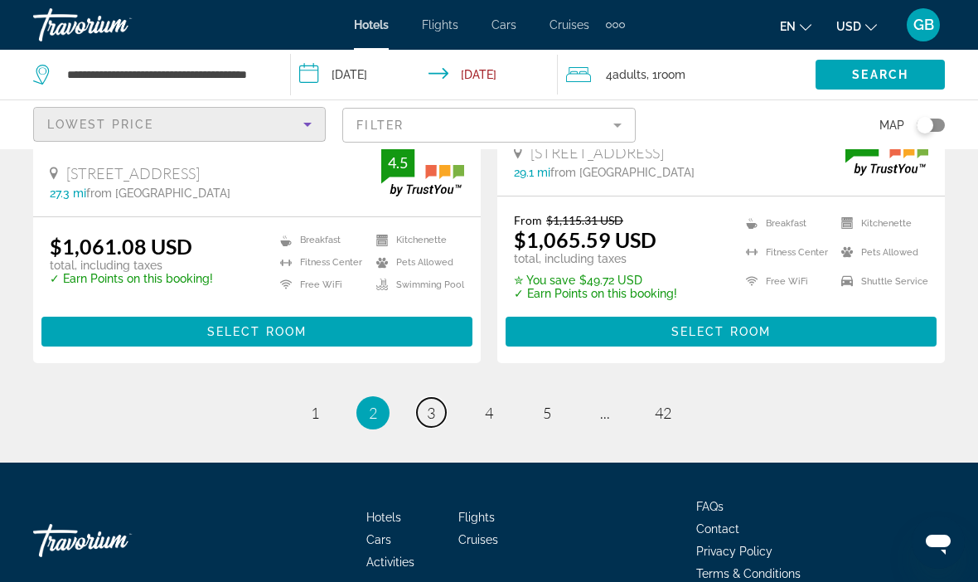
click at [436, 398] on link "page 3" at bounding box center [431, 412] width 29 height 29
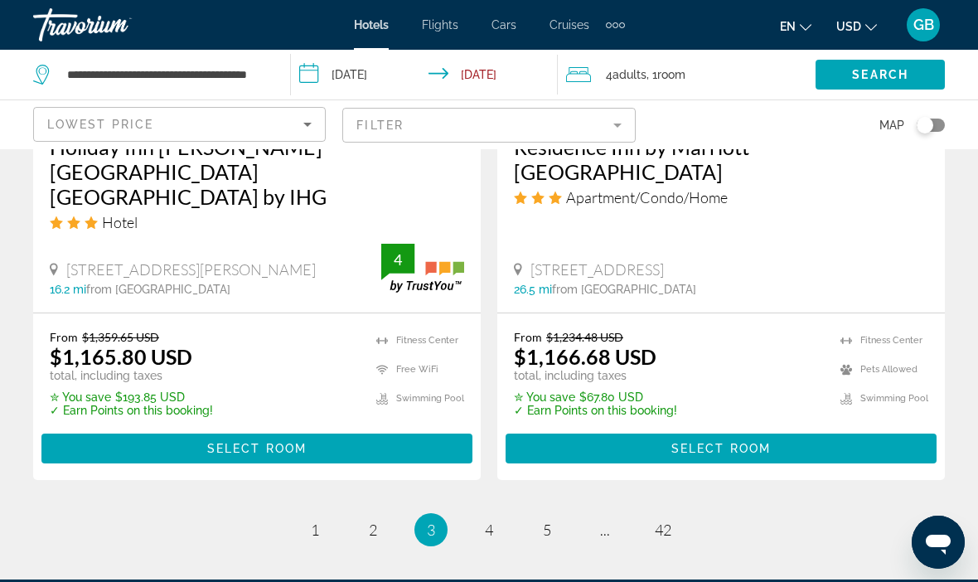
scroll to position [3484, 0]
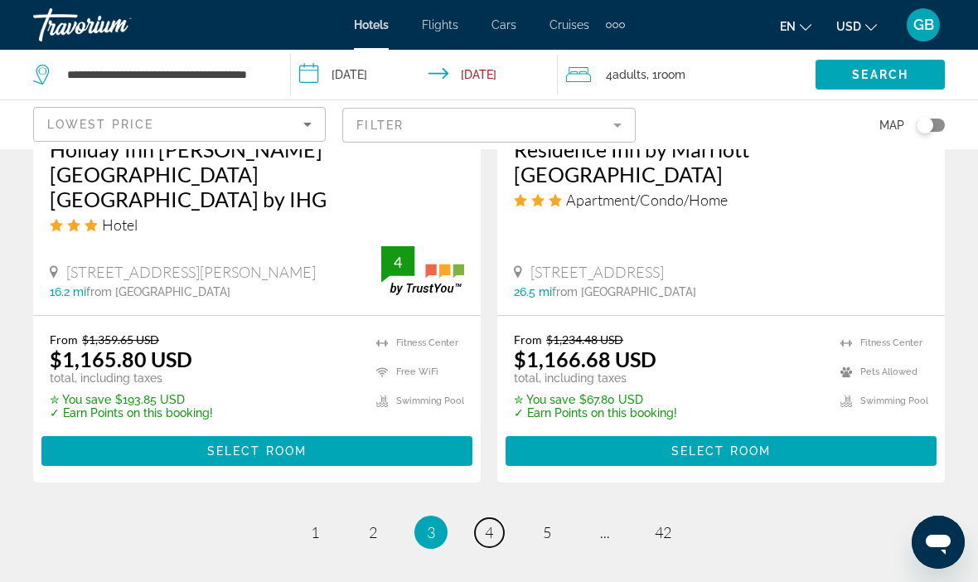
click at [483, 518] on link "page 4" at bounding box center [489, 532] width 29 height 29
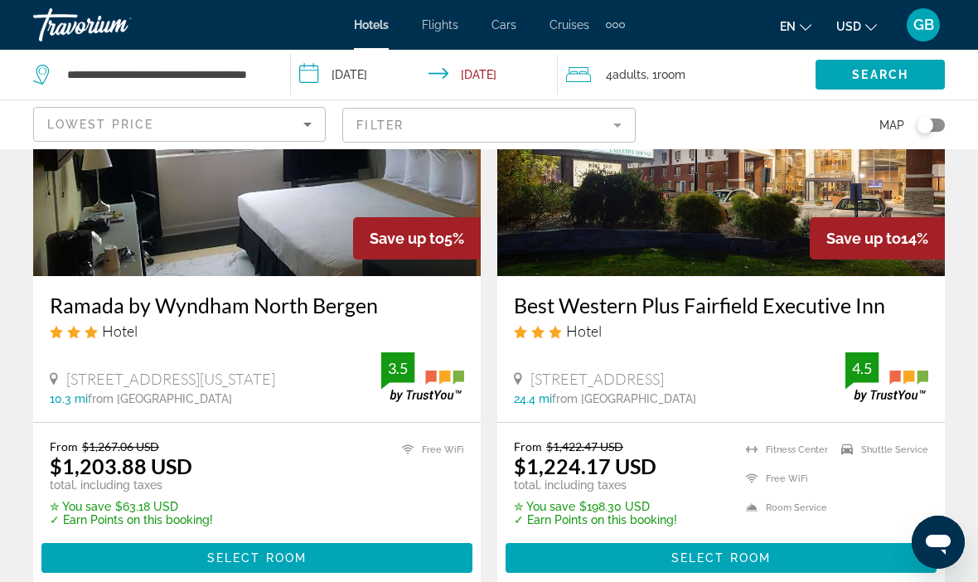
scroll to position [2752, 0]
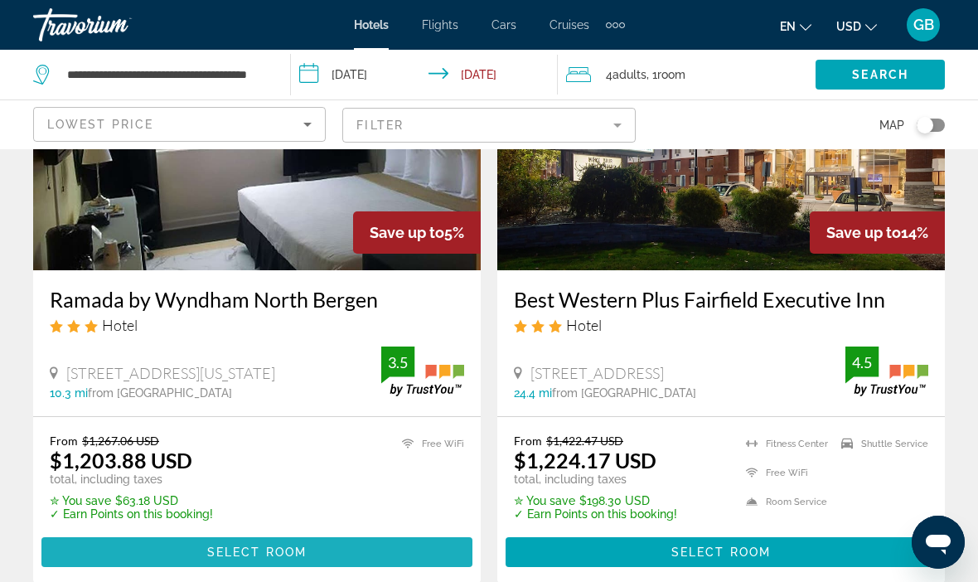
click at [366, 532] on span "Main content" at bounding box center [256, 552] width 431 height 40
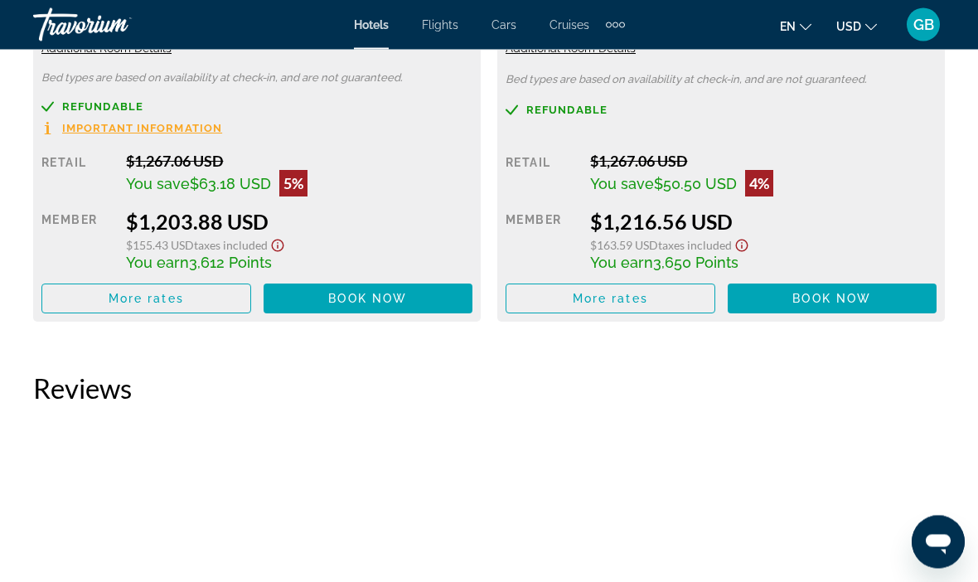
scroll to position [2856, 0]
